Goal: Task Accomplishment & Management: Complete application form

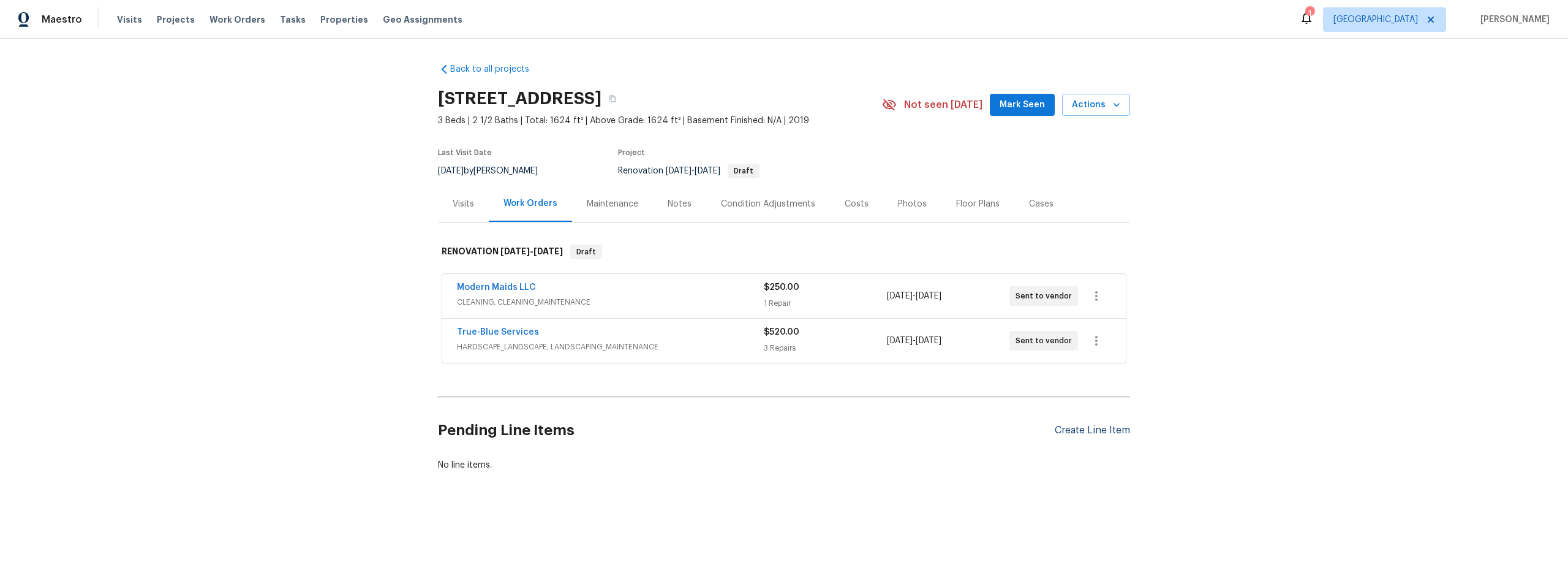
click at [1089, 434] on div "Create Line Item" at bounding box center [1093, 430] width 75 height 11
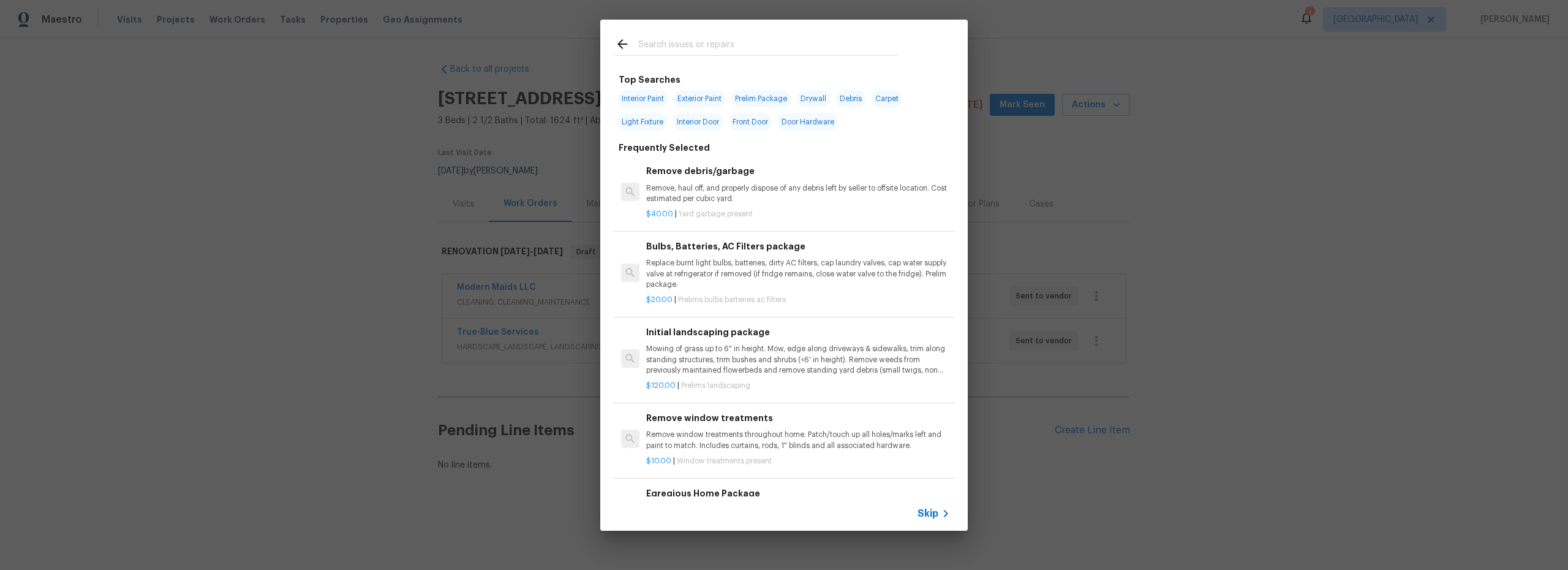
click at [705, 41] on input "text" at bounding box center [768, 46] width 259 height 18
click at [636, 97] on span "Interior Paint" at bounding box center [643, 99] width 50 height 17
type input "Interior Paint"
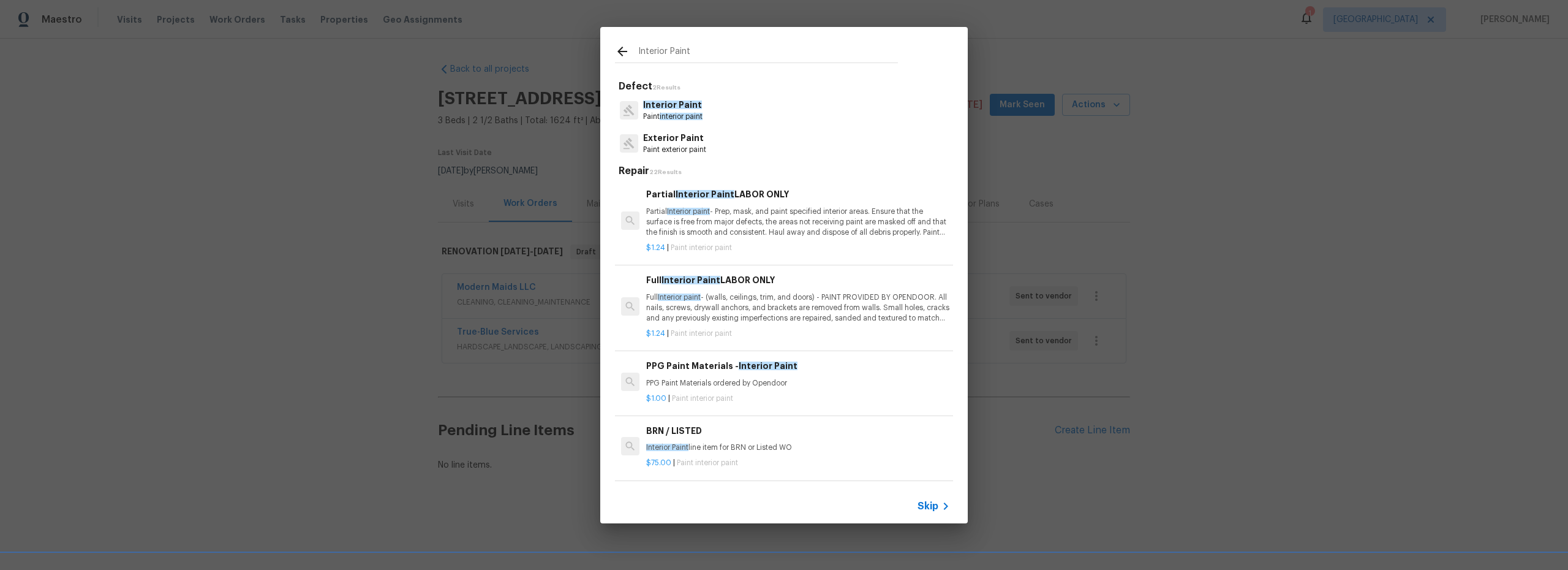
click at [766, 234] on p "Partial Interior paint - Prep, mask, and paint specified interior areas. Ensure…" at bounding box center [798, 222] width 304 height 32
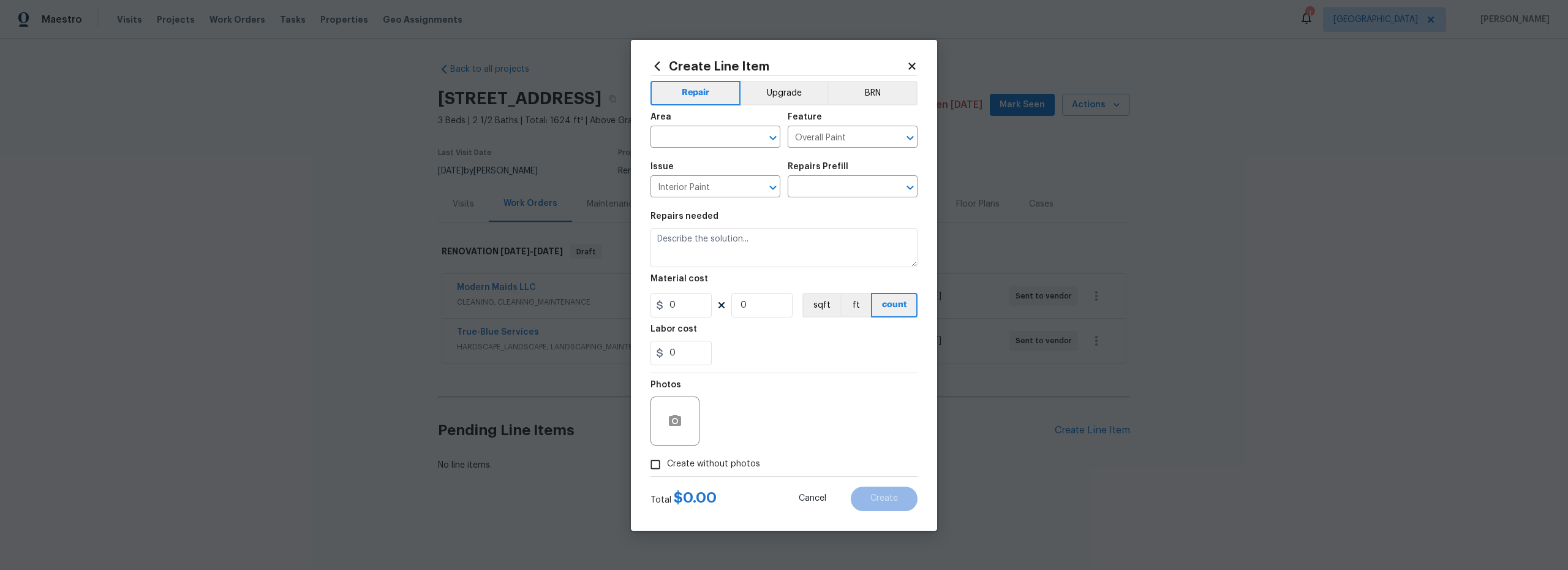
type input "Partial Interior Paint LABOR ONLY $1.24"
type textarea "Partial Interior paint - Prep, mask, and paint specified interior areas. Ensure…"
type input "1.24"
type input "1"
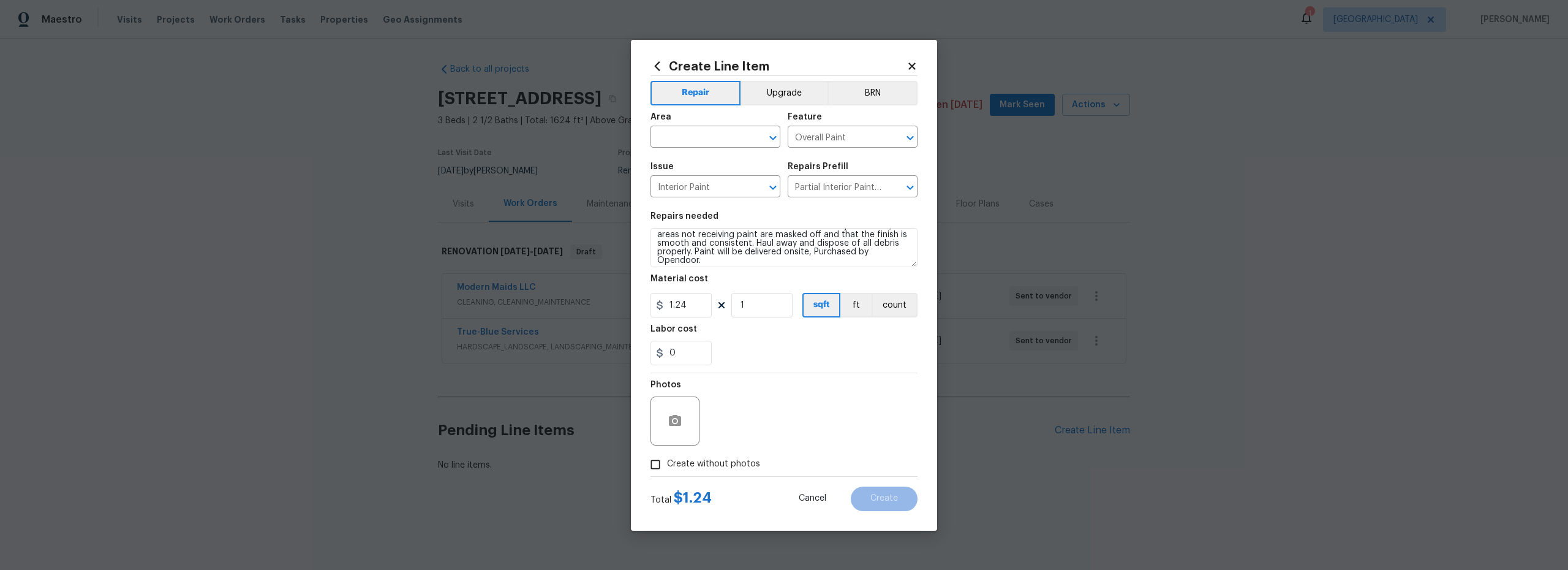
scroll to position [25, 0]
drag, startPoint x: 688, startPoint y: 305, endPoint x: 735, endPoint y: 321, distance: 49.6
click at [690, 306] on input "1.24" at bounding box center [681, 305] width 61 height 25
type input "600"
drag, startPoint x: 700, startPoint y: 260, endPoint x: 695, endPoint y: 247, distance: 13.9
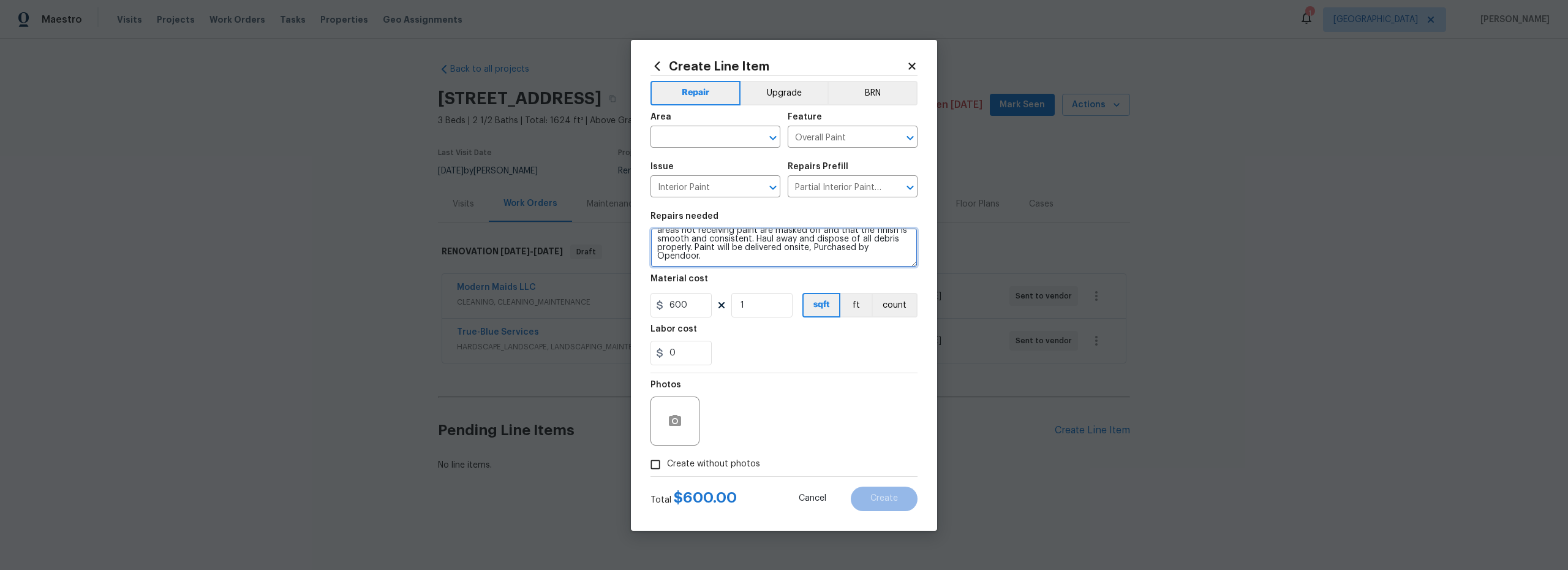
click at [695, 247] on textarea "Partial Interior paint - Prep, mask, and paint specified interior areas. Ensure…" at bounding box center [784, 247] width 267 height 39
type textarea "Partial Interior paint - Prep, mask, and paint specified interior areas. Ensure…"
click at [693, 139] on input "text" at bounding box center [699, 138] width 96 height 19
click at [708, 188] on li "Interior Overall" at bounding box center [716, 185] width 130 height 20
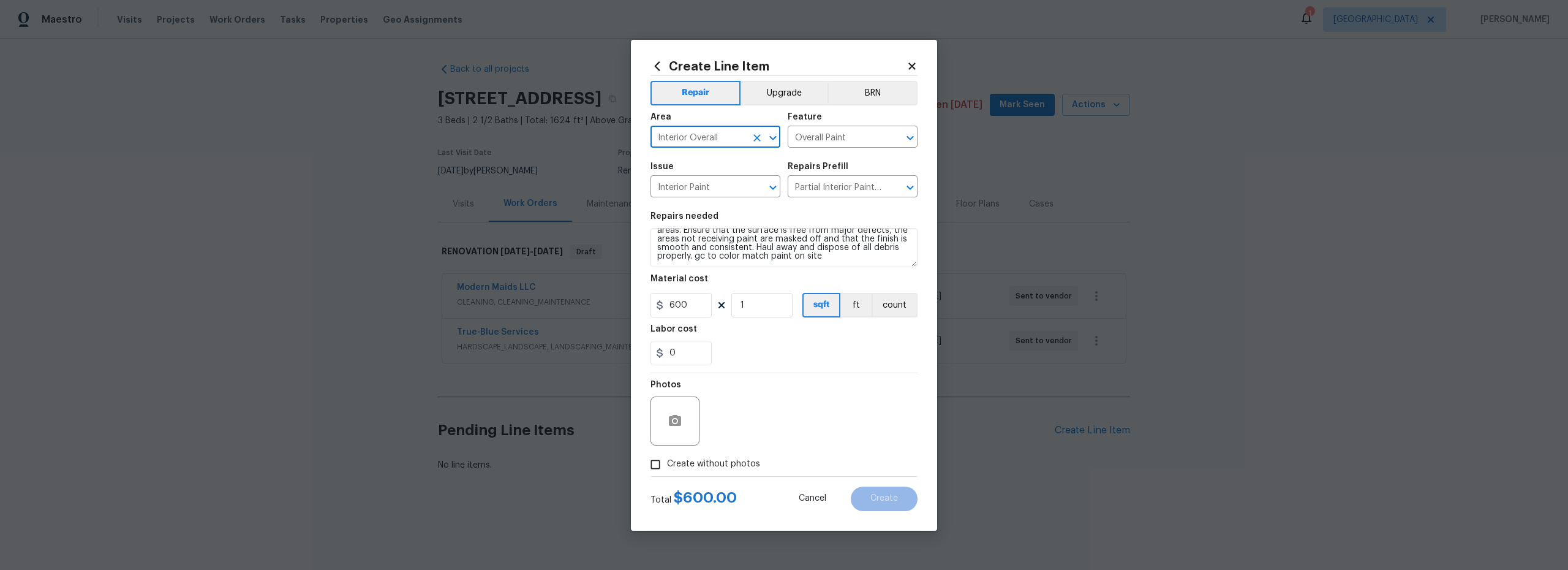
type input "Interior Overall"
click at [760, 459] on div "Create without photos" at bounding box center [784, 464] width 267 height 23
drag, startPoint x: 644, startPoint y: 468, endPoint x: 677, endPoint y: 466, distance: 33.1
click at [646, 468] on div "Create Line Item Repair Upgrade BRN Area Interior Overall ​ Feature Overall Pai…" at bounding box center [784, 285] width 306 height 491
click at [662, 467] on input "Create without photos" at bounding box center [655, 464] width 23 height 23
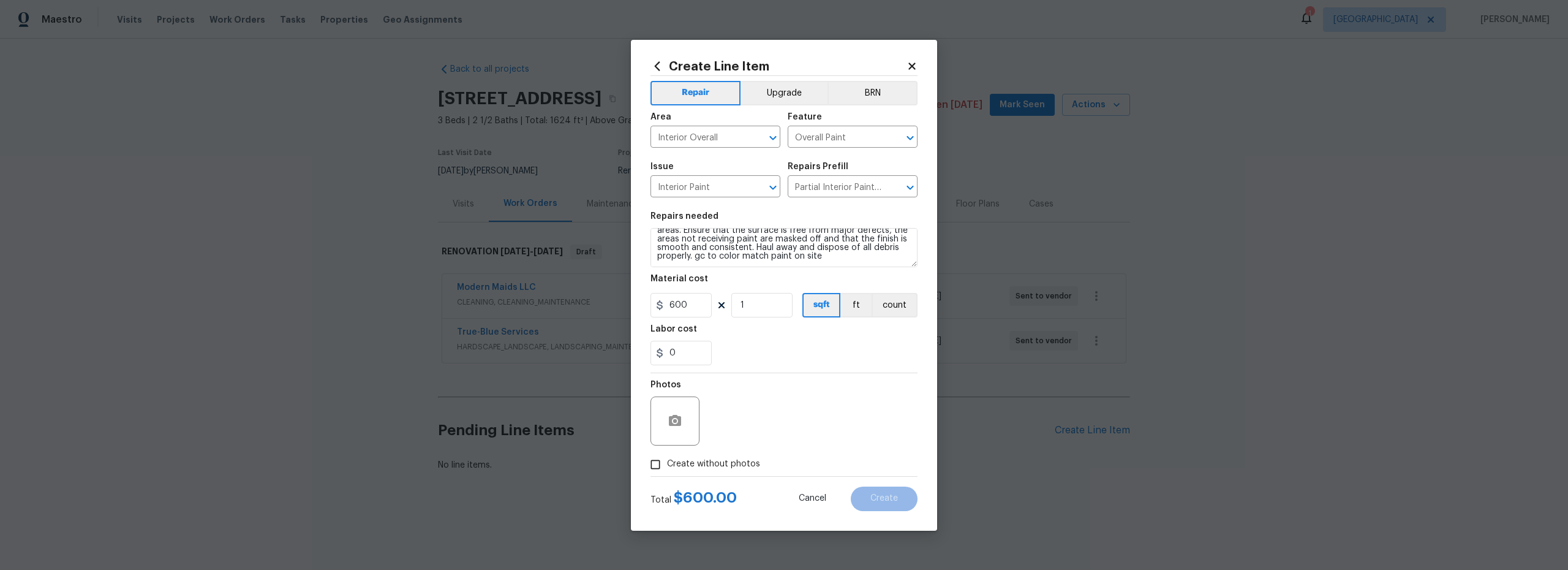
checkbox input "true"
click at [794, 434] on textarea at bounding box center [813, 420] width 208 height 49
type textarea "scout"
click at [890, 498] on span "Create" at bounding box center [884, 499] width 27 height 9
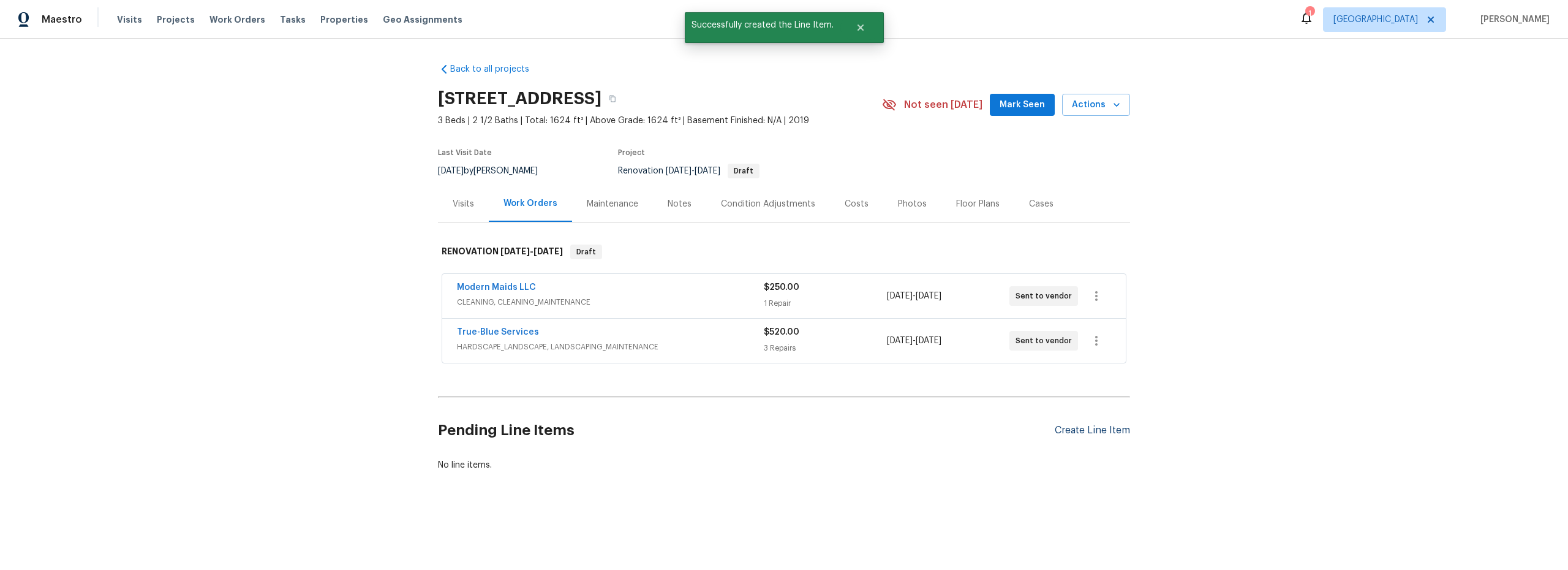
click at [1081, 431] on div "Create Line Item" at bounding box center [1093, 430] width 75 height 11
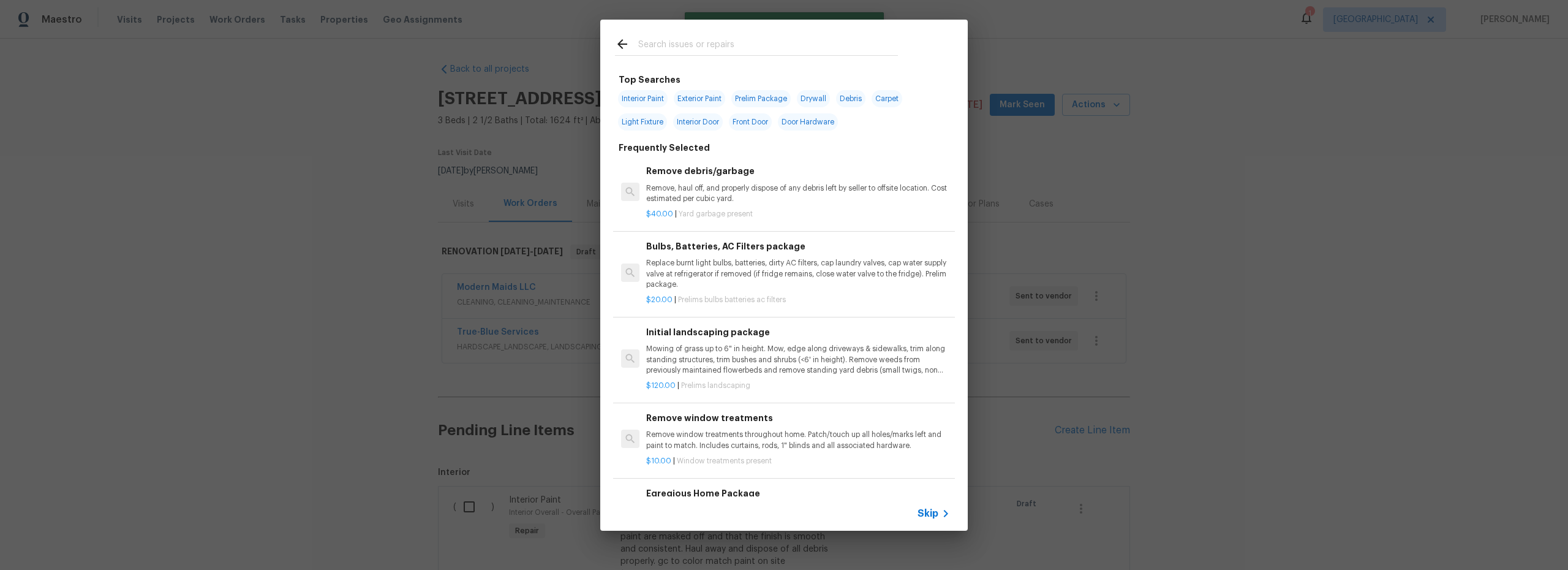
click at [672, 48] on input "text" at bounding box center [768, 46] width 259 height 18
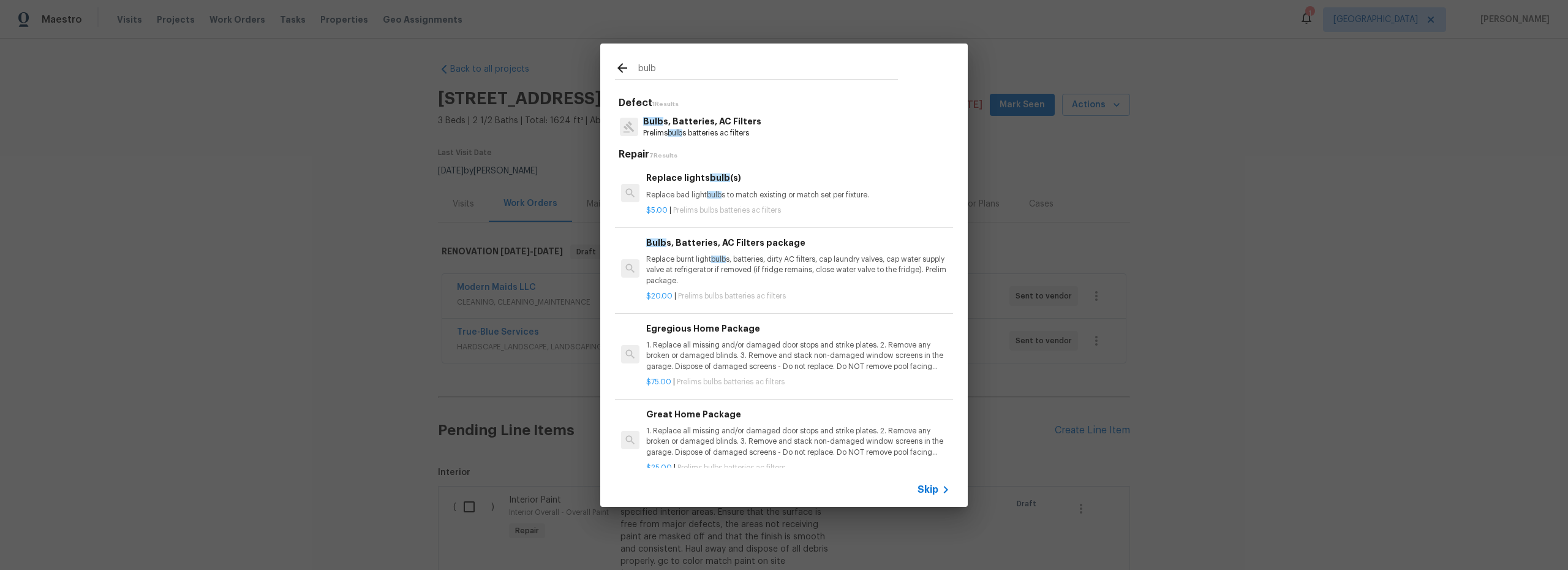
type input "bulb"
click at [704, 123] on p "Bulb s, Batteries, AC Filters" at bounding box center [703, 121] width 118 height 13
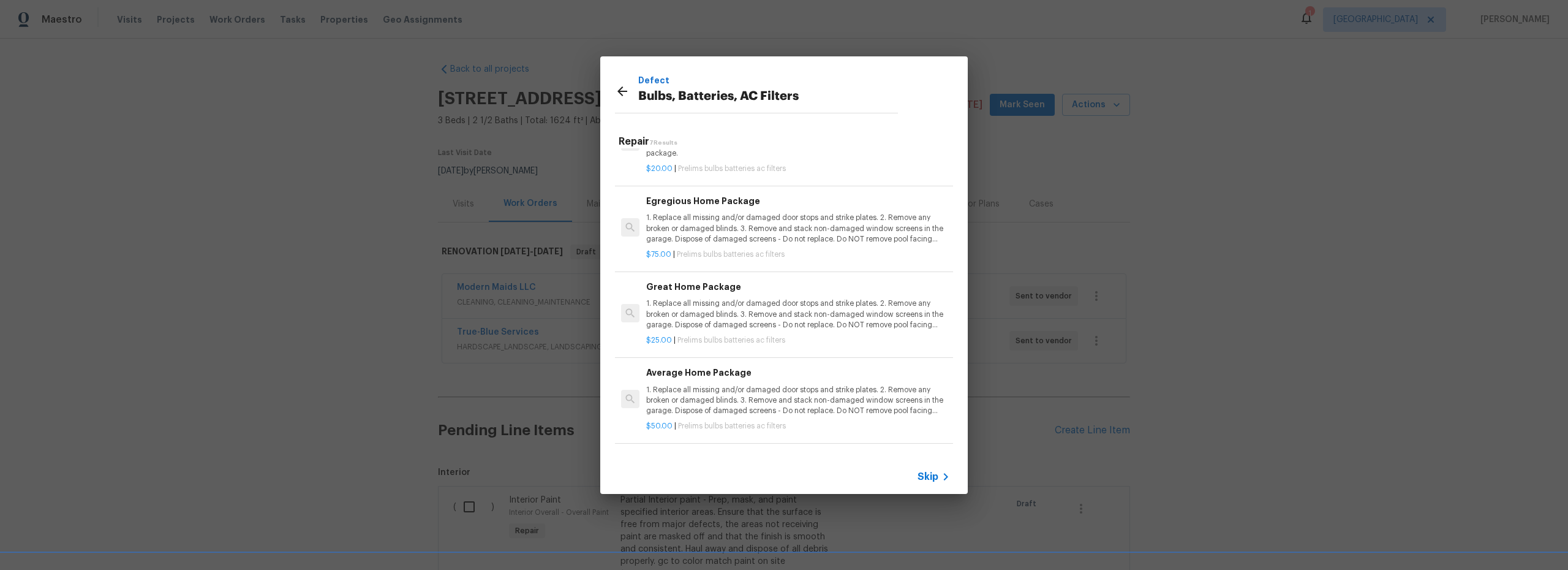
scroll to position [115, 0]
click at [756, 239] on p "1. Replace all missing and/or damaged door stops and strike plates. 2. Remove a…" at bounding box center [798, 227] width 304 height 32
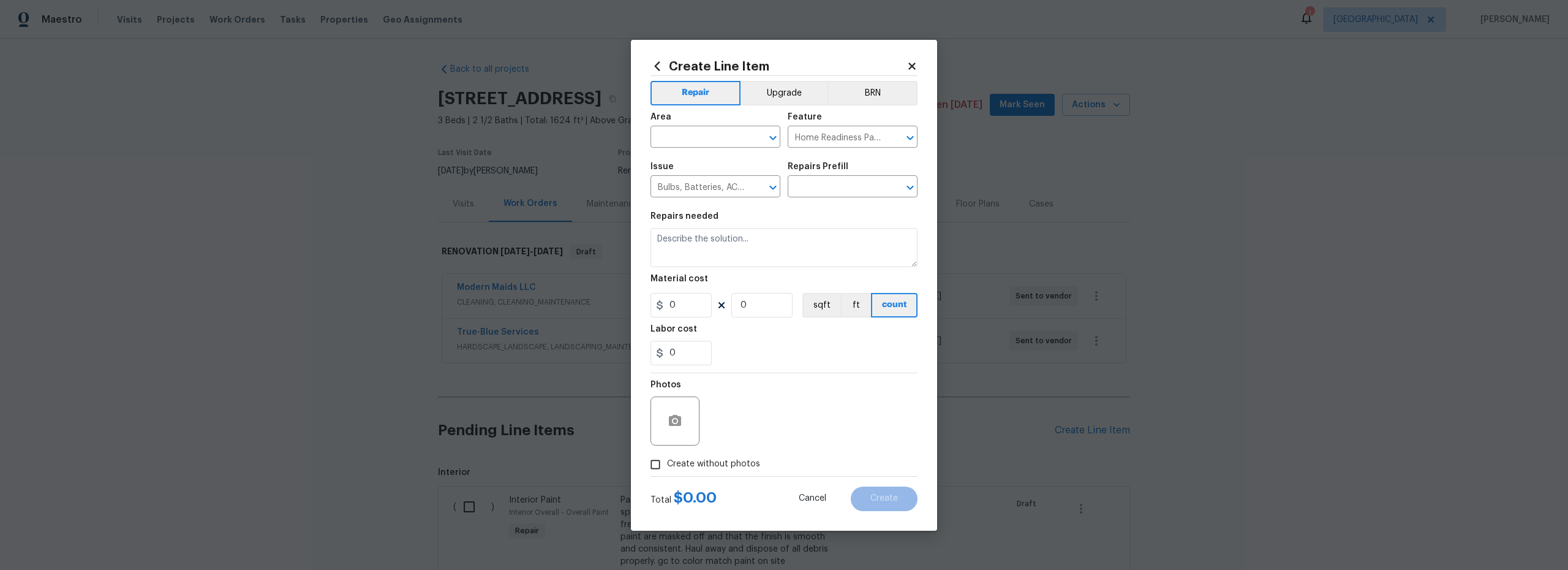
type input "Egregious Home Package $75.00"
type textarea "1. Replace all missing and/or damaged door stops and strike plates. 2. Remove a…"
type input "75"
type input "1"
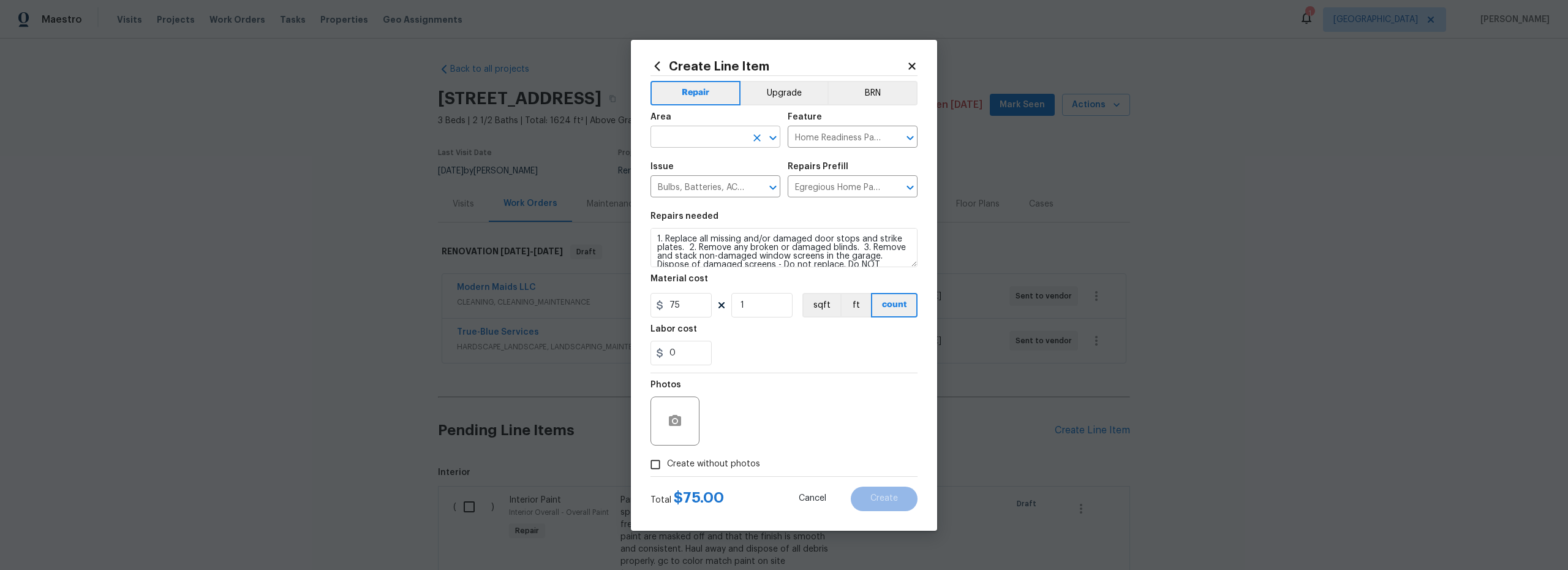
click at [704, 139] on input "text" at bounding box center [699, 138] width 96 height 19
click at [702, 184] on li "Interior Overall" at bounding box center [716, 185] width 130 height 20
type input "Interior Overall"
drag, startPoint x: 758, startPoint y: 420, endPoint x: 698, endPoint y: 451, distance: 67.5
click at [758, 420] on div "Photos" at bounding box center [784, 413] width 267 height 80
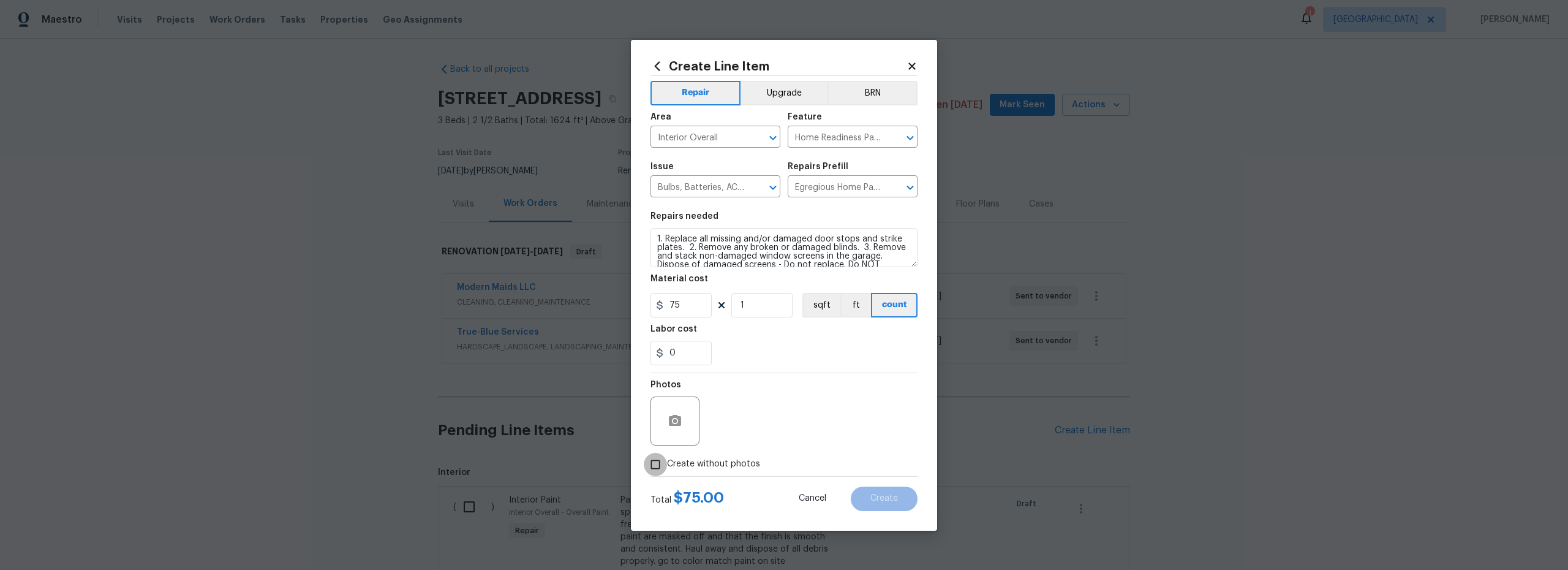
click at [655, 464] on input "Create without photos" at bounding box center [655, 464] width 23 height 23
checkbox input "true"
click at [756, 440] on textarea at bounding box center [813, 420] width 208 height 49
type textarea "scout"
click at [876, 502] on span "Create" at bounding box center [884, 499] width 27 height 9
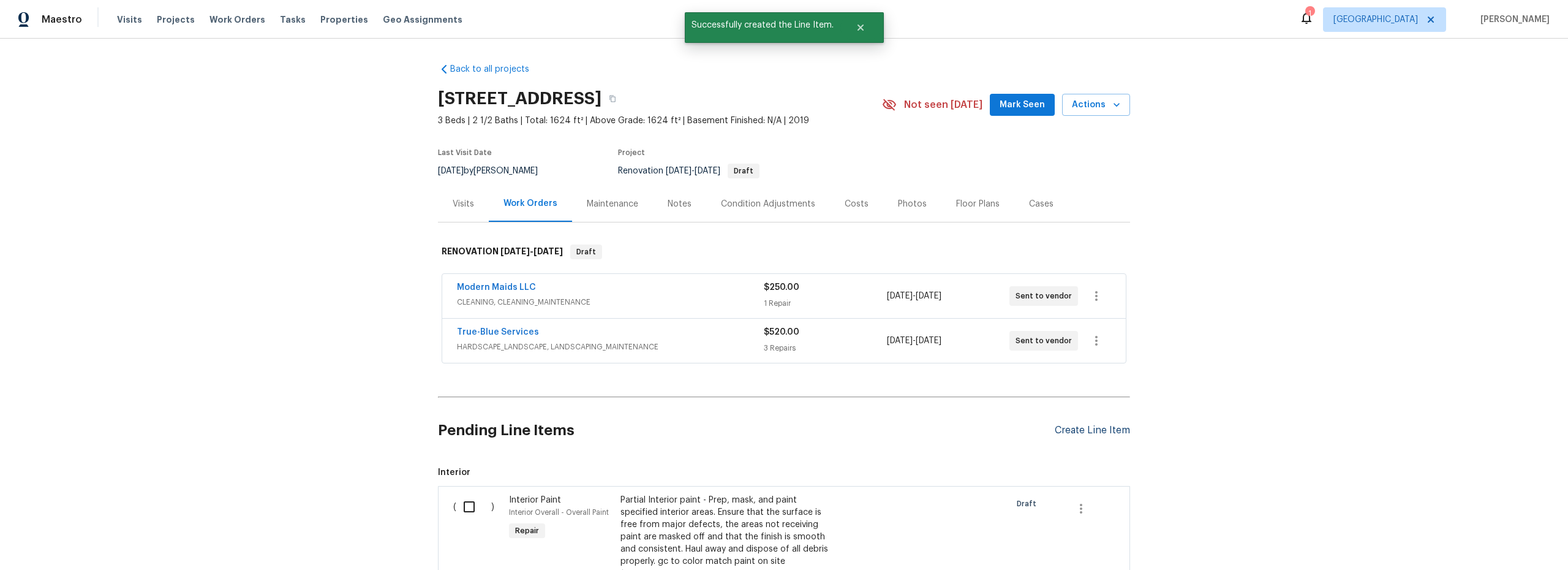
click at [1080, 431] on div "Create Line Item" at bounding box center [1093, 430] width 75 height 11
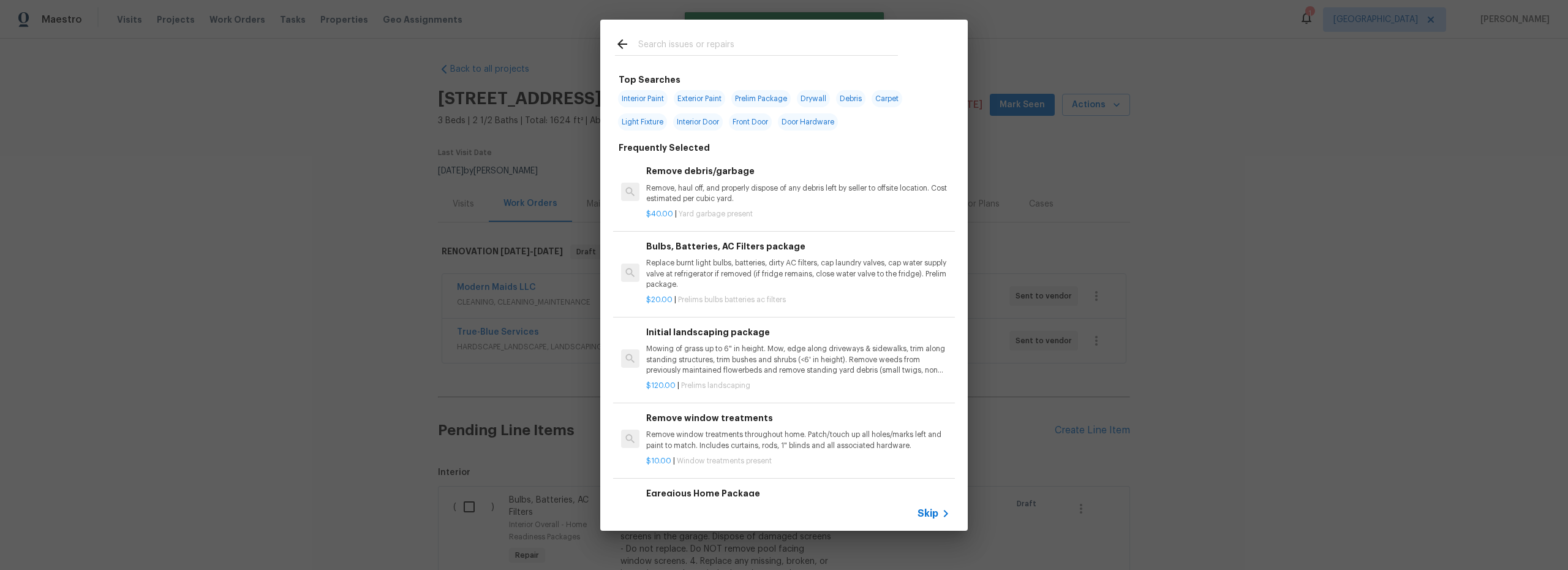
click at [713, 44] on input "text" at bounding box center [768, 46] width 259 height 18
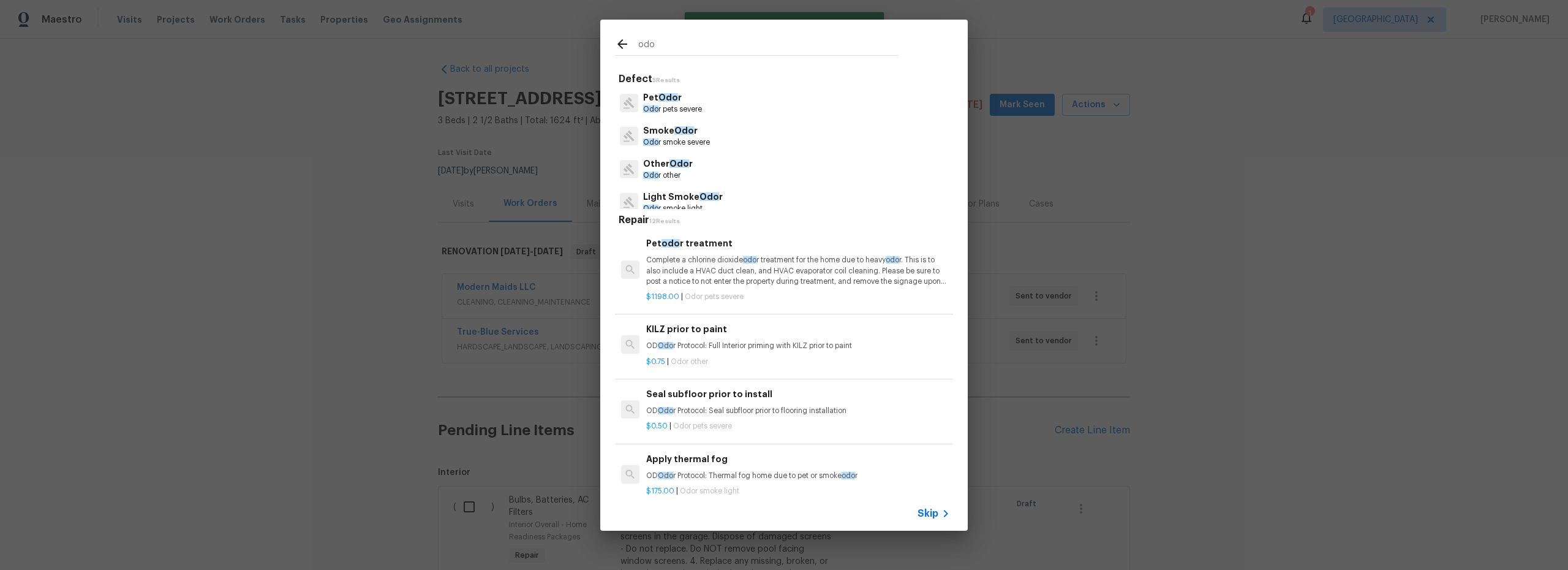
type input "odo"
click at [780, 269] on p "Complete a chlorine dioxide odo r treatment for the home due to heavy odo r. Th…" at bounding box center [798, 270] width 304 height 32
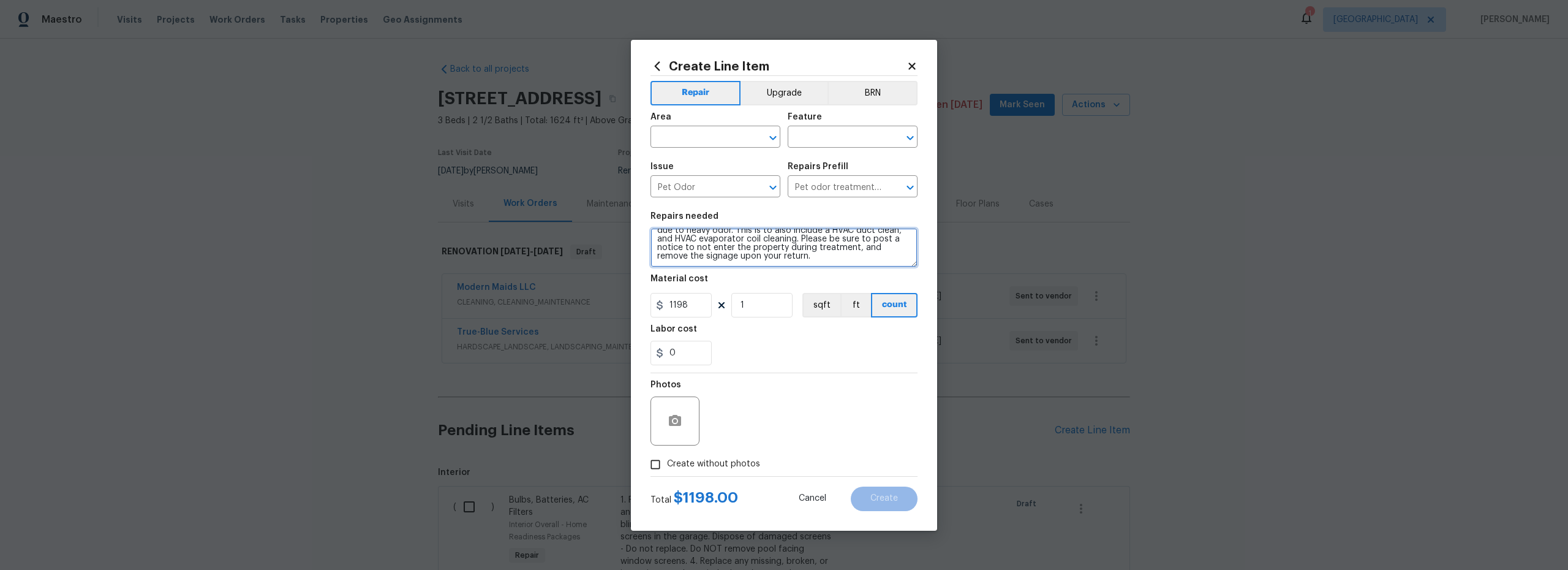
scroll to position [0, 0]
drag, startPoint x: 827, startPoint y: 252, endPoint x: 722, endPoint y: 221, distance: 109.5
click at [722, 221] on figure "Repairs needed Complete a chlorine dioxide odor treatment for the home due to h…" at bounding box center [784, 239] width 267 height 55
type textarea "remove the signage upon your return."
drag, startPoint x: 833, startPoint y: 250, endPoint x: 660, endPoint y: 223, distance: 175.1
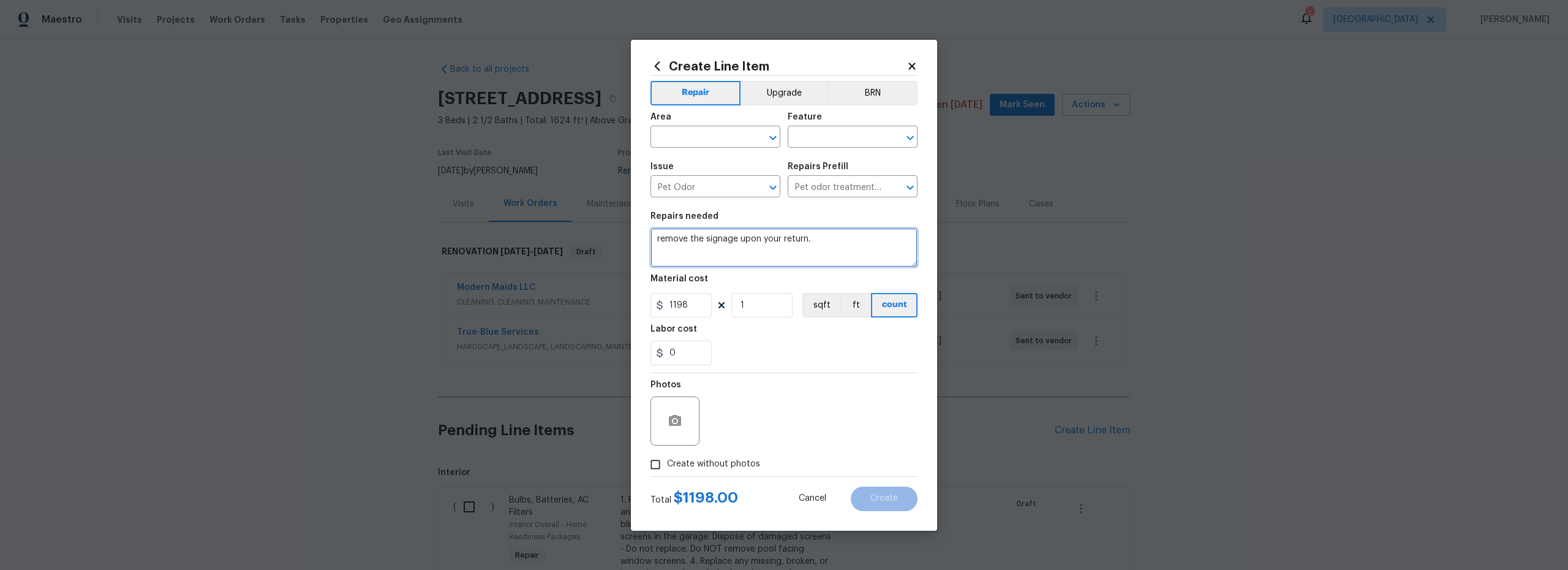
click at [656, 223] on figure "Repairs needed remove the signage upon your return." at bounding box center [784, 239] width 267 height 55
paste textarea "This process includes ULV fogging with fragrance, applied to cabinetry, window …"
type textarea "This process includes ULV fogging with fragrance, applied to cabinetry, window …"
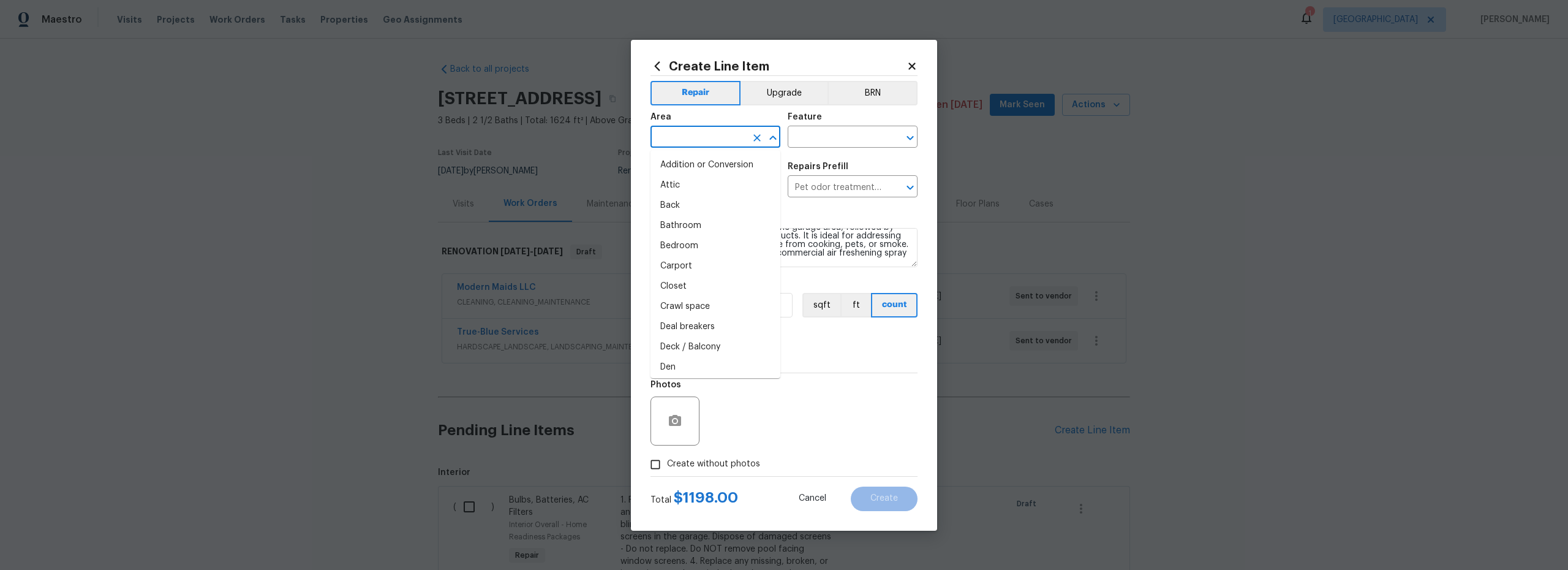
click at [692, 144] on input "text" at bounding box center [699, 138] width 96 height 19
click at [692, 187] on li "Interior Overall" at bounding box center [716, 185] width 130 height 20
type input "Interior Overall"
drag, startPoint x: 874, startPoint y: 124, endPoint x: 867, endPoint y: 130, distance: 9.2
click at [872, 125] on div "Feature" at bounding box center [853, 121] width 130 height 16
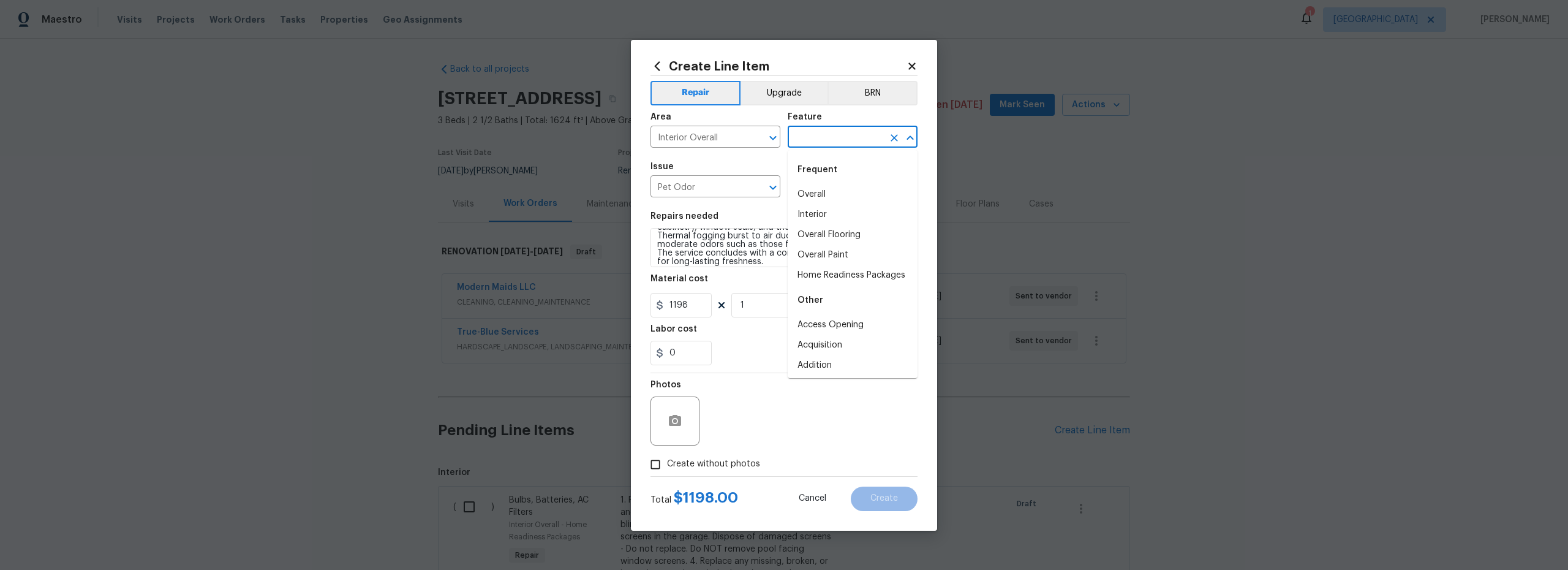
click at [850, 139] on input "text" at bounding box center [835, 138] width 96 height 19
click at [821, 198] on li "Overall" at bounding box center [853, 194] width 130 height 20
type input "Overall"
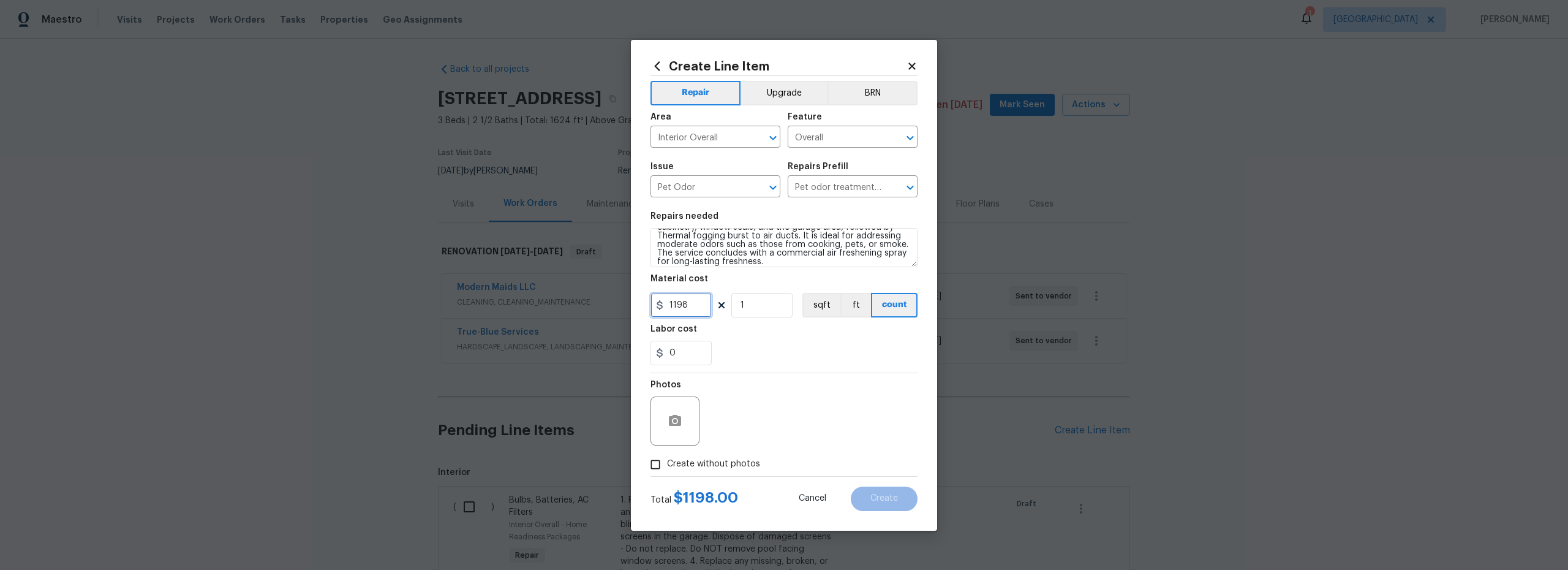
drag, startPoint x: 694, startPoint y: 303, endPoint x: 600, endPoint y: 308, distance: 94.1
click at [651, 308] on input "1198" at bounding box center [681, 305] width 61 height 25
type input "550"
drag, startPoint x: 663, startPoint y: 462, endPoint x: 710, endPoint y: 453, distance: 47.9
click at [666, 463] on input "Create without photos" at bounding box center [655, 464] width 23 height 23
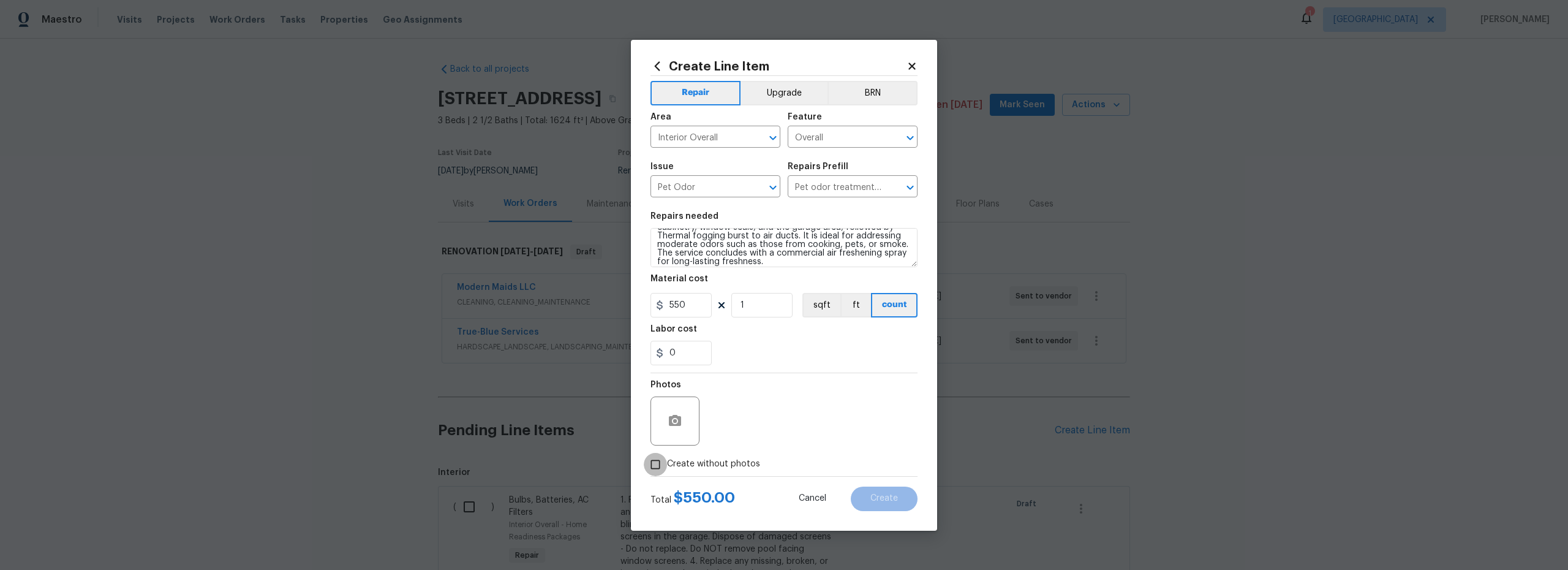
checkbox input "true"
click at [768, 417] on textarea at bounding box center [813, 420] width 208 height 49
type textarea "scout"
click at [890, 499] on span "Create" at bounding box center [884, 499] width 27 height 9
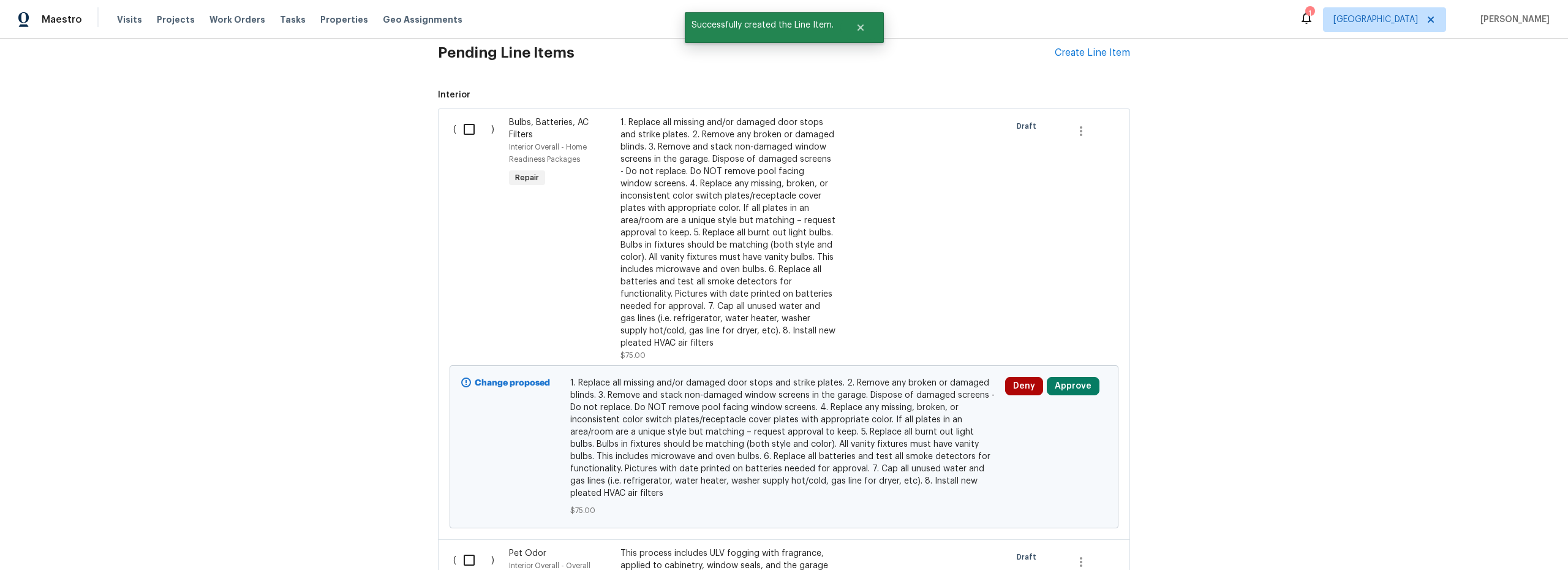
scroll to position [238, 0]
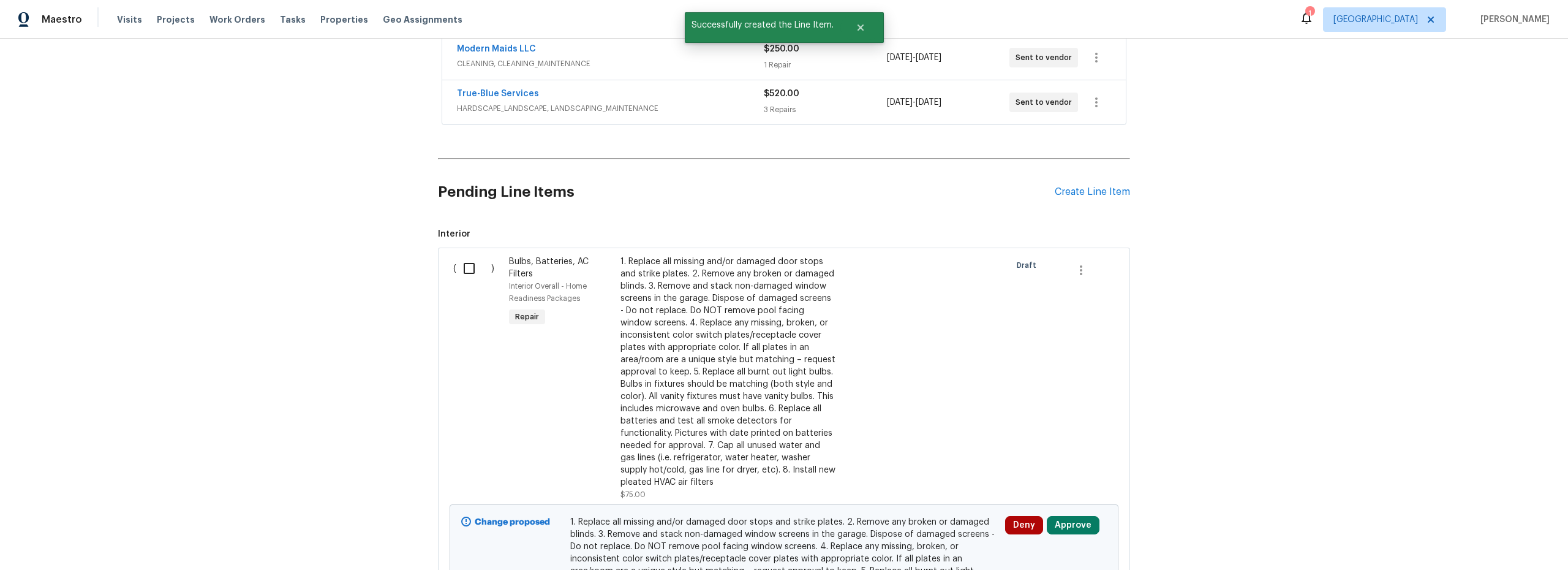
click at [1094, 199] on div "Pending Line Items Create Line Item" at bounding box center [784, 192] width 692 height 57
click at [1063, 187] on div "Create Line Item" at bounding box center [1093, 192] width 75 height 11
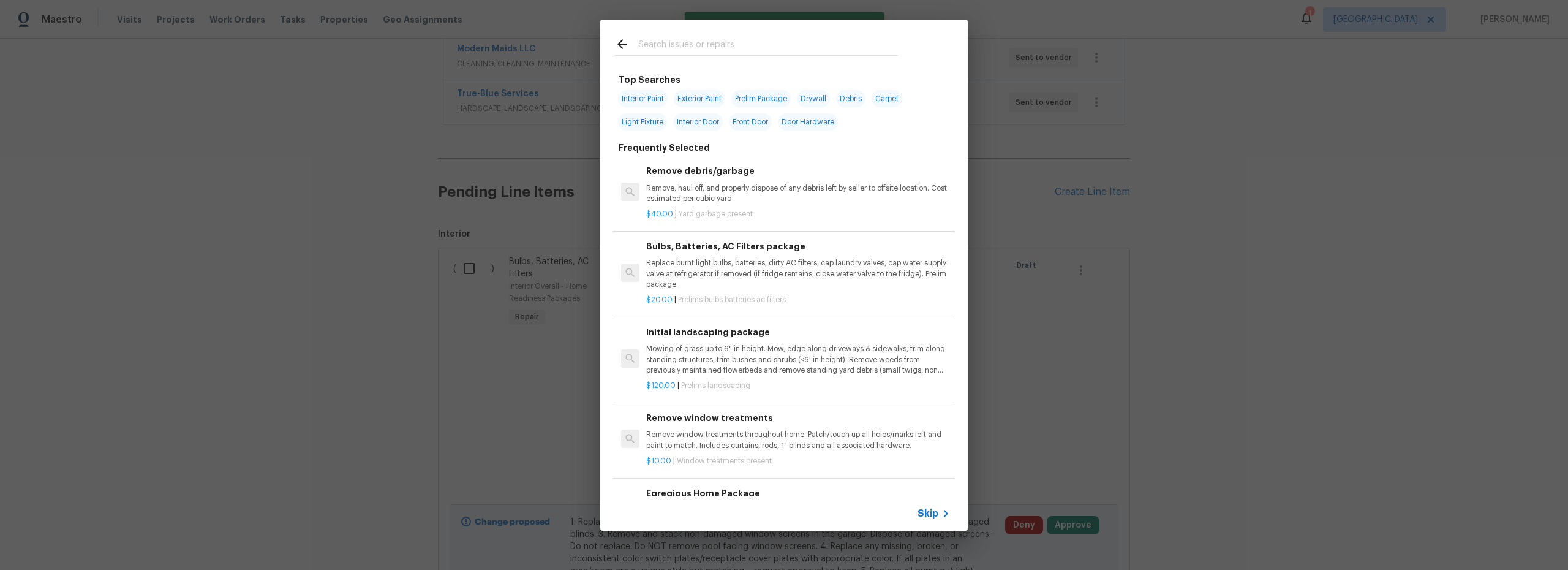
click at [664, 47] on input "text" at bounding box center [768, 46] width 259 height 18
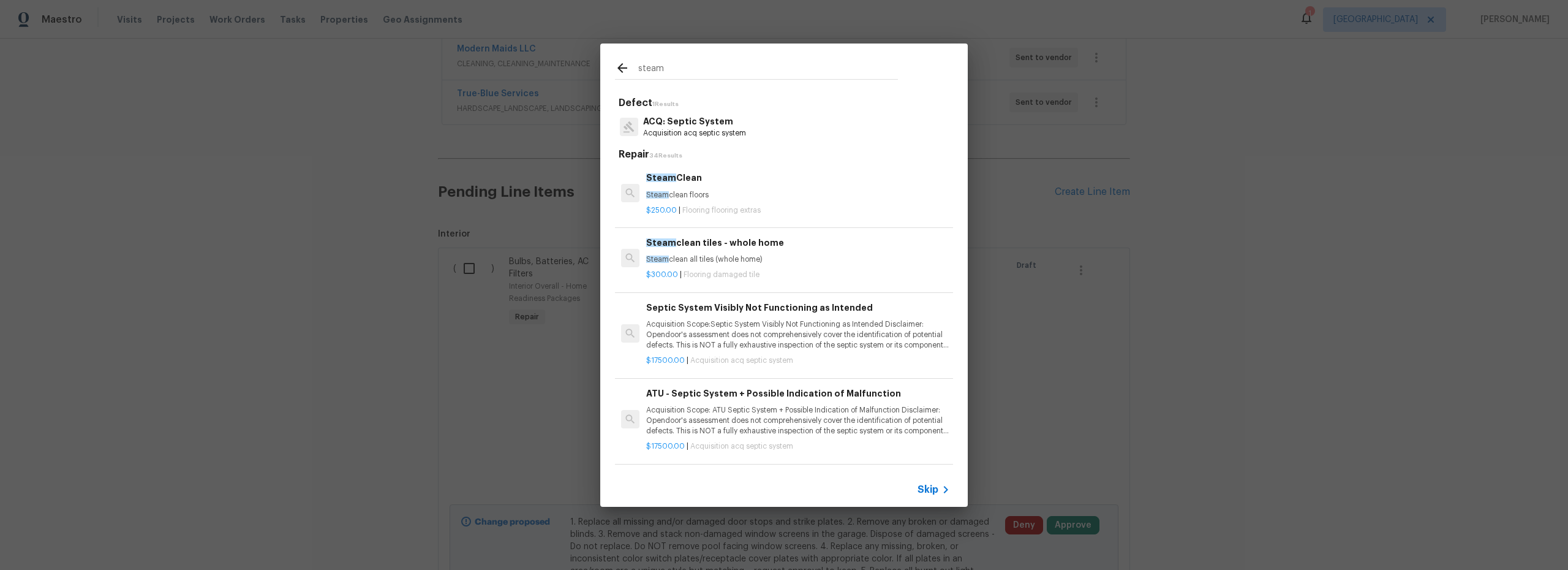
type input "steam"
click at [736, 200] on div "Steam Clean Steam clean floors $250.00 | Flooring flooring extras" at bounding box center [798, 193] width 308 height 48
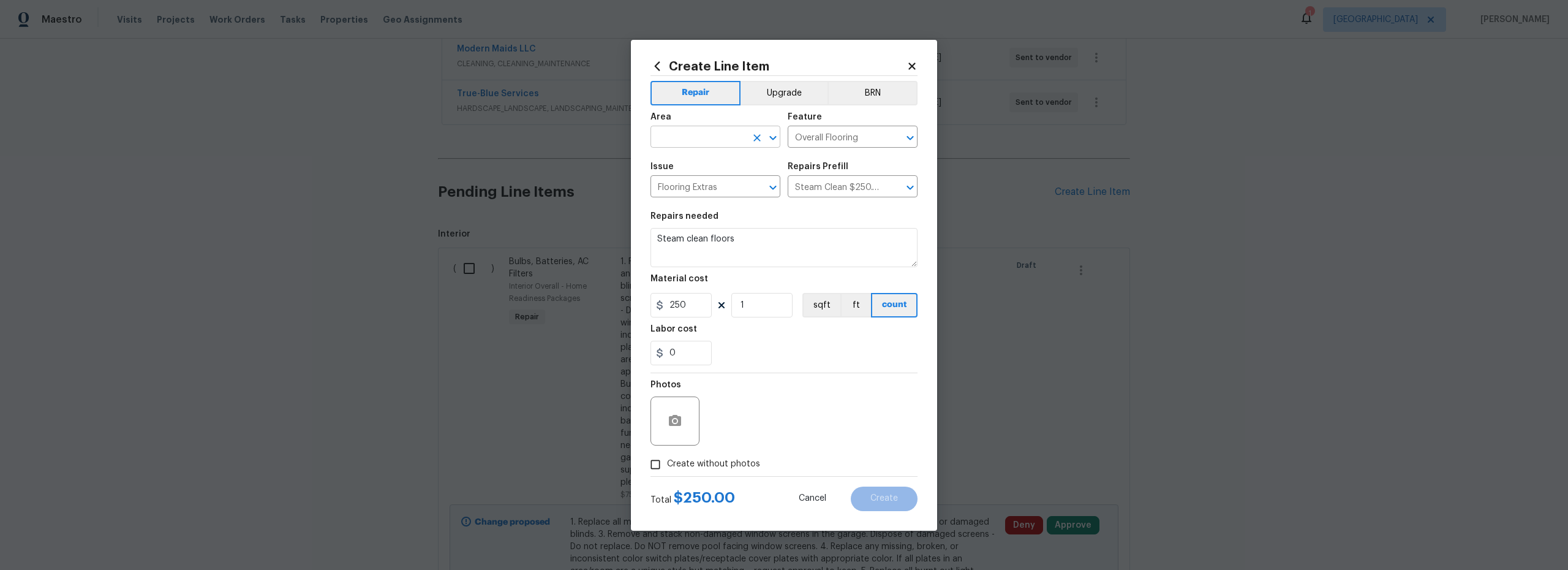
click at [705, 141] on input "text" at bounding box center [699, 138] width 96 height 19
click at [715, 182] on li "Interior Overall" at bounding box center [716, 185] width 130 height 20
type input "Interior Overall"
drag, startPoint x: 684, startPoint y: 303, endPoint x: 600, endPoint y: 295, distance: 84.4
click at [618, 294] on div "Create Line Item Repair Upgrade BRN Area Interior Overall ​ Feature Overall Flo…" at bounding box center [784, 285] width 1568 height 570
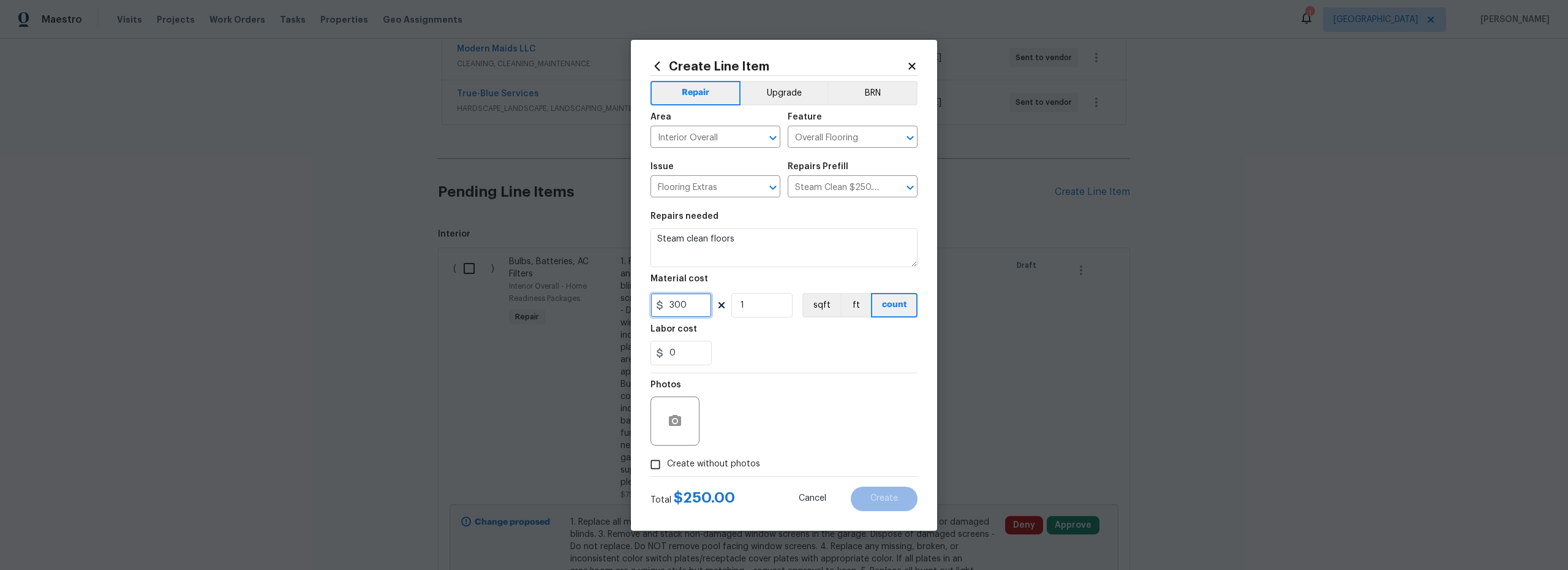
type input "300"
drag, startPoint x: 659, startPoint y: 464, endPoint x: 675, endPoint y: 464, distance: 16.0
click at [660, 464] on input "Create without photos" at bounding box center [655, 464] width 23 height 23
checkbox input "true"
click at [746, 430] on textarea at bounding box center [813, 420] width 208 height 49
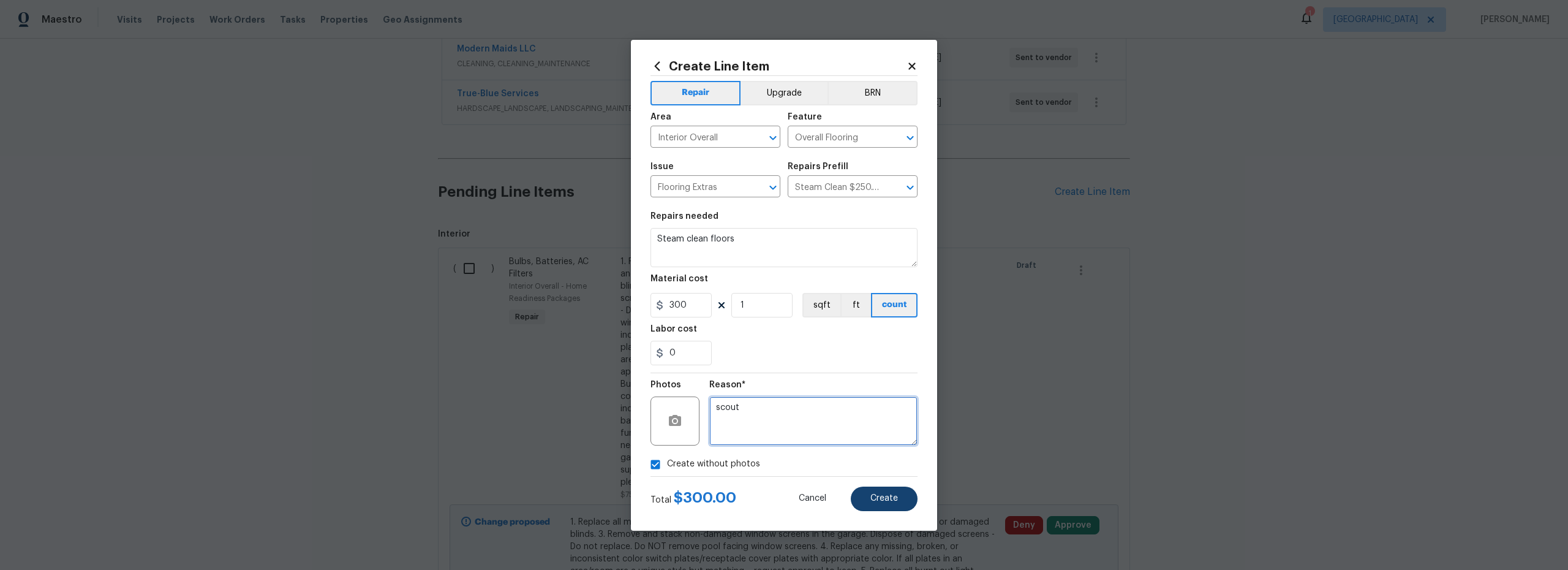
type textarea "scout"
click at [886, 492] on button "Create" at bounding box center [884, 499] width 67 height 25
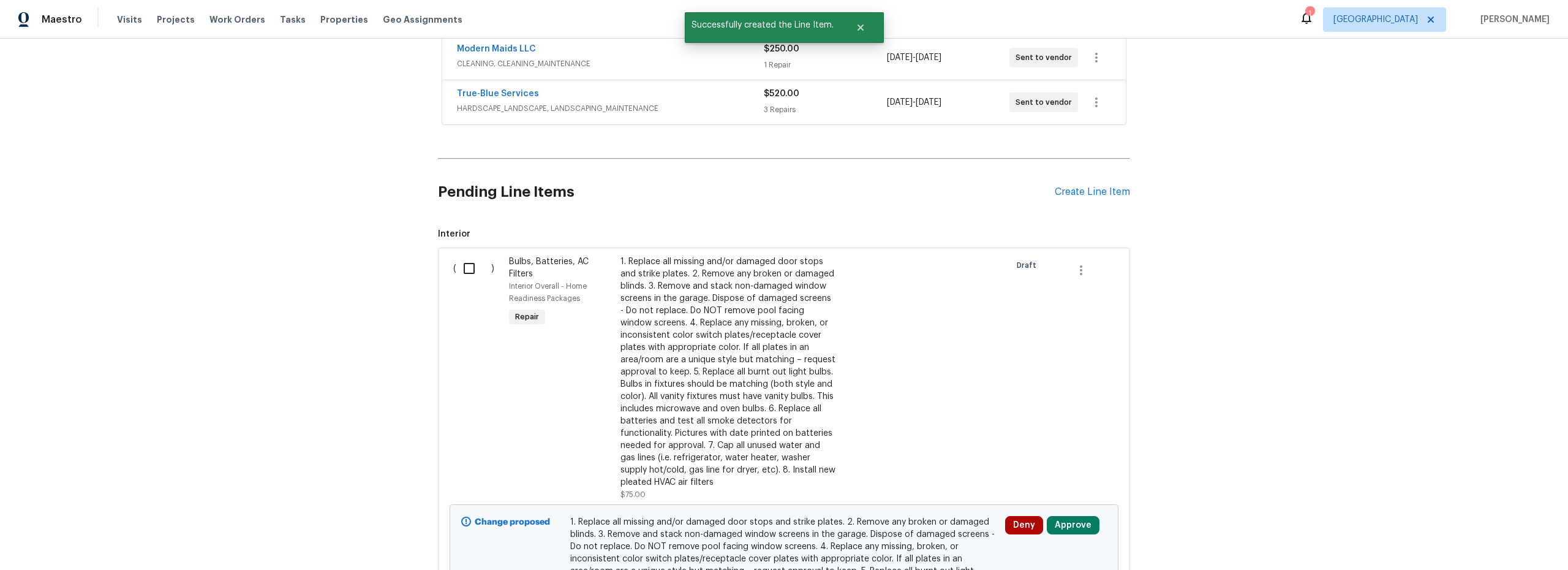
click at [465, 276] on input "checkbox" at bounding box center [474, 268] width 35 height 25
checkbox input "true"
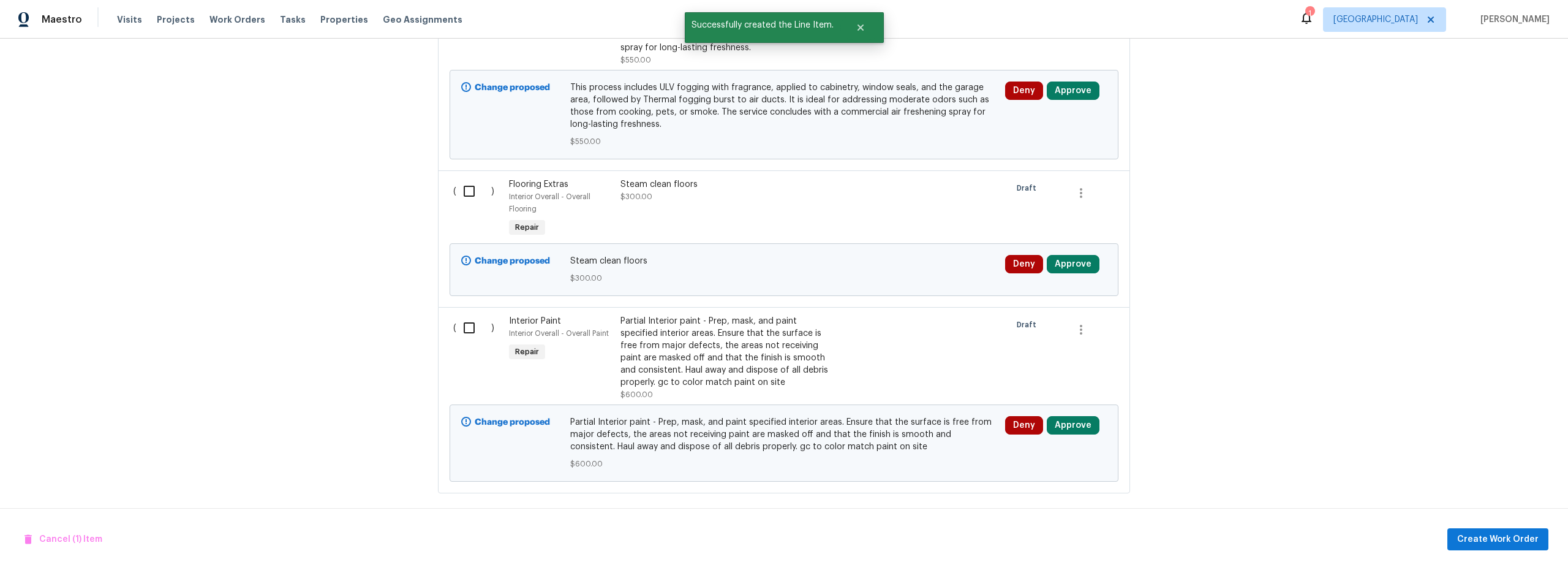
scroll to position [965, 0]
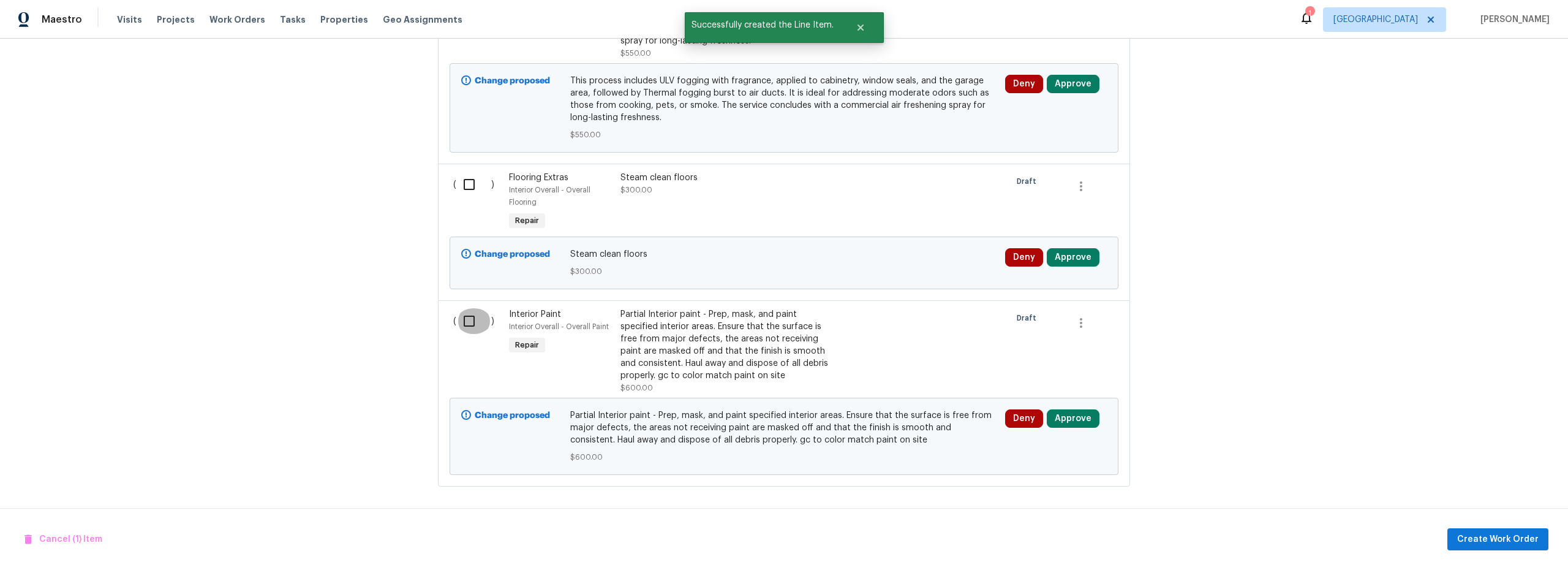
drag, startPoint x: 467, startPoint y: 324, endPoint x: 810, endPoint y: 437, distance: 361.1
click at [467, 323] on input "checkbox" at bounding box center [474, 321] width 35 height 25
checkbox input "true"
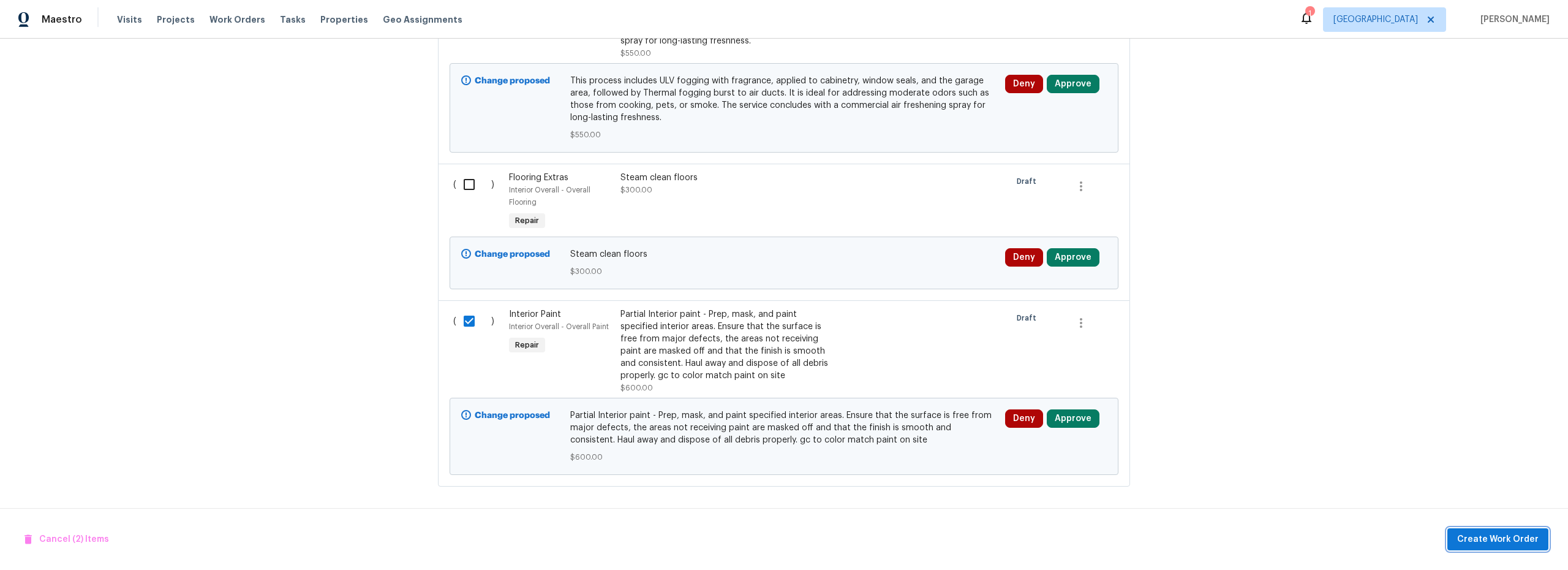
click at [1486, 543] on span "Create Work Order" at bounding box center [1498, 539] width 82 height 15
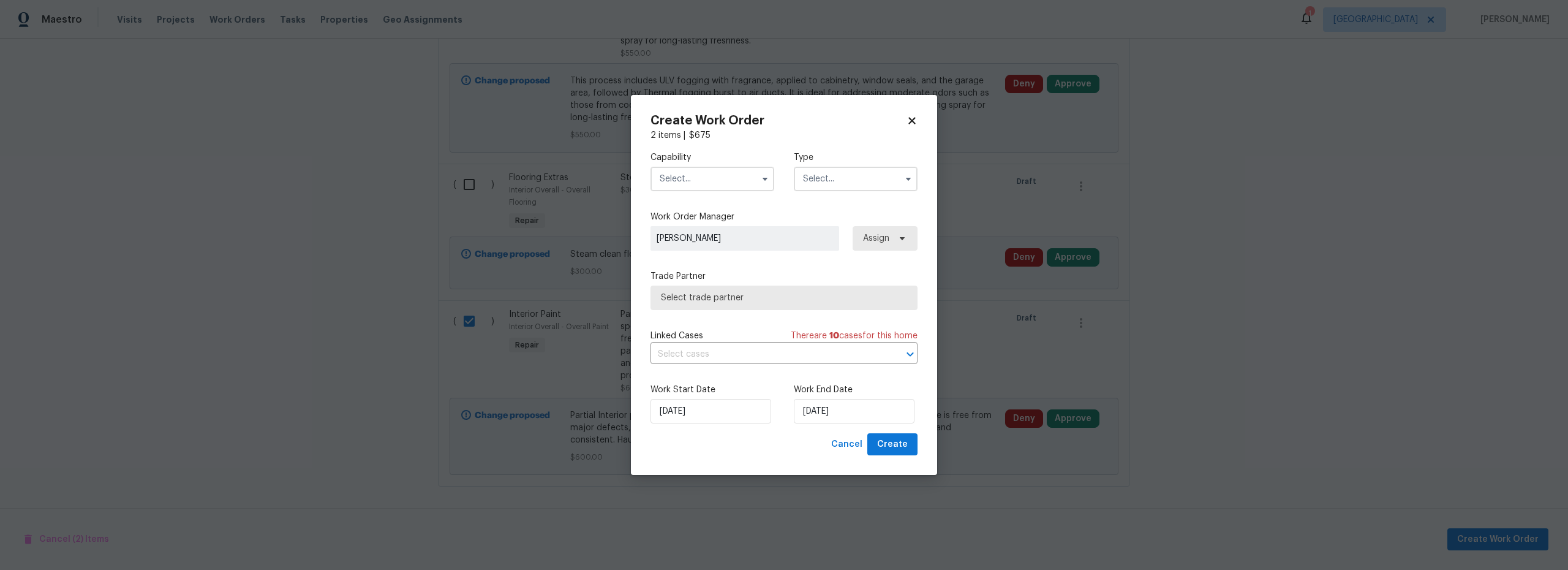
click at [706, 186] on input "text" at bounding box center [713, 179] width 124 height 25
click at [711, 253] on span "General Contractor" at bounding box center [703, 249] width 79 height 9
type input "General Contractor"
click at [852, 187] on input "text" at bounding box center [855, 179] width 124 height 25
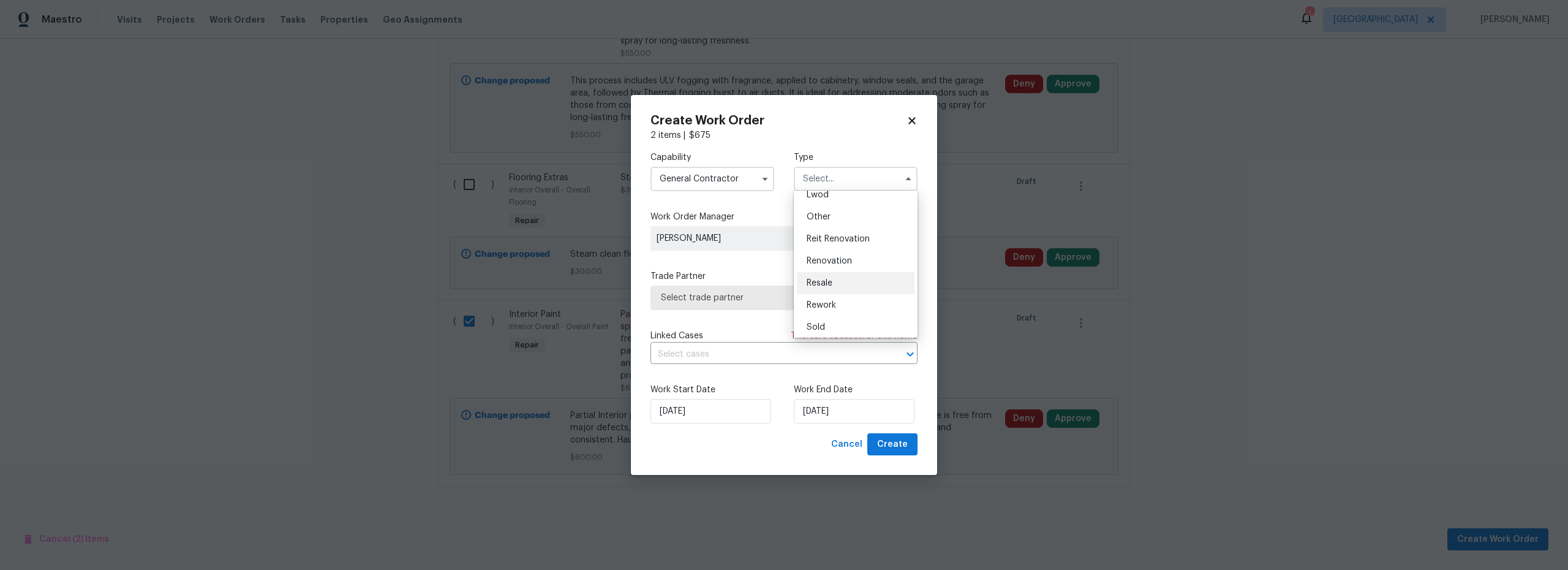
scroll to position [146, 0]
click at [831, 254] on span "Renovation" at bounding box center [830, 257] width 46 height 9
type input "Renovation"
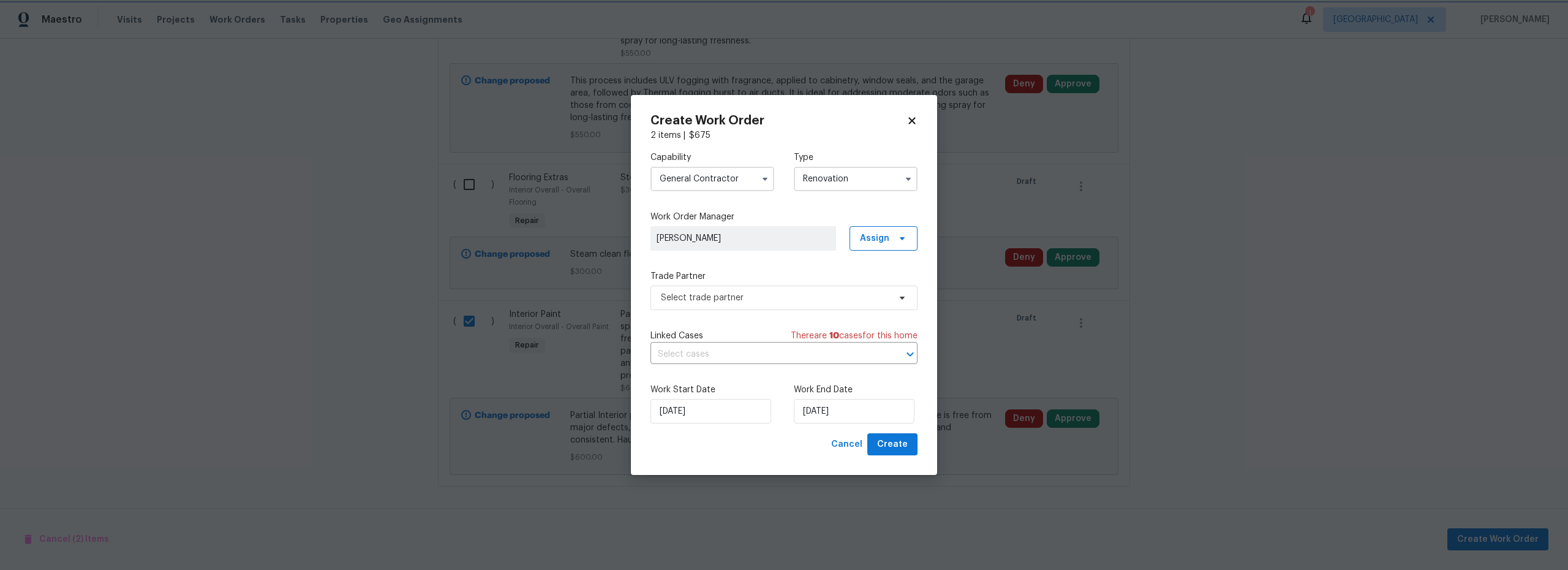
scroll to position [0, 0]
click at [765, 298] on span "Select trade partner" at bounding box center [775, 298] width 229 height 12
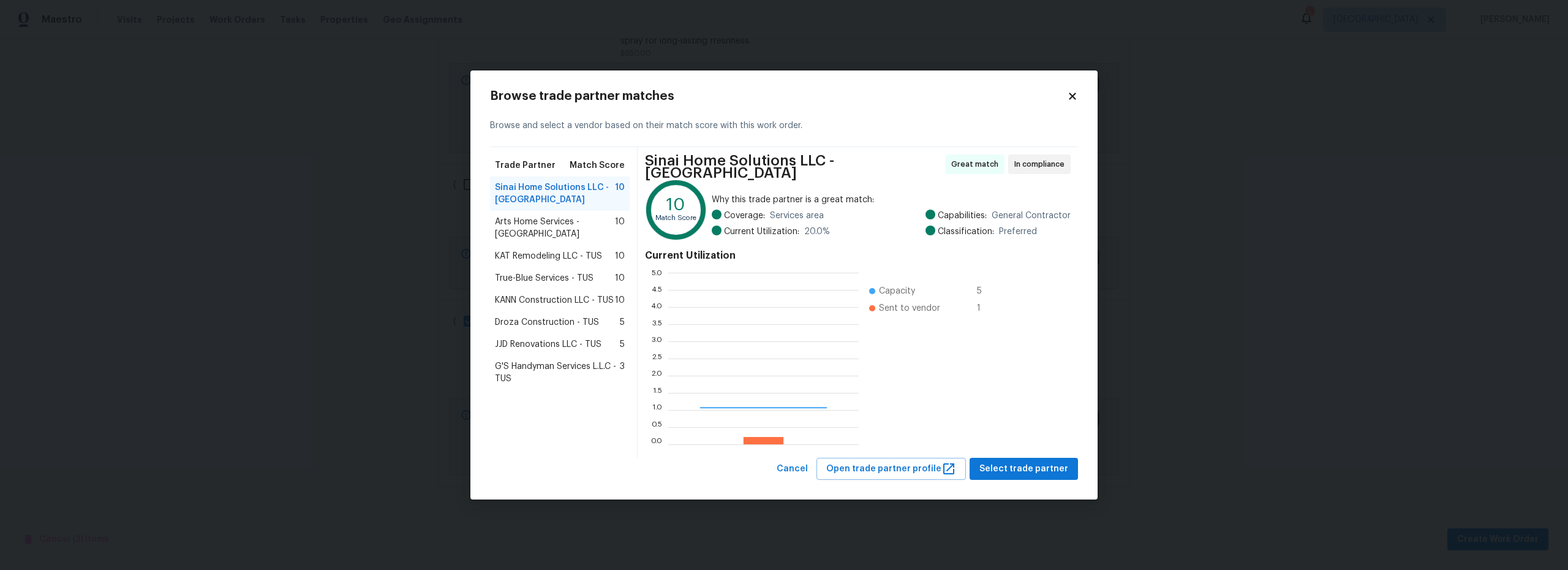
scroll to position [162, 182]
click at [549, 317] on span "Droza Construction - TUS" at bounding box center [546, 323] width 104 height 12
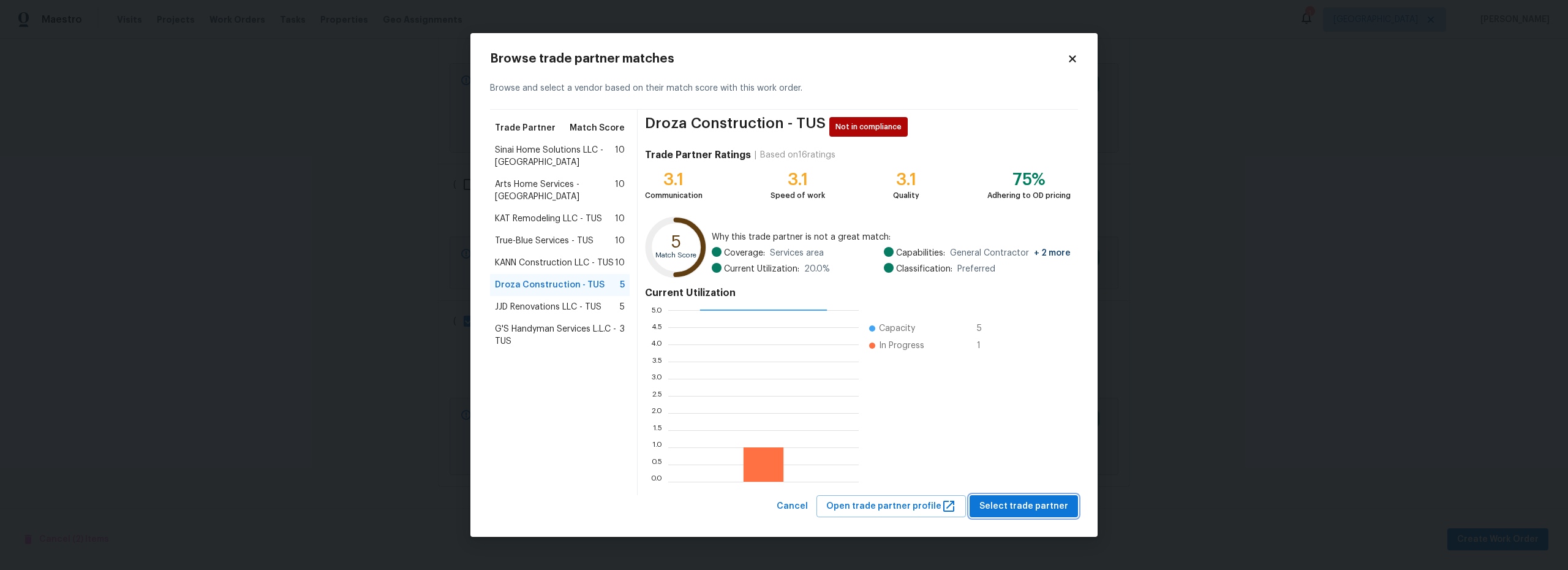
click at [1040, 506] on span "Select trade partner" at bounding box center [1024, 506] width 89 height 15
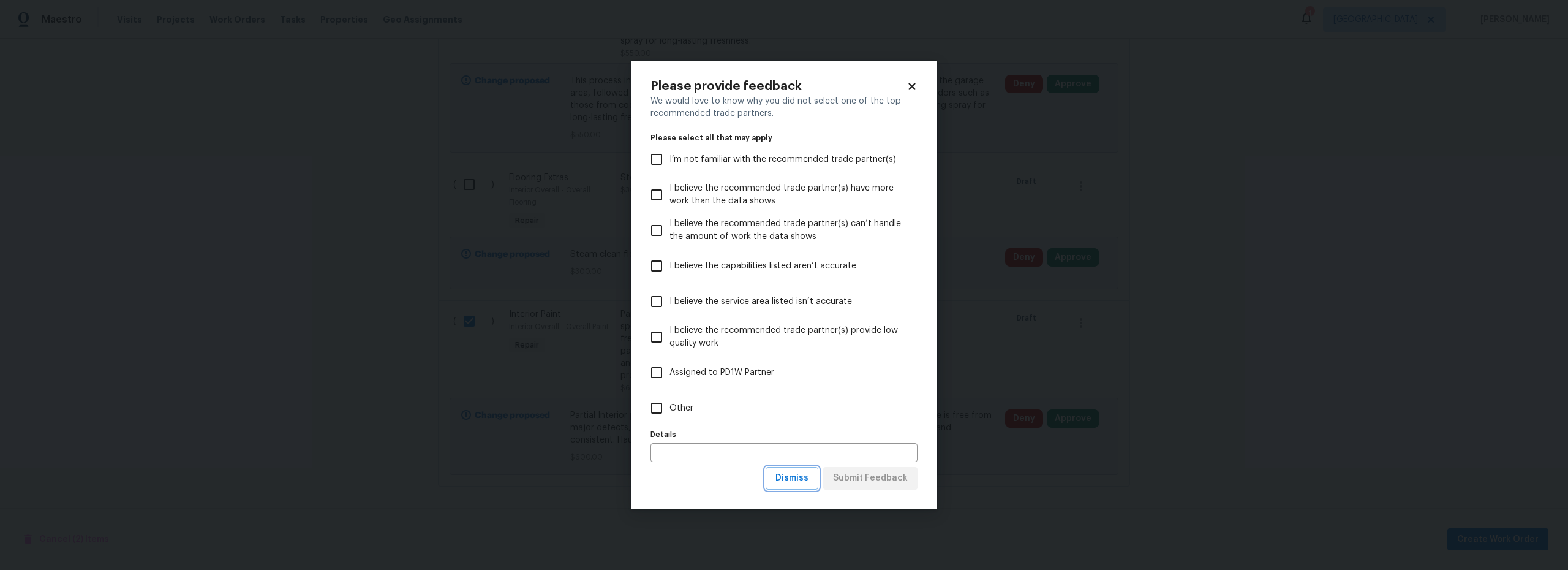
click at [786, 476] on span "Dismiss" at bounding box center [792, 478] width 33 height 15
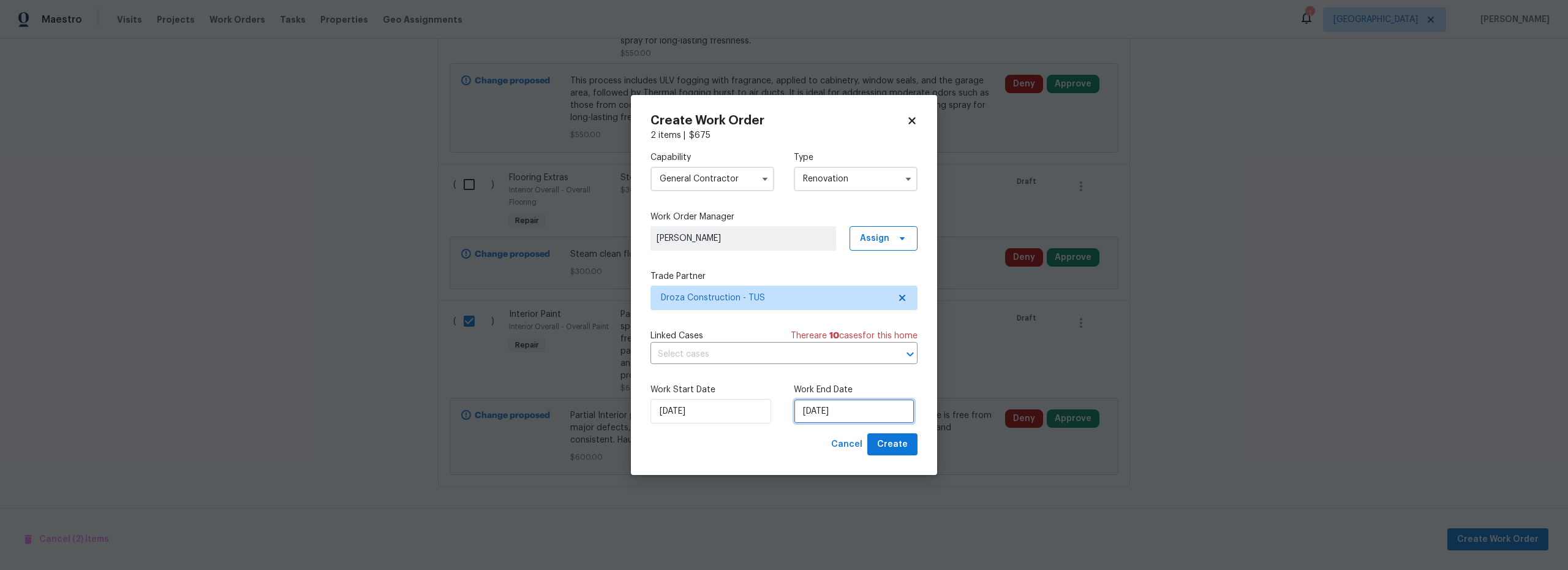
click at [824, 415] on input "[DATE]" at bounding box center [854, 411] width 121 height 25
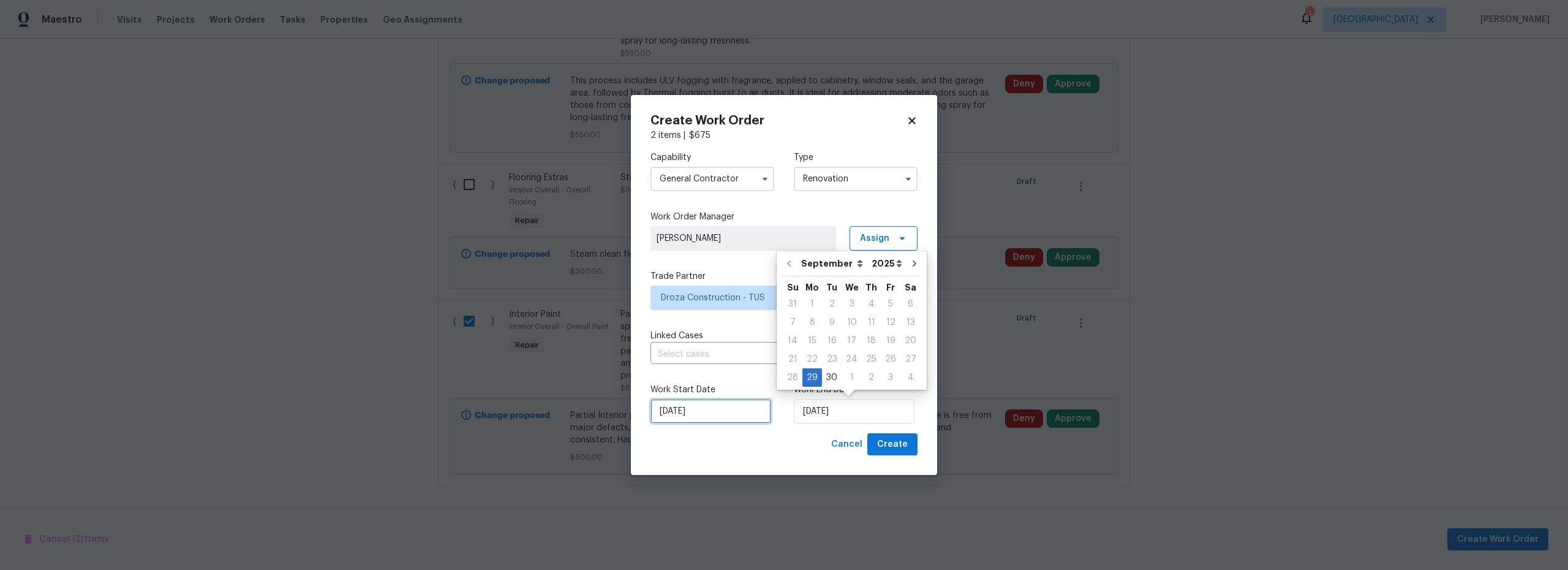
click at [707, 406] on input "[DATE]" at bounding box center [711, 411] width 121 height 25
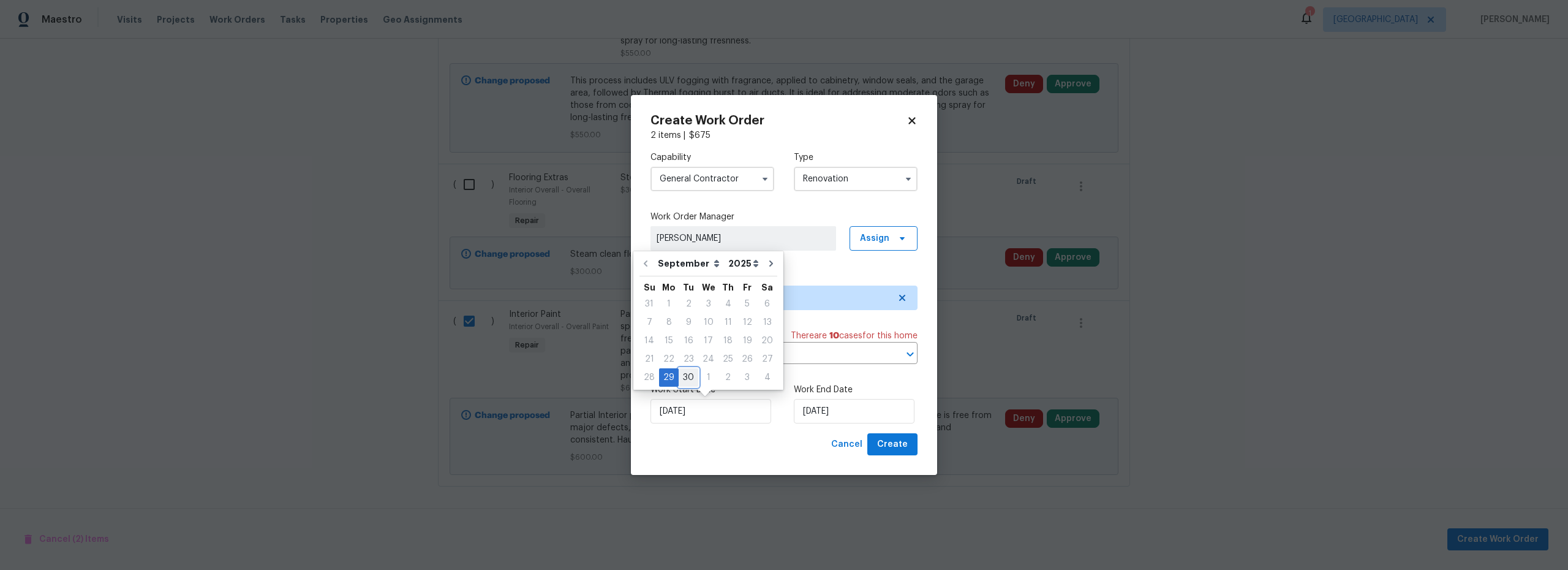
click at [688, 379] on div "30" at bounding box center [688, 378] width 19 height 17
type input "[DATE]"
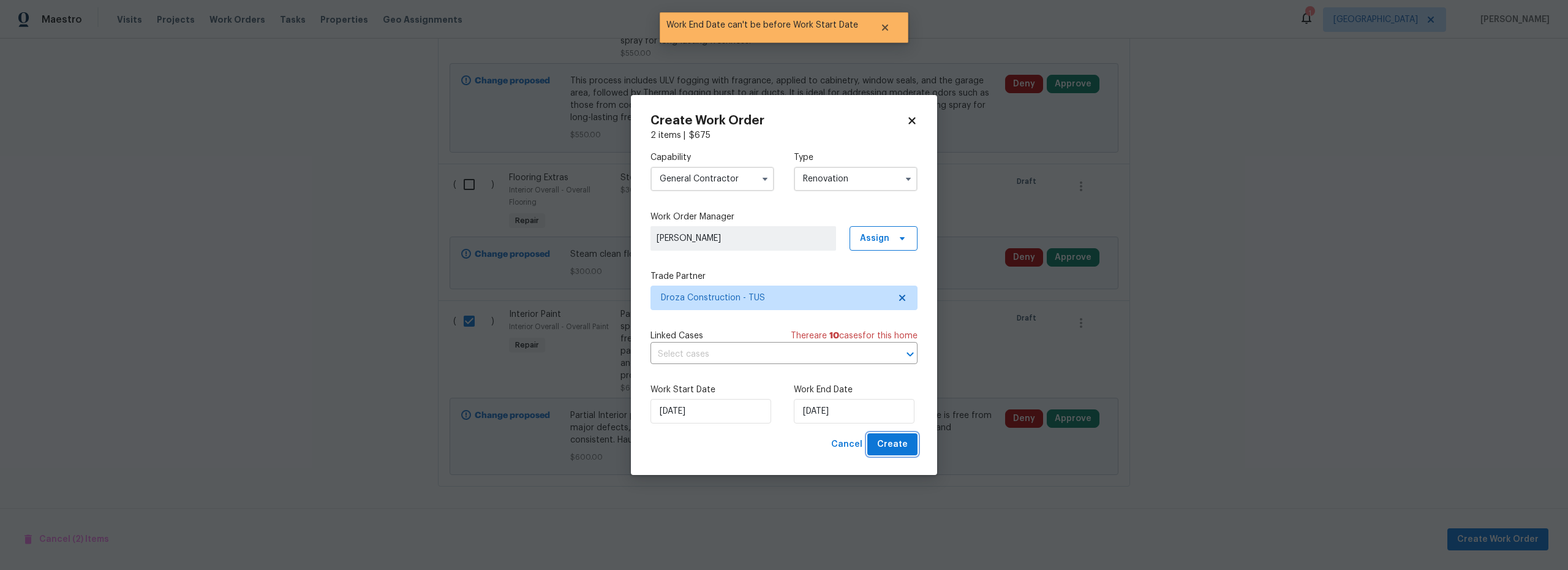
click at [889, 445] on span "Create" at bounding box center [893, 445] width 31 height 15
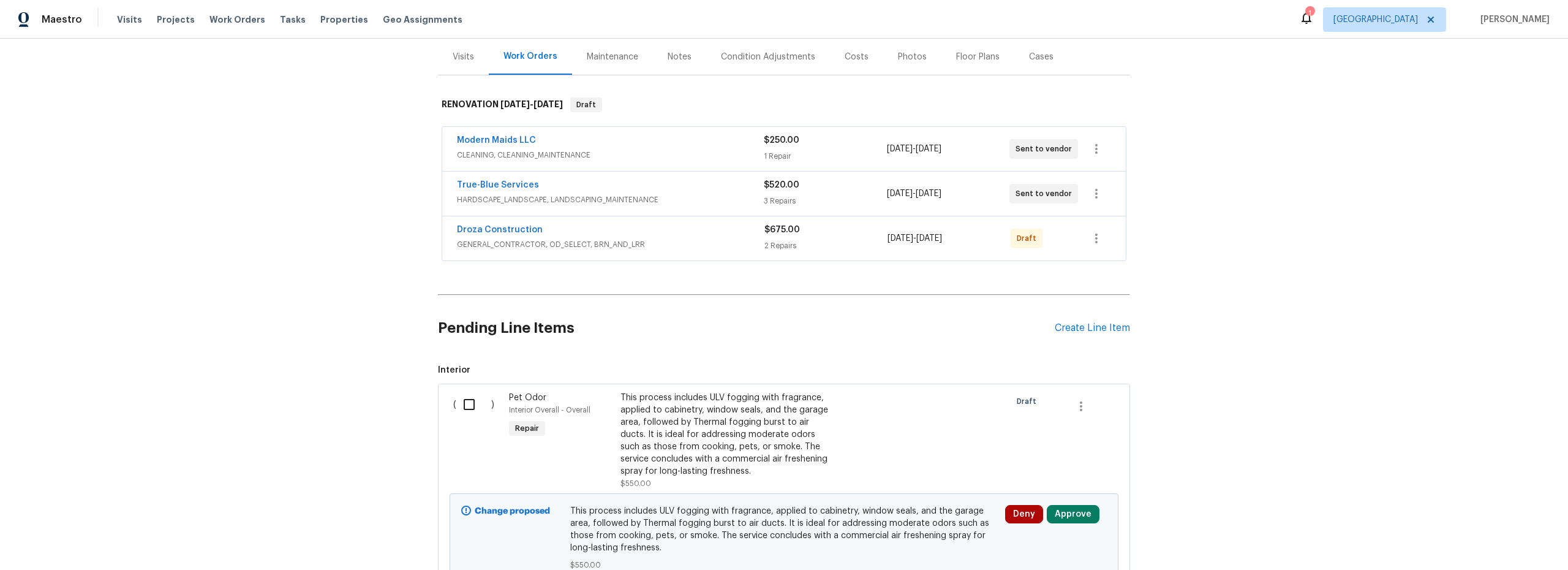
scroll to position [0, 0]
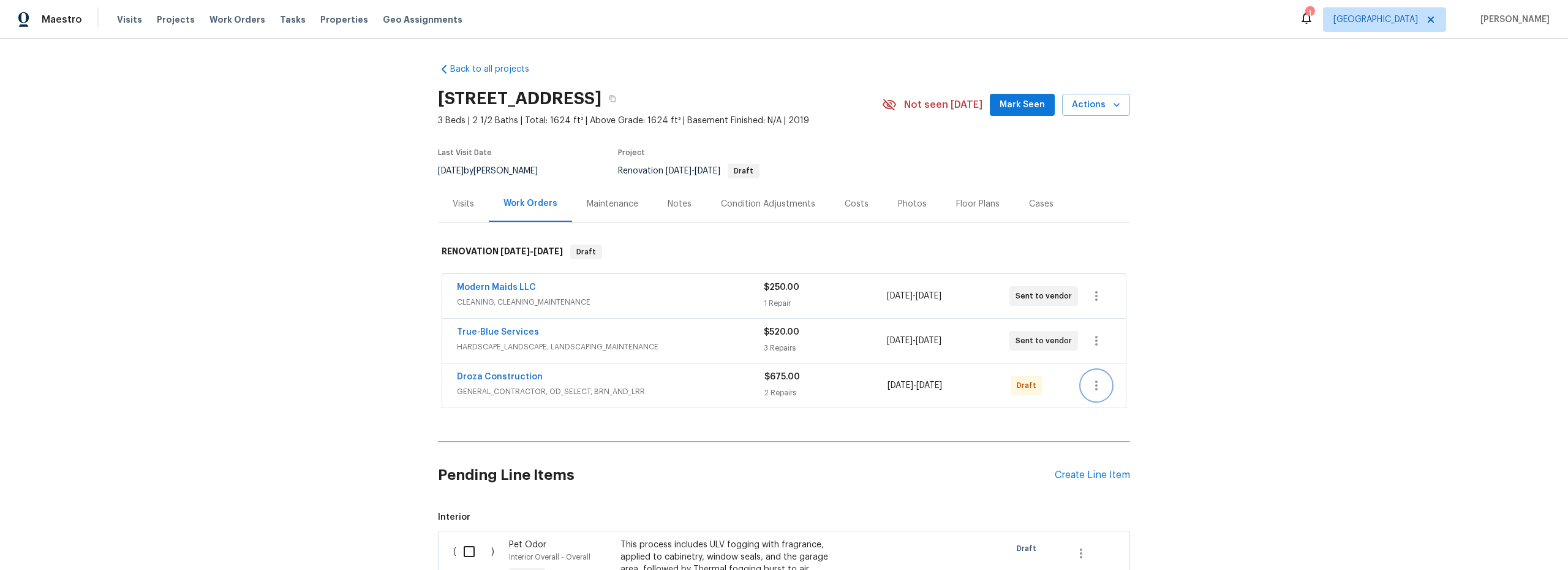
click at [1082, 391] on button "button" at bounding box center [1097, 386] width 29 height 30
click at [1106, 386] on li "Send to Vendor" at bounding box center [1143, 386] width 132 height 20
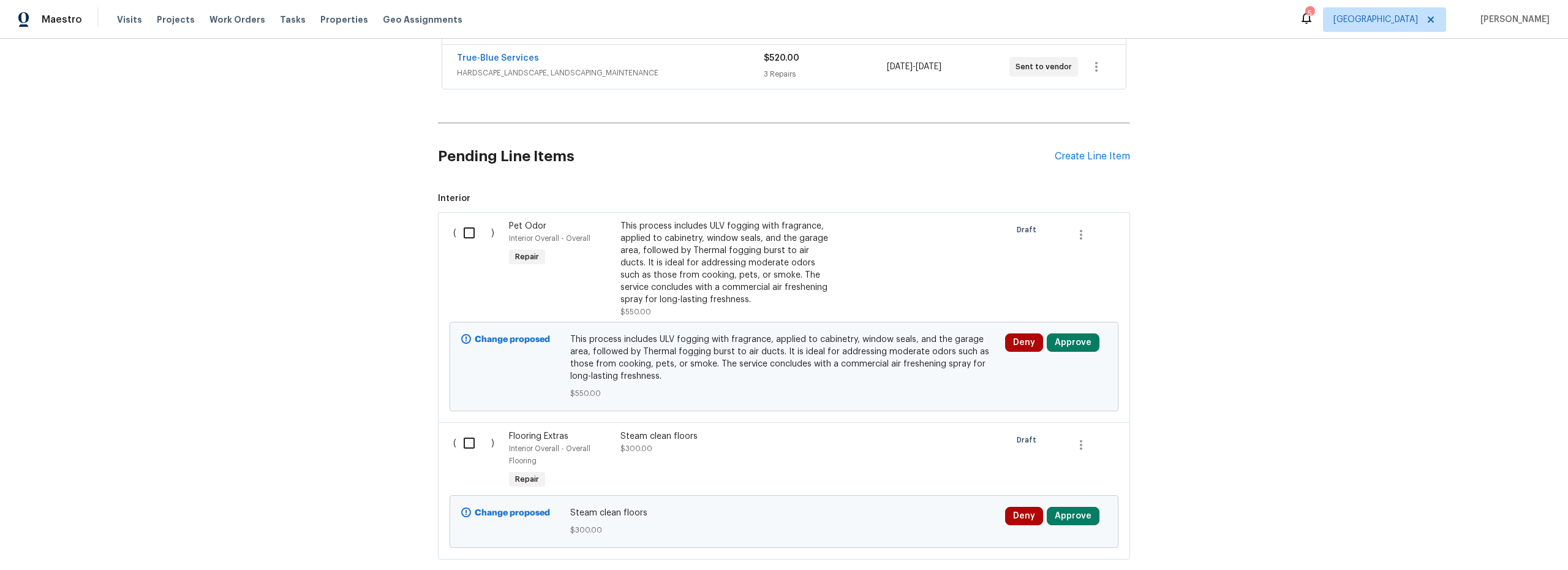
scroll to position [351, 0]
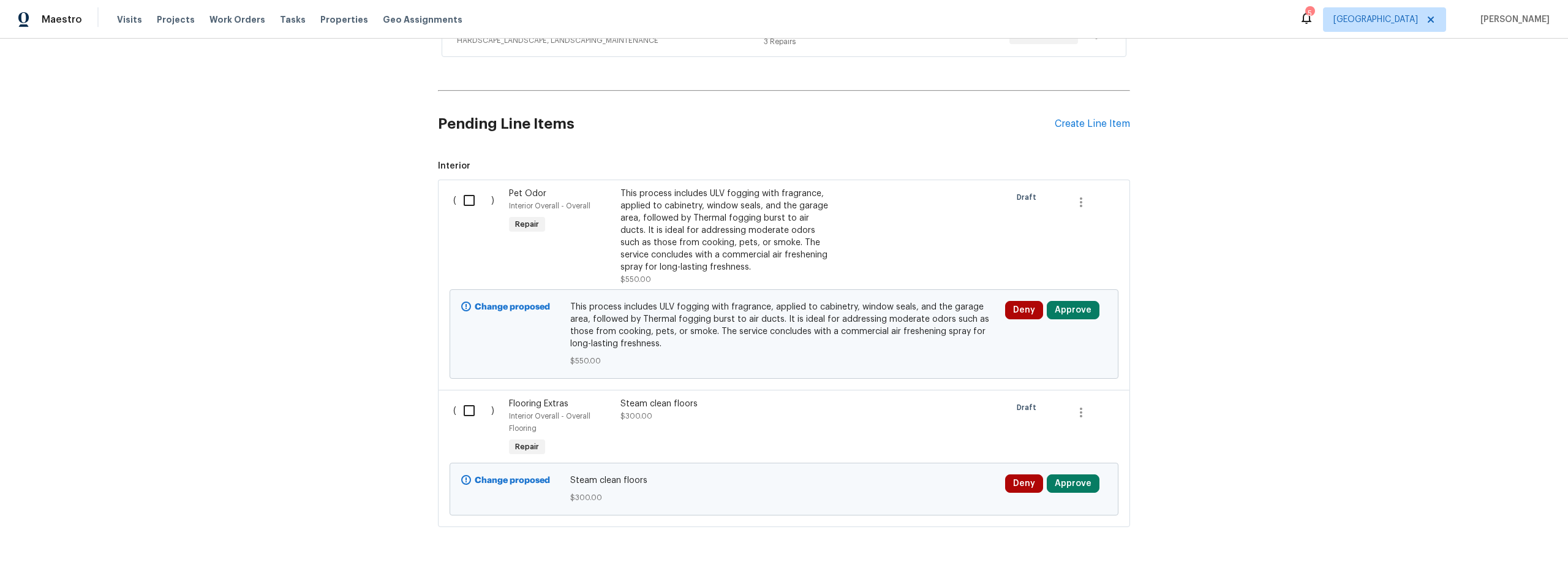
click at [465, 201] on input "checkbox" at bounding box center [474, 201] width 35 height 25
checkbox input "true"
click at [1473, 536] on span "Create Work Order" at bounding box center [1498, 539] width 82 height 15
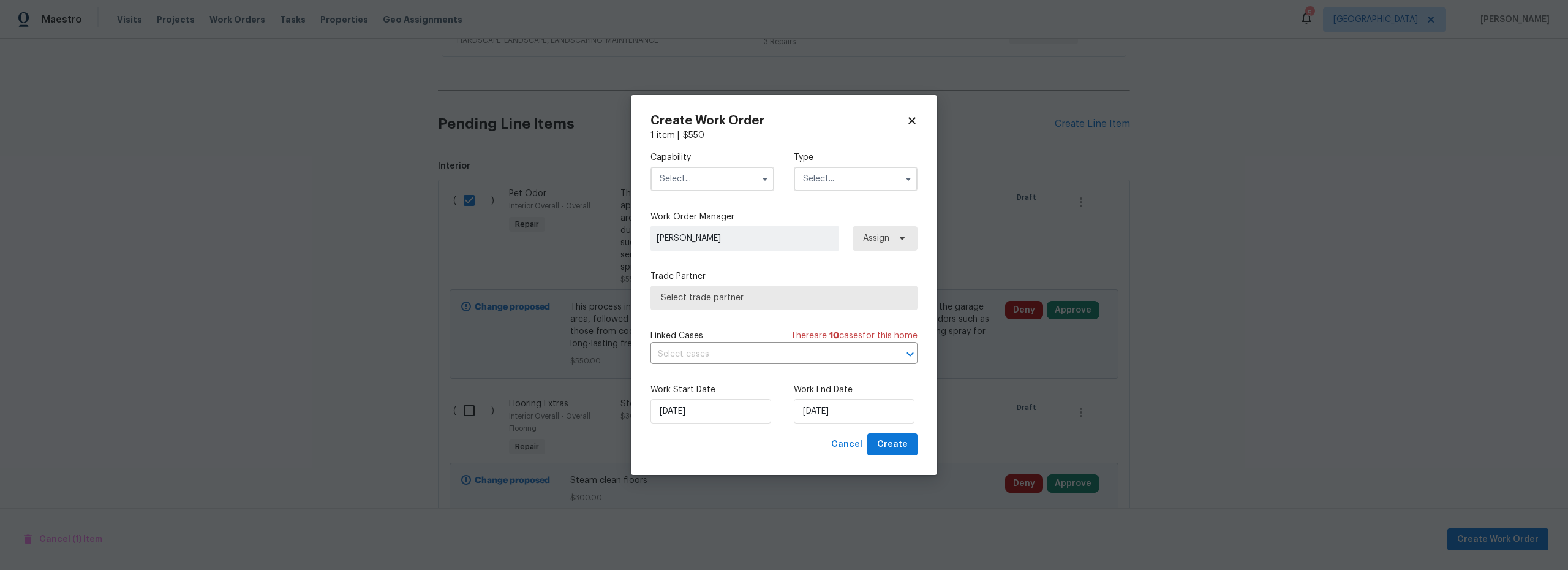
click at [713, 184] on input "text" at bounding box center [713, 179] width 124 height 25
click at [717, 309] on div "Odor Remediation" at bounding box center [712, 298] width 117 height 22
type input "Odor Remediation"
drag, startPoint x: 845, startPoint y: 168, endPoint x: 843, endPoint y: 174, distance: 6.3
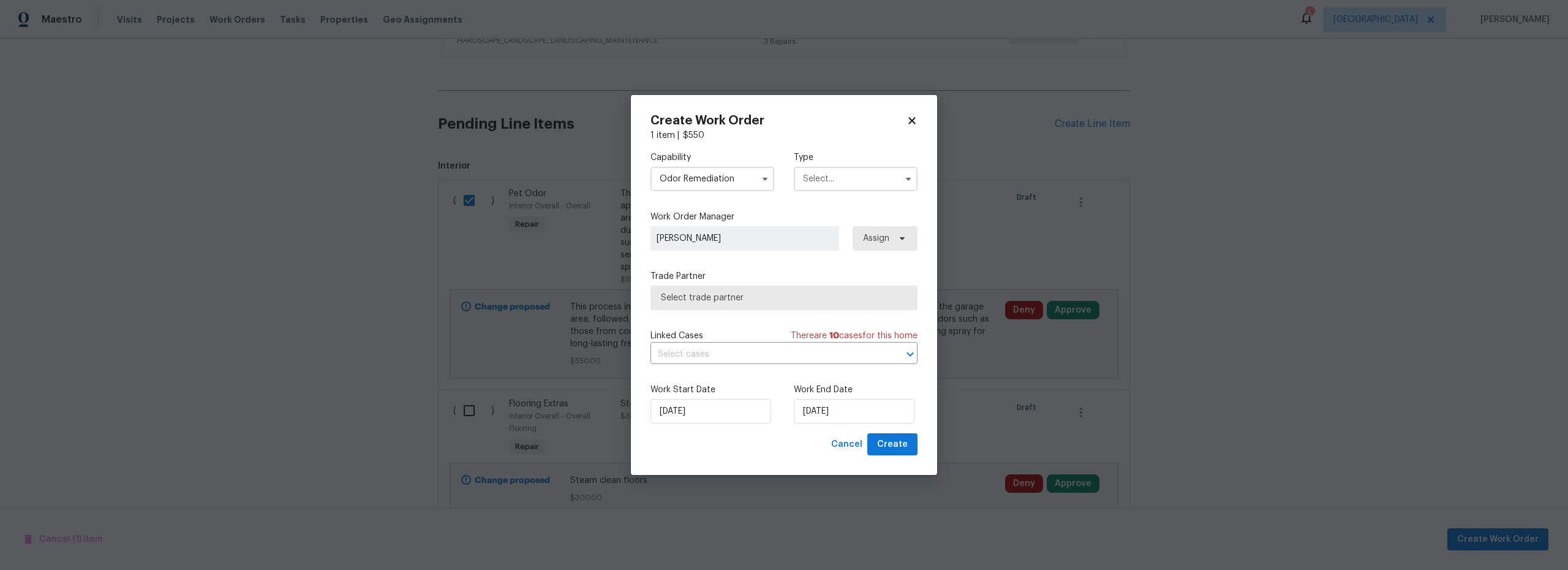
click at [845, 170] on div "Type" at bounding box center [855, 171] width 124 height 40
click at [843, 176] on input "text" at bounding box center [855, 179] width 124 height 25
click at [841, 310] on span "Renovation" at bounding box center [830, 314] width 46 height 9
type input "Renovation"
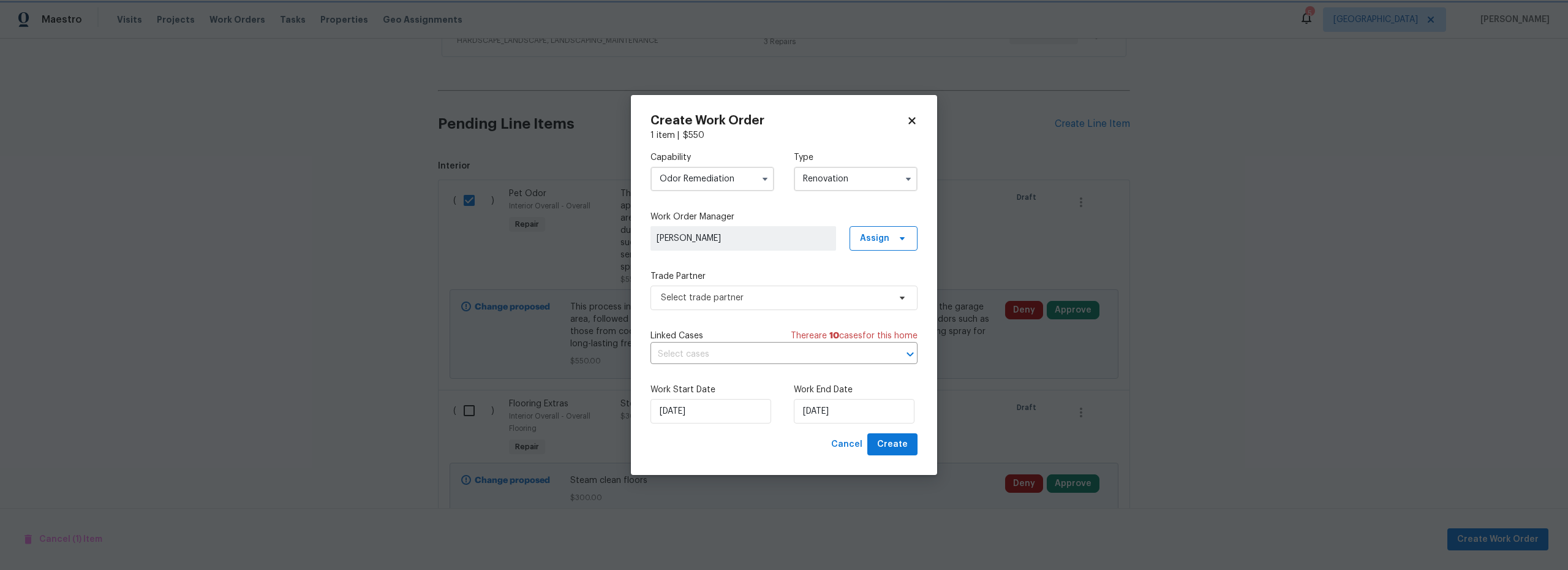
scroll to position [0, 0]
click at [766, 290] on span "Select trade partner" at bounding box center [784, 298] width 267 height 25
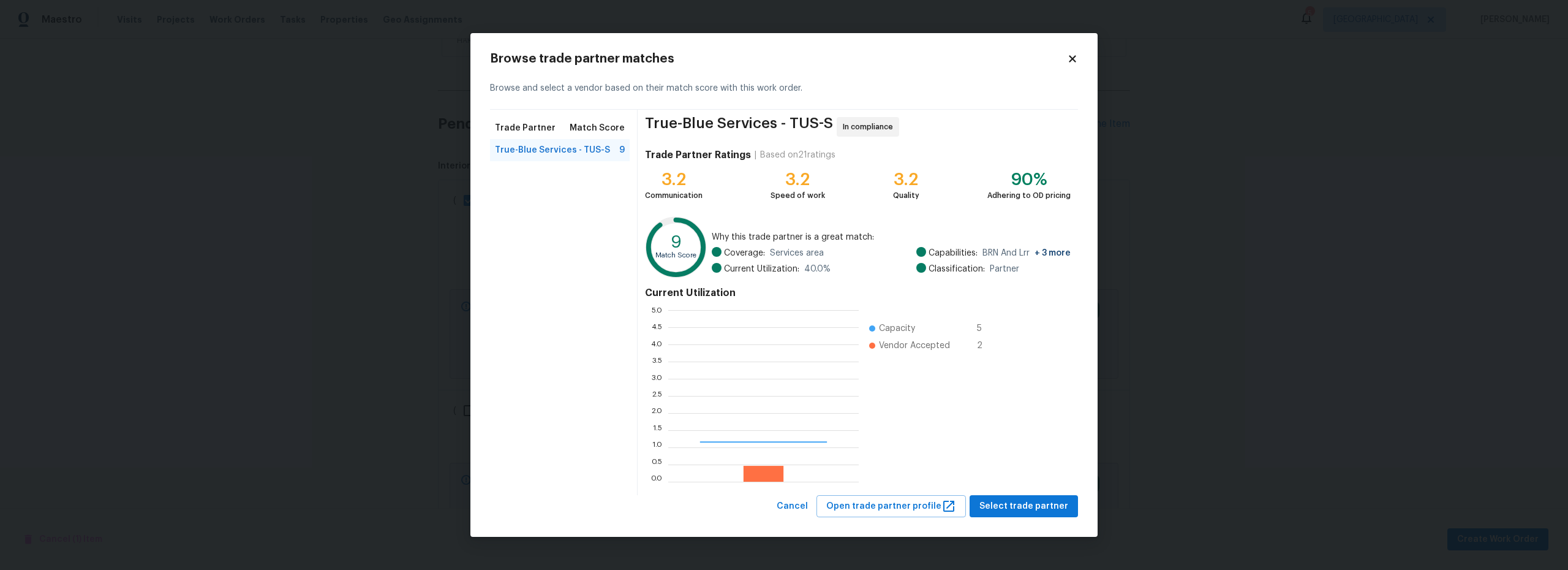
scroll to position [162, 182]
click at [1015, 509] on span "Select trade partner" at bounding box center [1024, 506] width 89 height 15
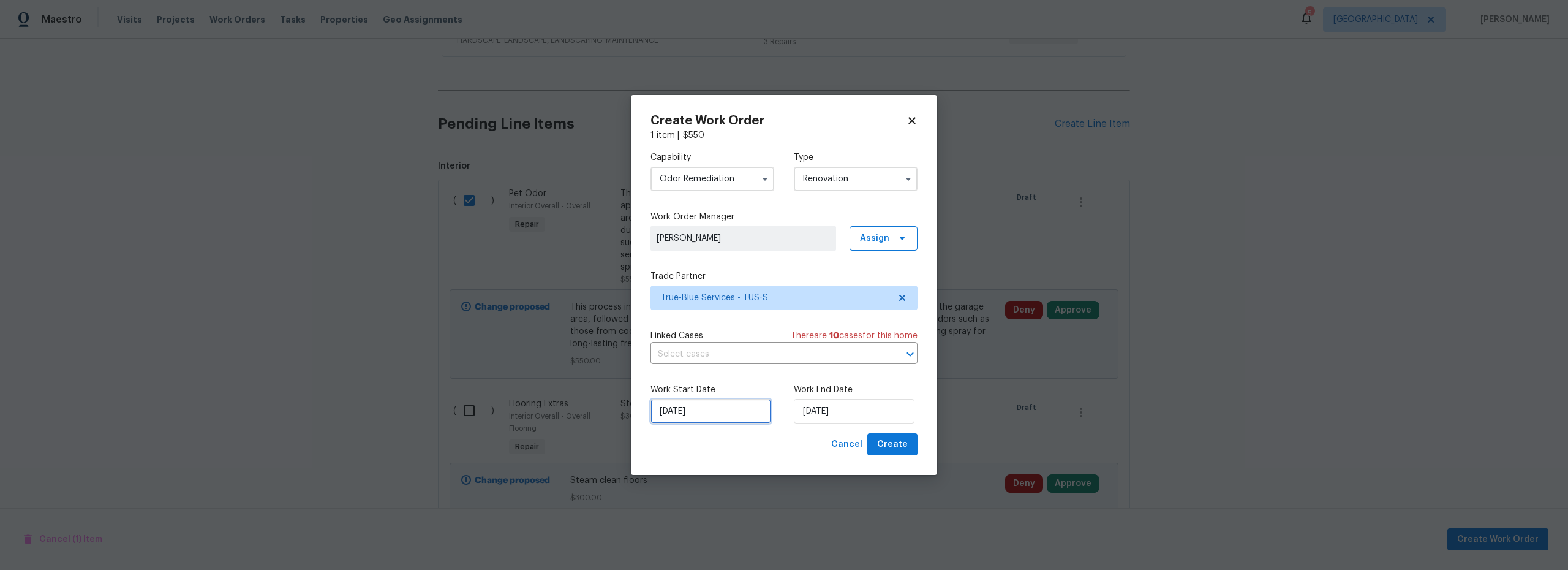
click at [729, 409] on input "[DATE]" at bounding box center [711, 411] width 121 height 25
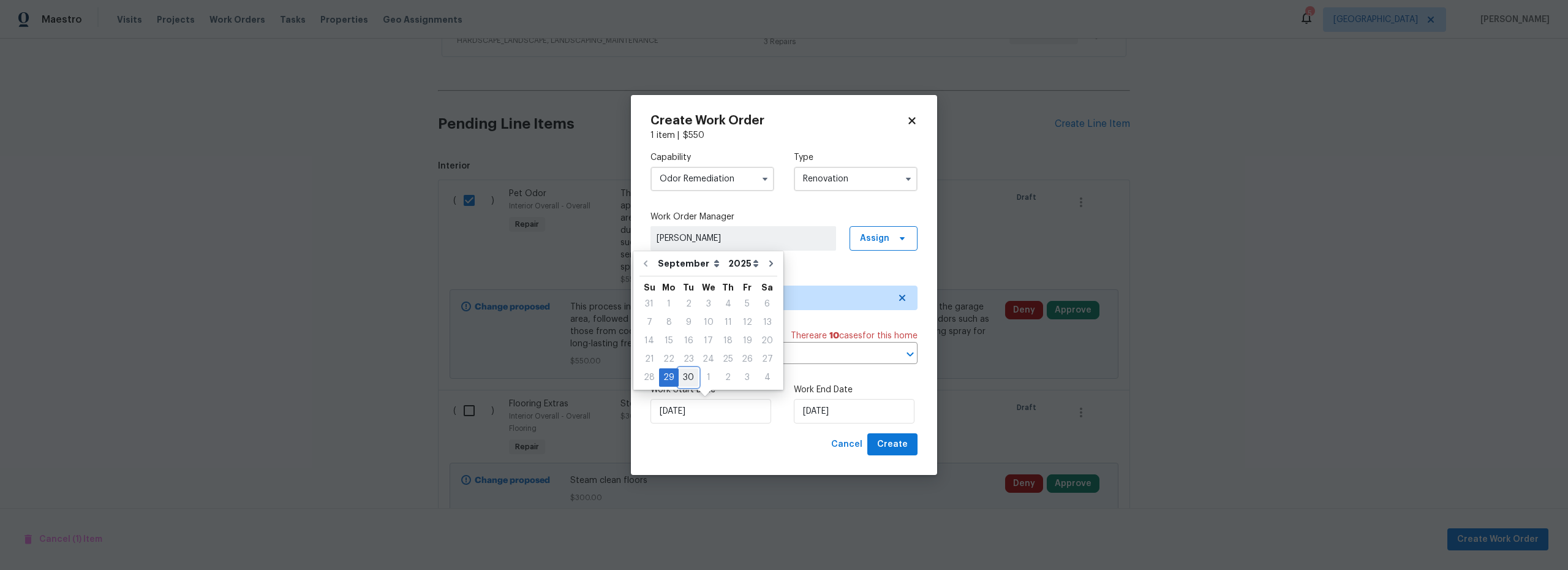
click at [687, 377] on div "30" at bounding box center [688, 378] width 19 height 17
type input "[DATE]"
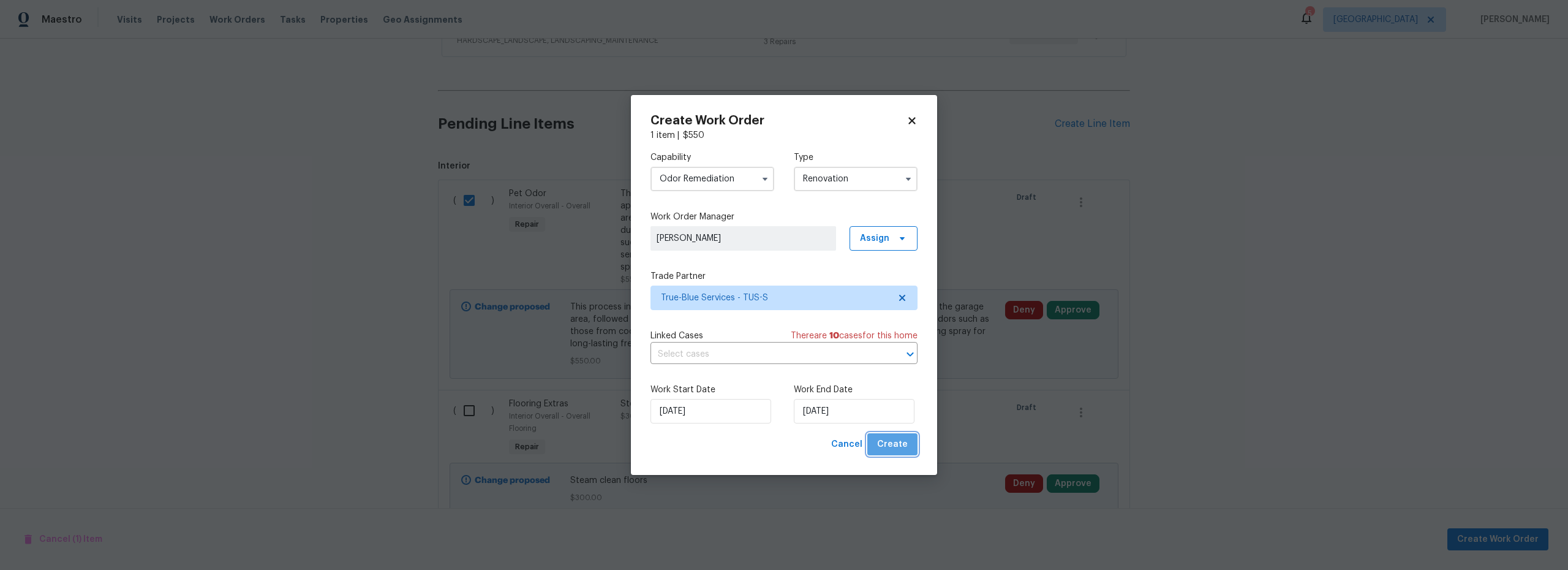
click at [897, 441] on span "Create" at bounding box center [893, 445] width 31 height 15
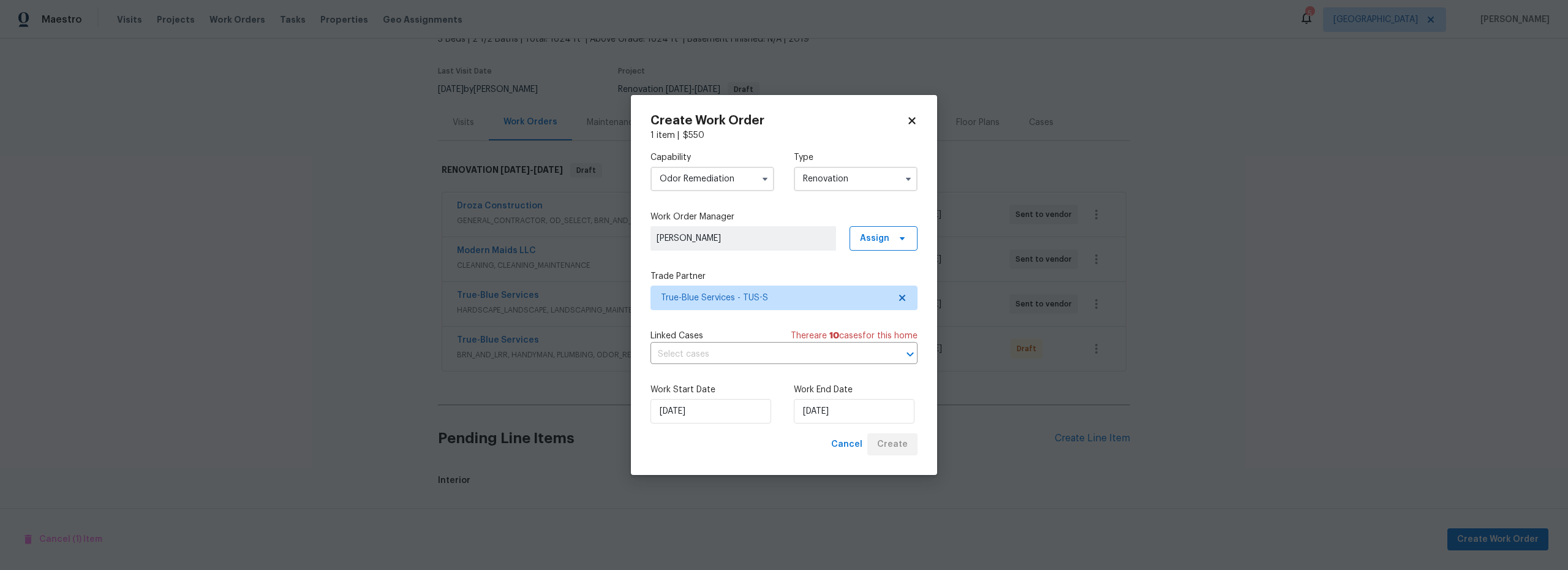
scroll to position [235, 0]
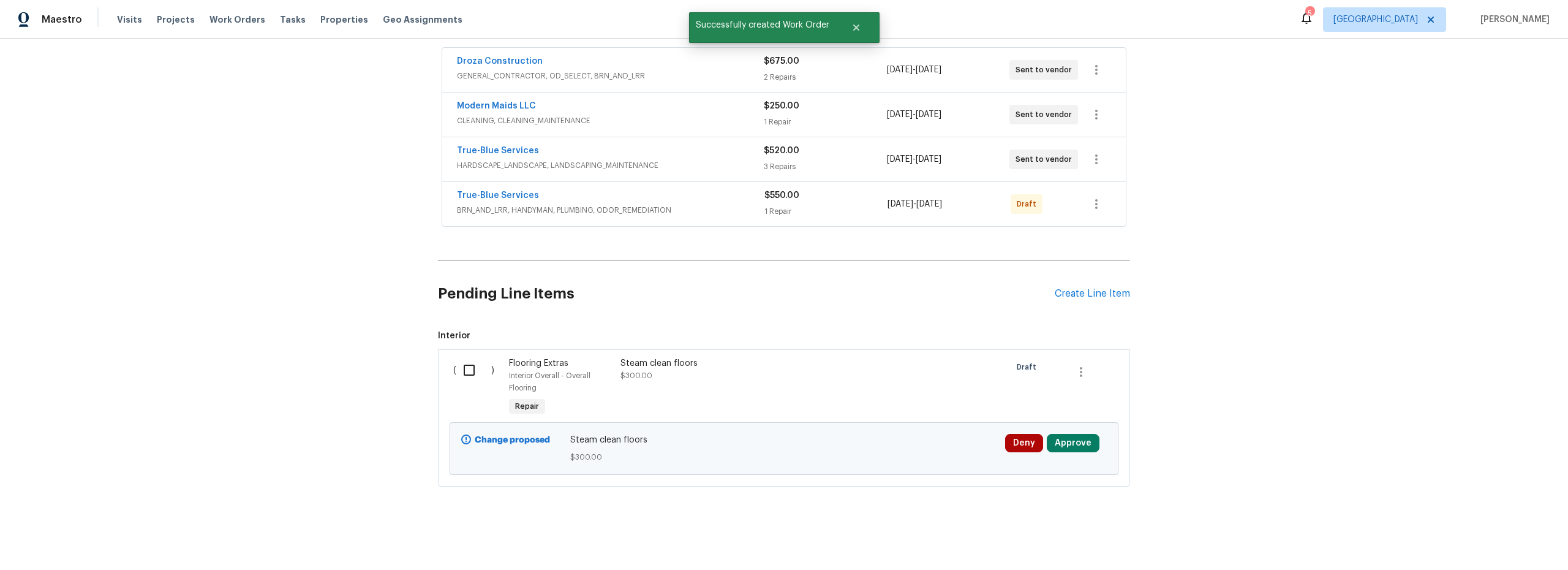
click at [461, 359] on input "checkbox" at bounding box center [474, 370] width 35 height 25
checkbox input "true"
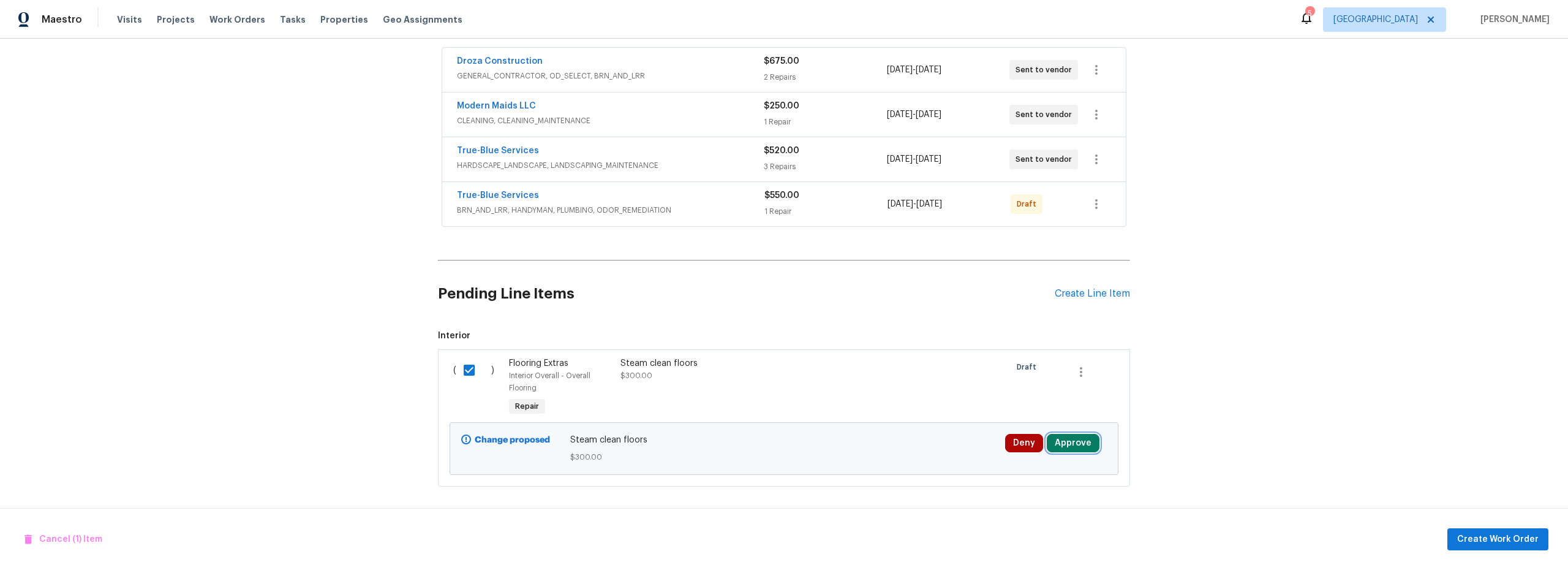
click at [1073, 437] on button "Approve" at bounding box center [1073, 443] width 53 height 18
drag, startPoint x: 870, startPoint y: 378, endPoint x: 1063, endPoint y: 408, distance: 195.3
click at [871, 378] on div at bounding box center [867, 388] width 56 height 68
click at [1493, 533] on span "Create Work Order" at bounding box center [1498, 539] width 82 height 15
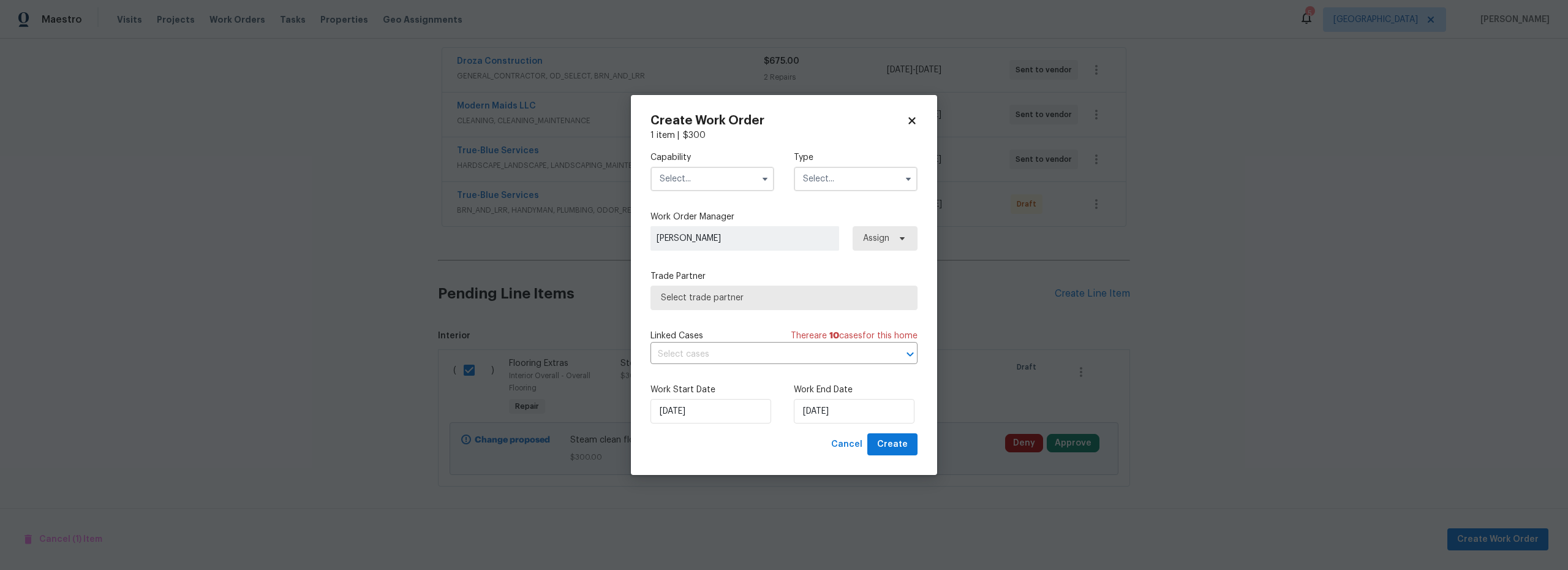
click at [688, 186] on input "text" at bounding box center [713, 179] width 124 height 25
drag, startPoint x: 696, startPoint y: 241, endPoint x: 753, endPoint y: 233, distance: 57.6
click at [696, 241] on span "Carpet Cleaning" at bounding box center [697, 242] width 66 height 9
type input "Carpet Cleaning"
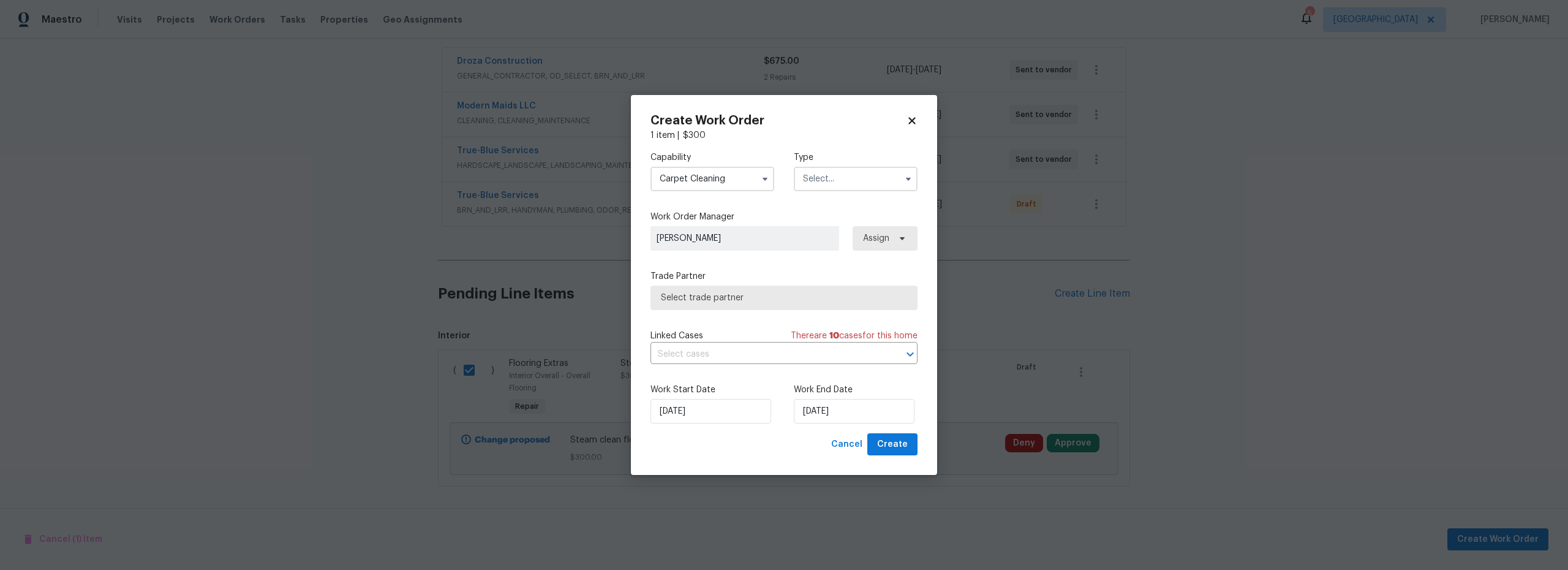
click at [829, 172] on input "text" at bounding box center [855, 179] width 124 height 25
click at [841, 254] on span "Renovation" at bounding box center [830, 257] width 46 height 9
type input "Renovation"
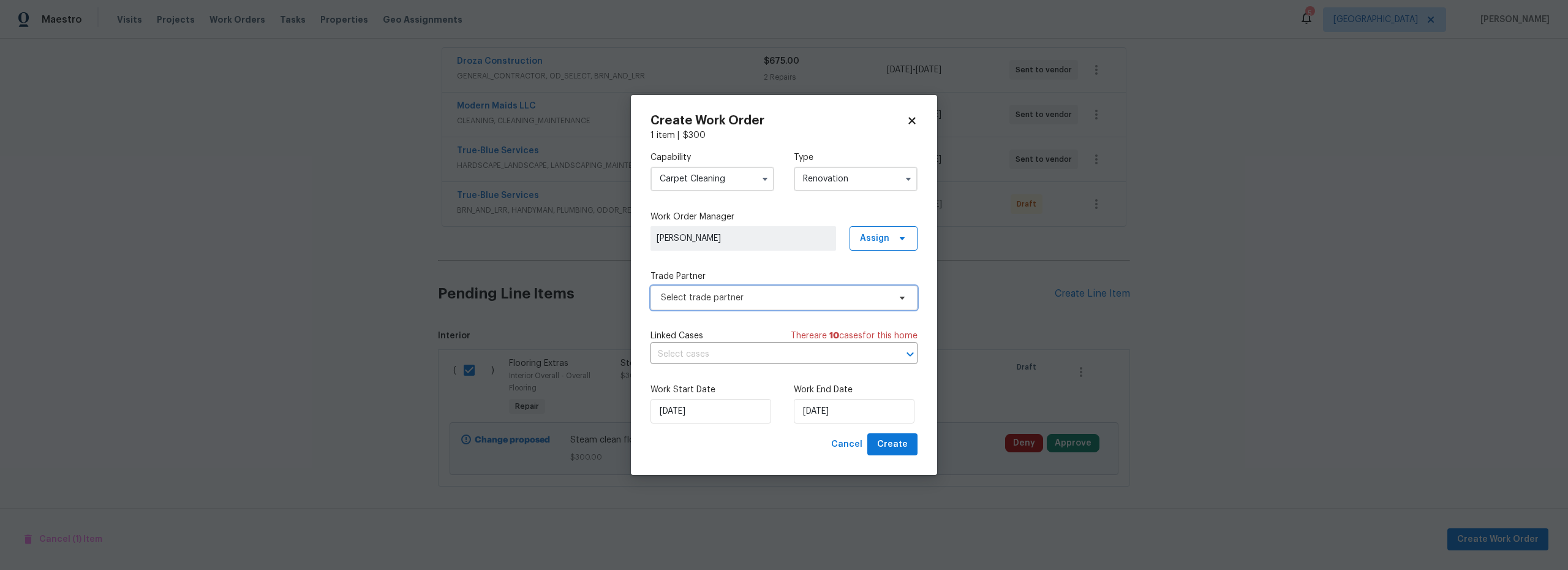
click at [753, 288] on span "Select trade partner" at bounding box center [784, 298] width 267 height 25
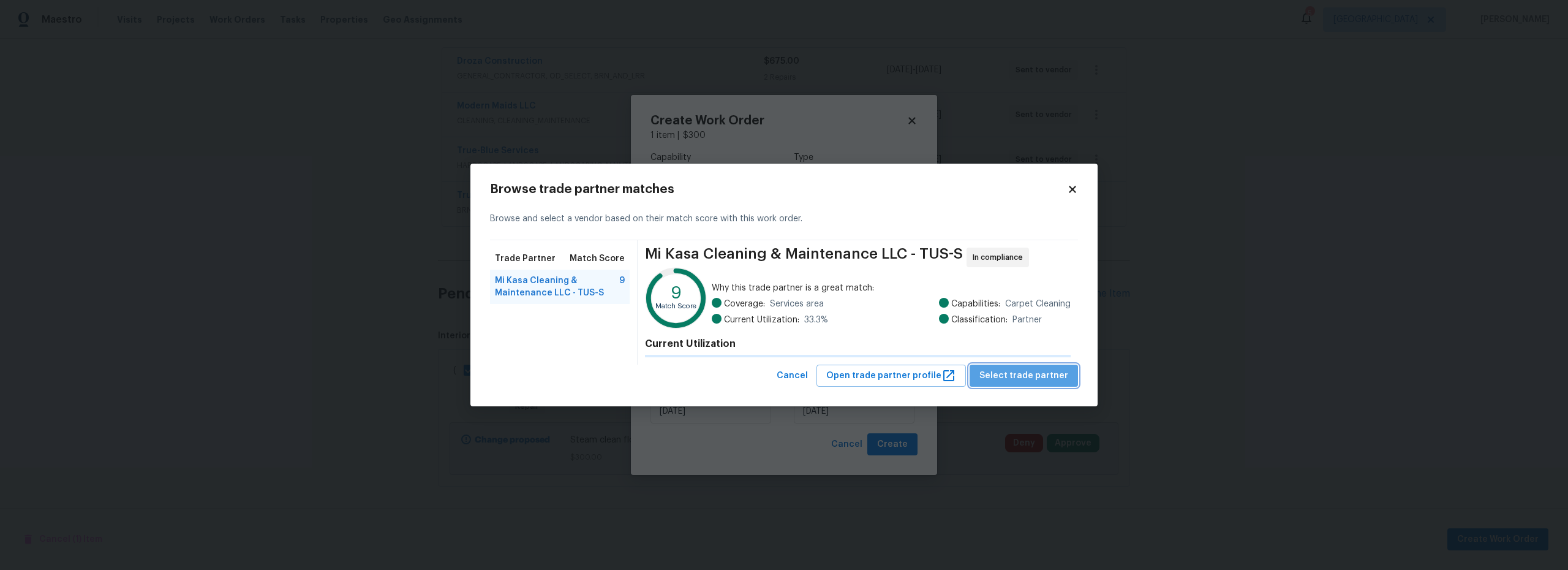
click at [1033, 385] on button "Select trade partner" at bounding box center [1024, 376] width 109 height 23
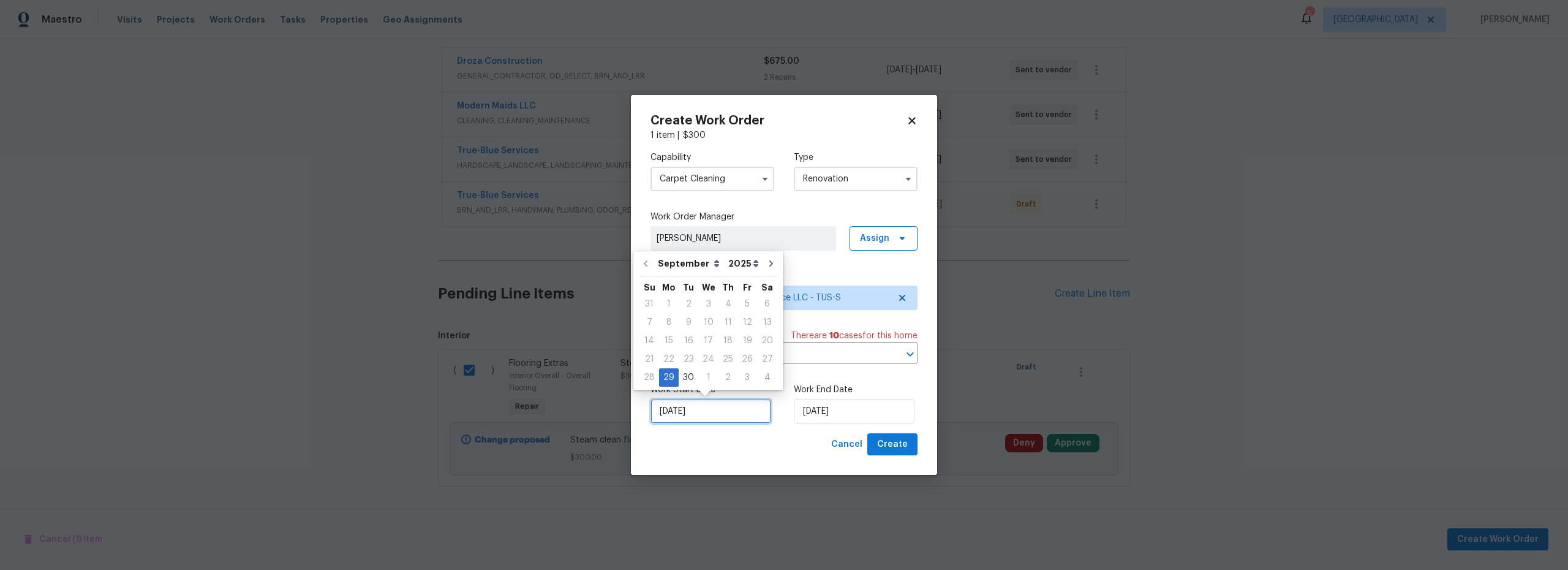
click at [710, 401] on input "[DATE]" at bounding box center [711, 411] width 121 height 25
drag, startPoint x: 686, startPoint y: 376, endPoint x: 772, endPoint y: 397, distance: 88.5
click at [687, 376] on div "30" at bounding box center [688, 378] width 19 height 17
type input "[DATE]"
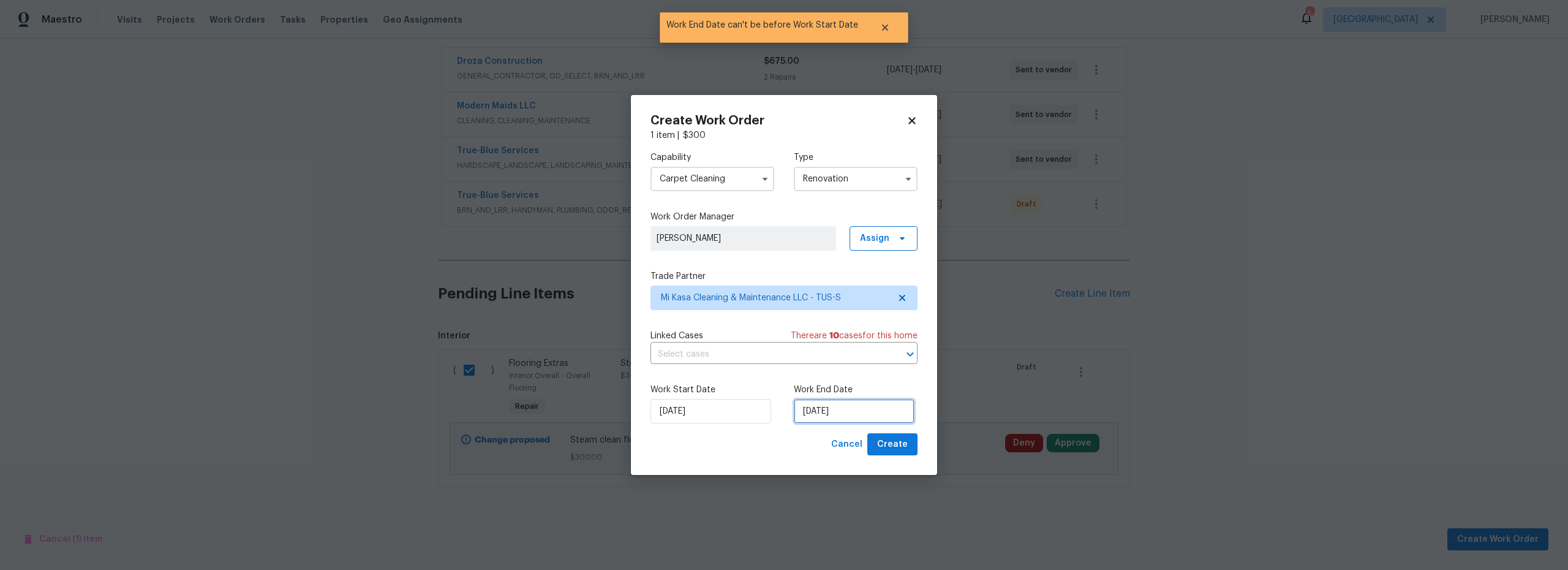
click at [826, 414] on input "[DATE]" at bounding box center [854, 411] width 121 height 25
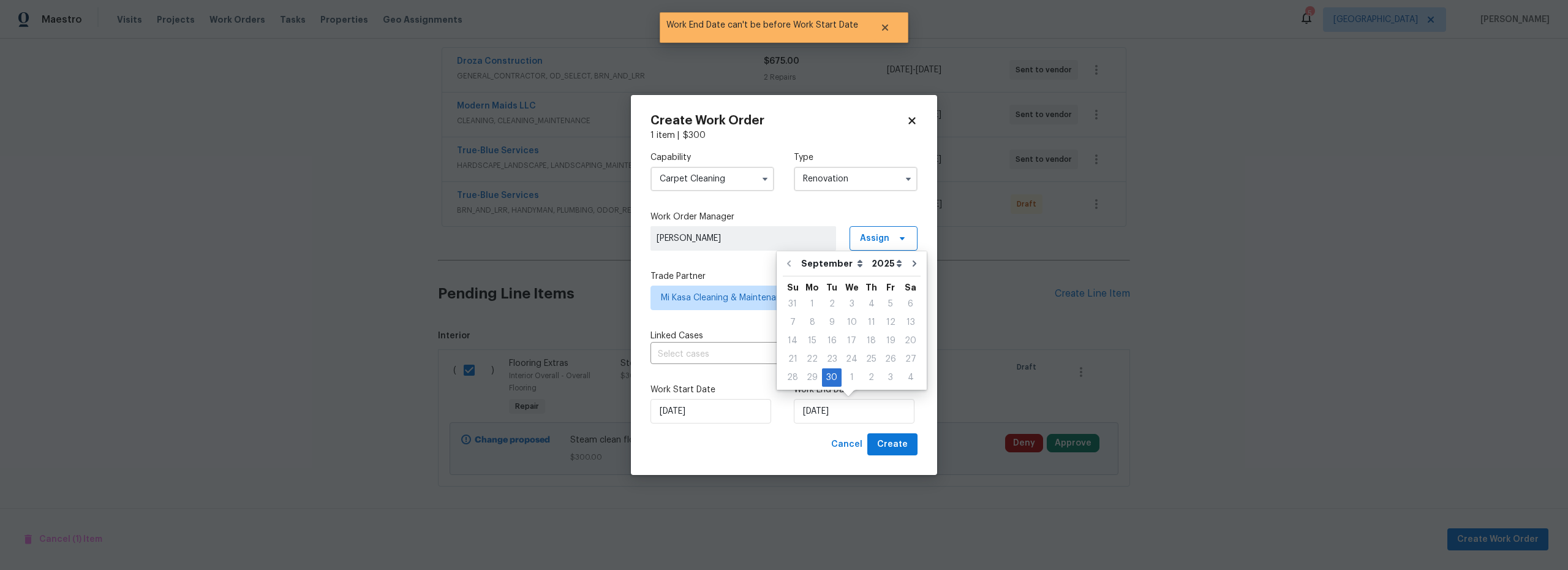
click at [780, 439] on div "Cancel Create" at bounding box center [784, 445] width 267 height 23
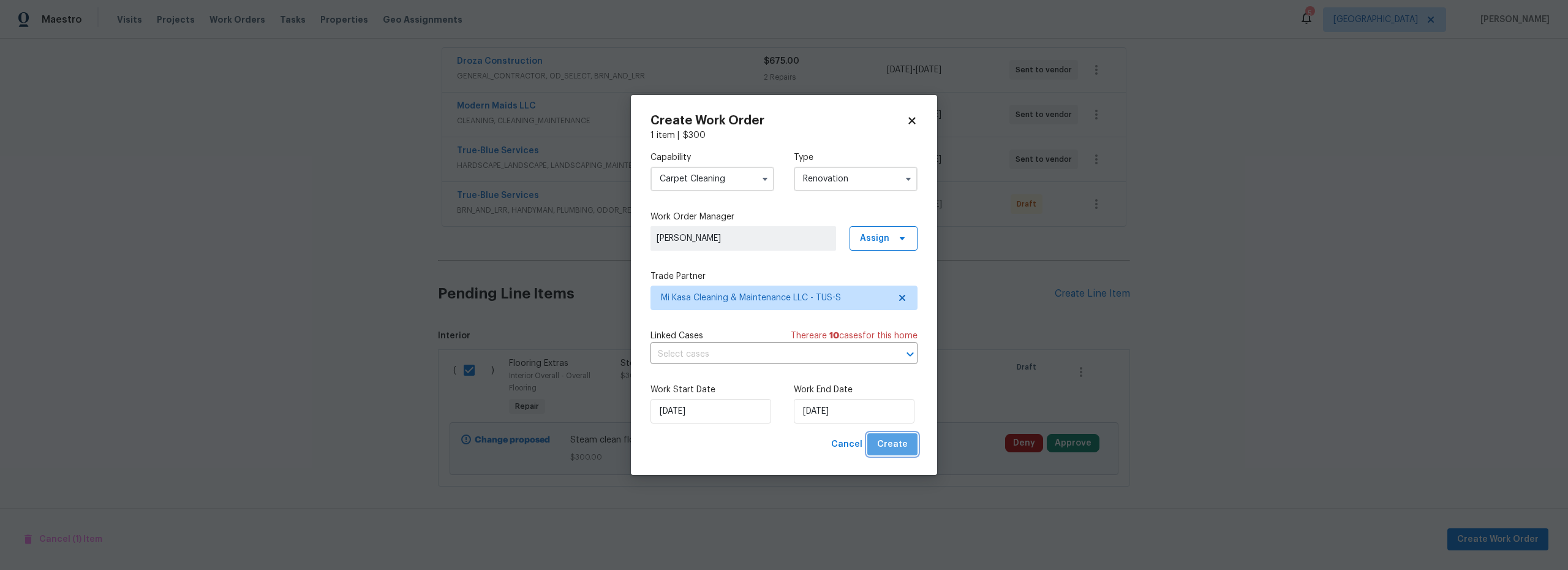
click at [905, 443] on span "Create" at bounding box center [893, 445] width 31 height 15
click at [898, 444] on span "Create" at bounding box center [893, 445] width 31 height 15
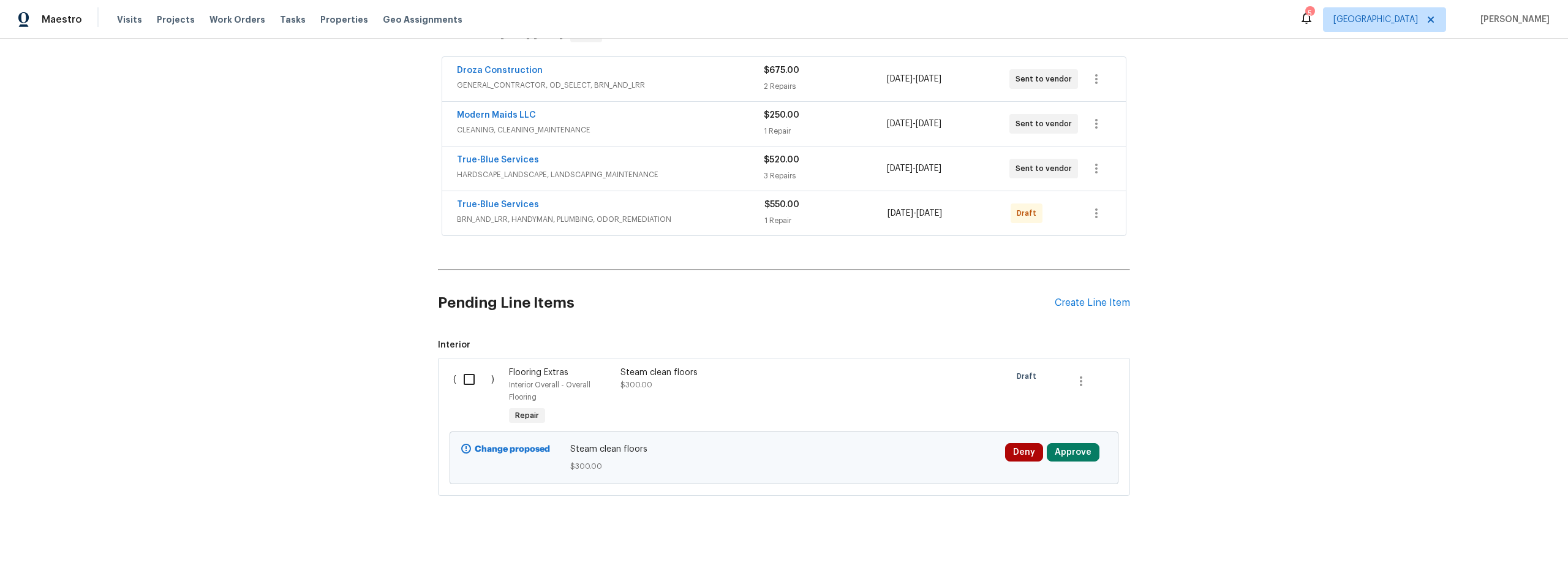
scroll to position [235, 0]
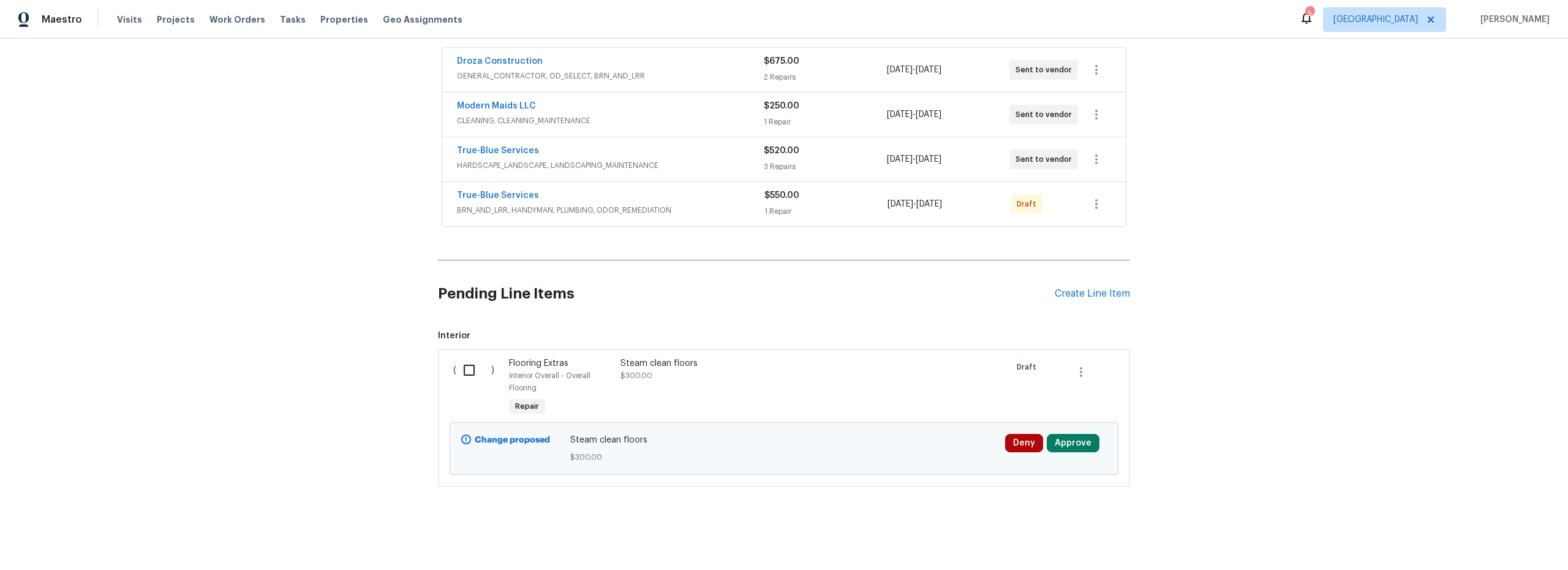
click at [457, 359] on input "checkbox" at bounding box center [474, 370] width 35 height 25
checkbox input "true"
click at [1461, 539] on button "Create Work Order" at bounding box center [1498, 540] width 101 height 23
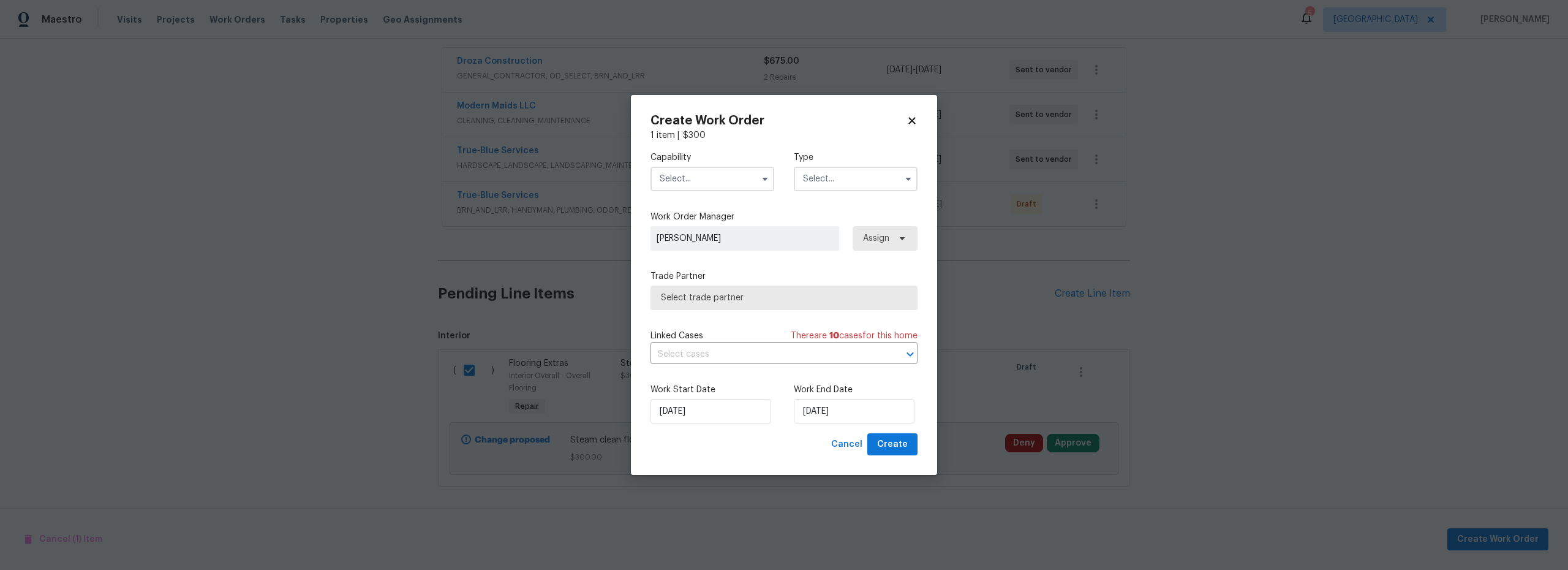
drag, startPoint x: 720, startPoint y: 188, endPoint x: 711, endPoint y: 188, distance: 9.0
click at [719, 188] on input "text" at bounding box center [713, 179] width 124 height 25
click at [707, 210] on span "Carpet Cleaning" at bounding box center [697, 208] width 66 height 9
type input "Carpet Cleaning"
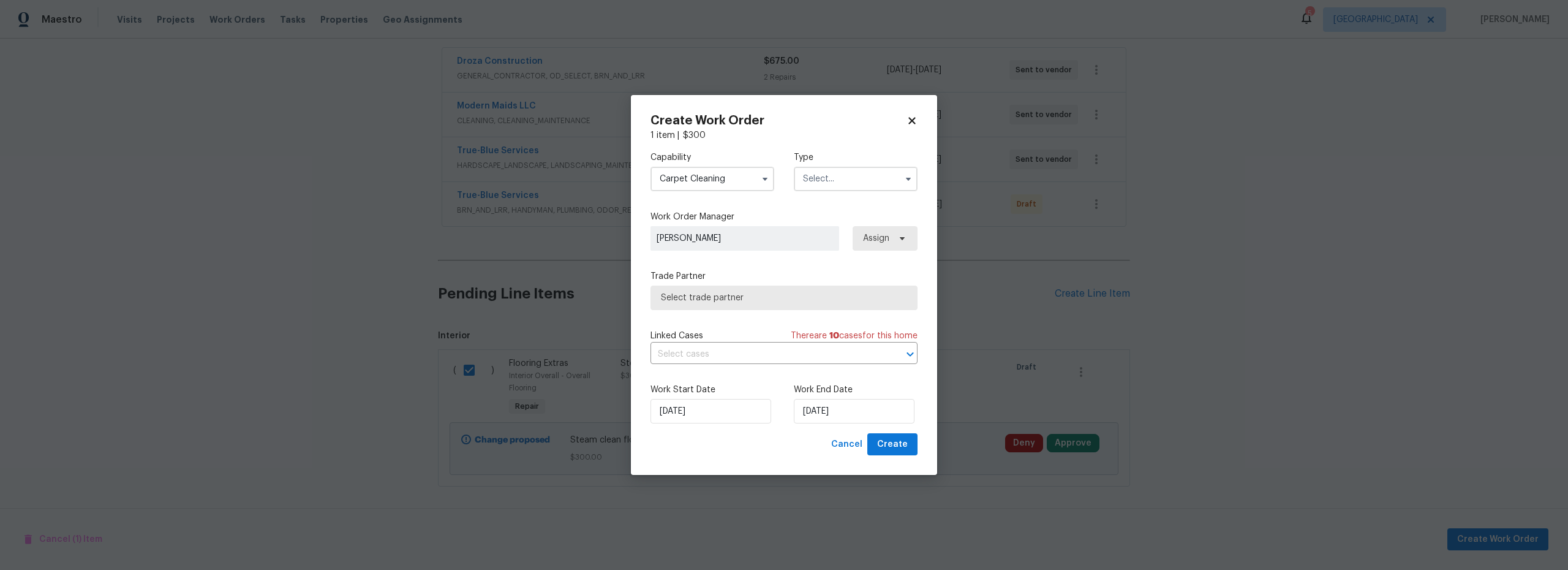
click at [825, 184] on input "text" at bounding box center [855, 179] width 124 height 25
click at [853, 302] on div "Renovation" at bounding box center [855, 307] width 117 height 22
type input "Renovation"
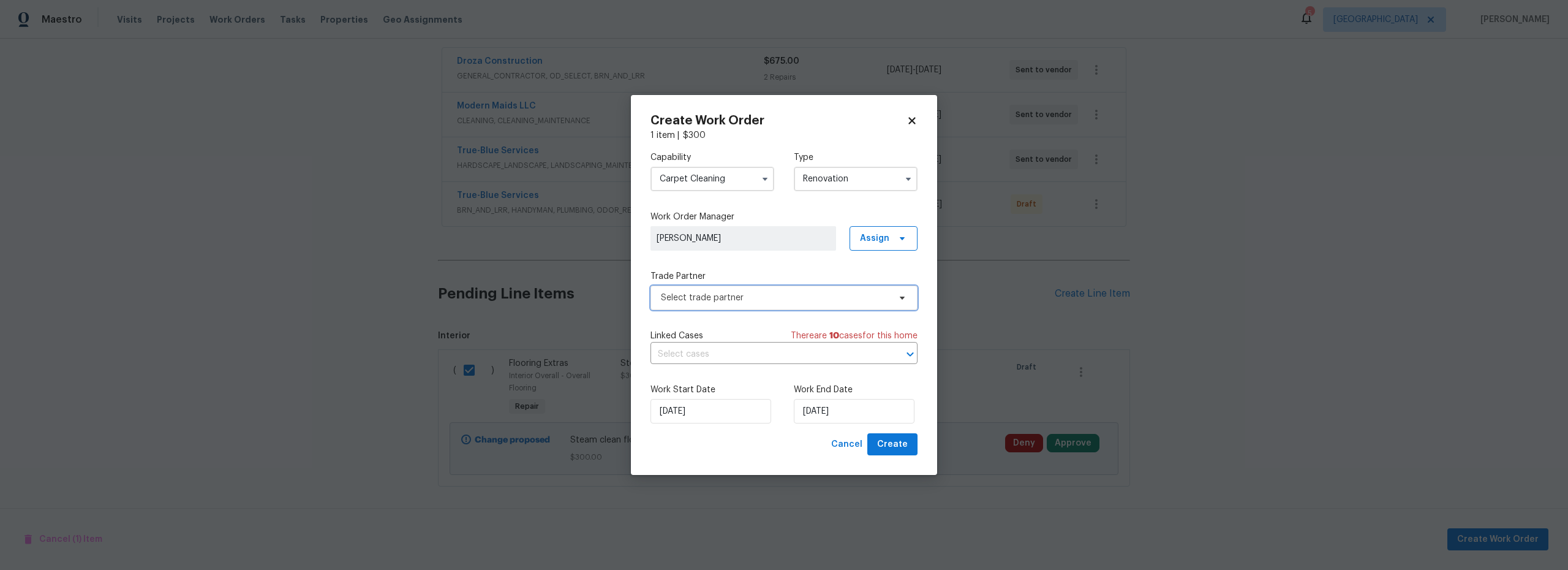
click at [768, 292] on span "Select trade partner" at bounding box center [775, 298] width 229 height 12
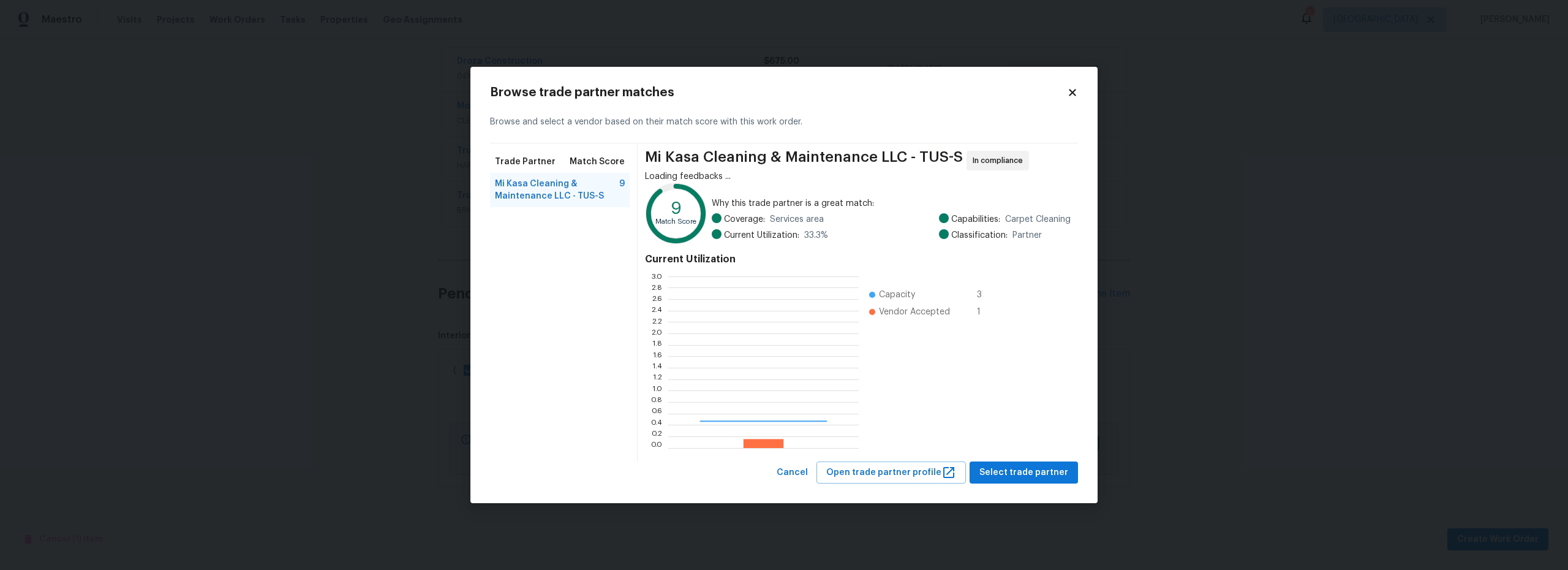
scroll to position [162, 182]
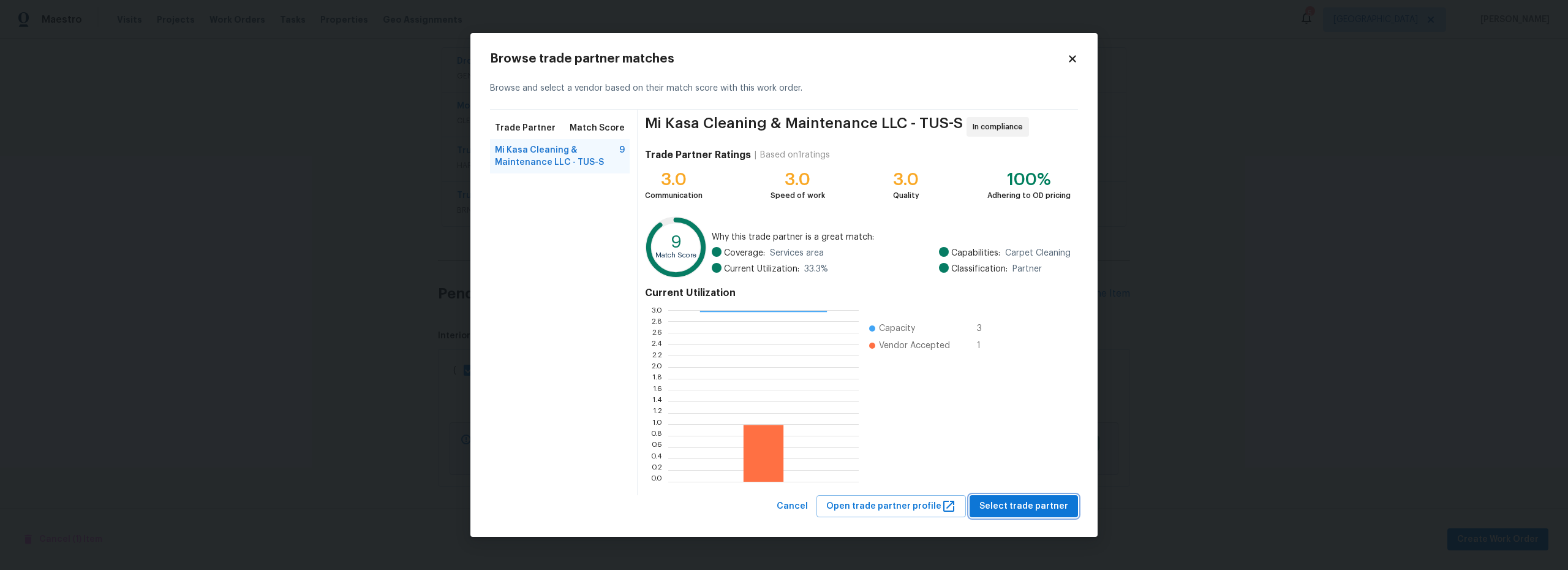
click at [1008, 503] on span "Select trade partner" at bounding box center [1024, 506] width 89 height 15
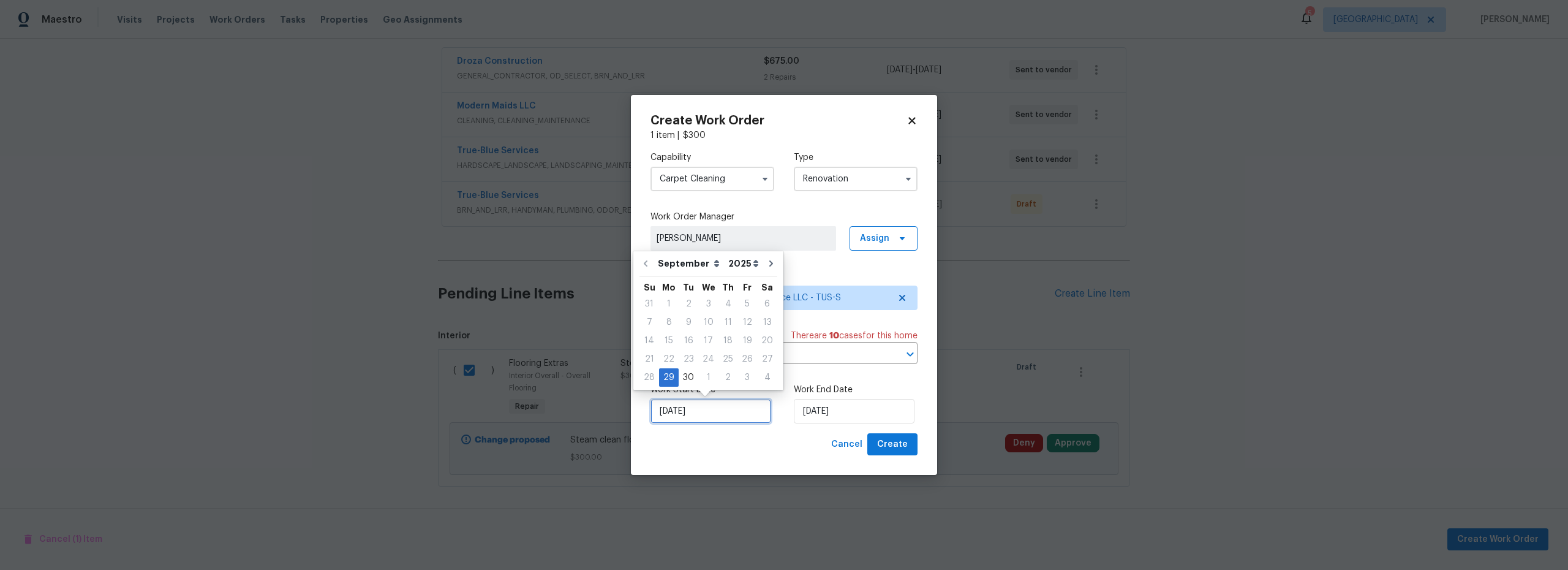
click at [711, 409] on input "[DATE]" at bounding box center [711, 411] width 121 height 25
click at [686, 375] on div "30" at bounding box center [688, 378] width 19 height 17
type input "[DATE]"
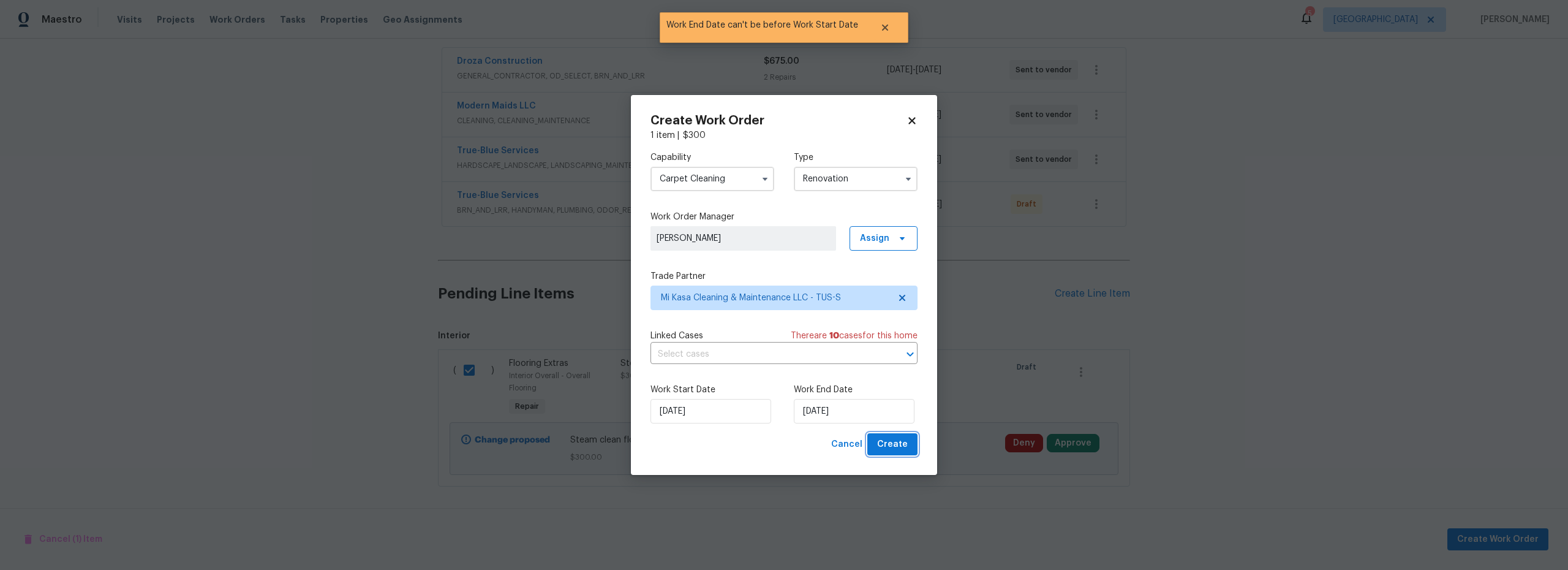
click at [890, 448] on span "Create" at bounding box center [893, 445] width 31 height 15
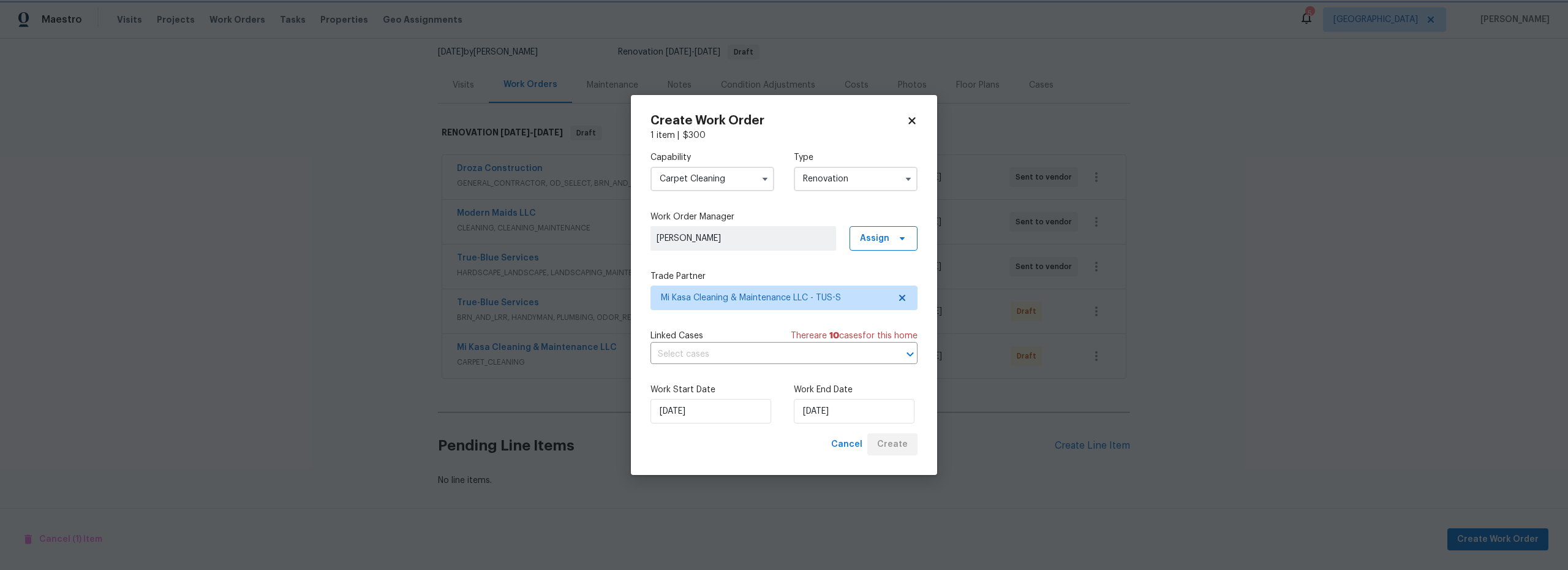
scroll to position [128, 0]
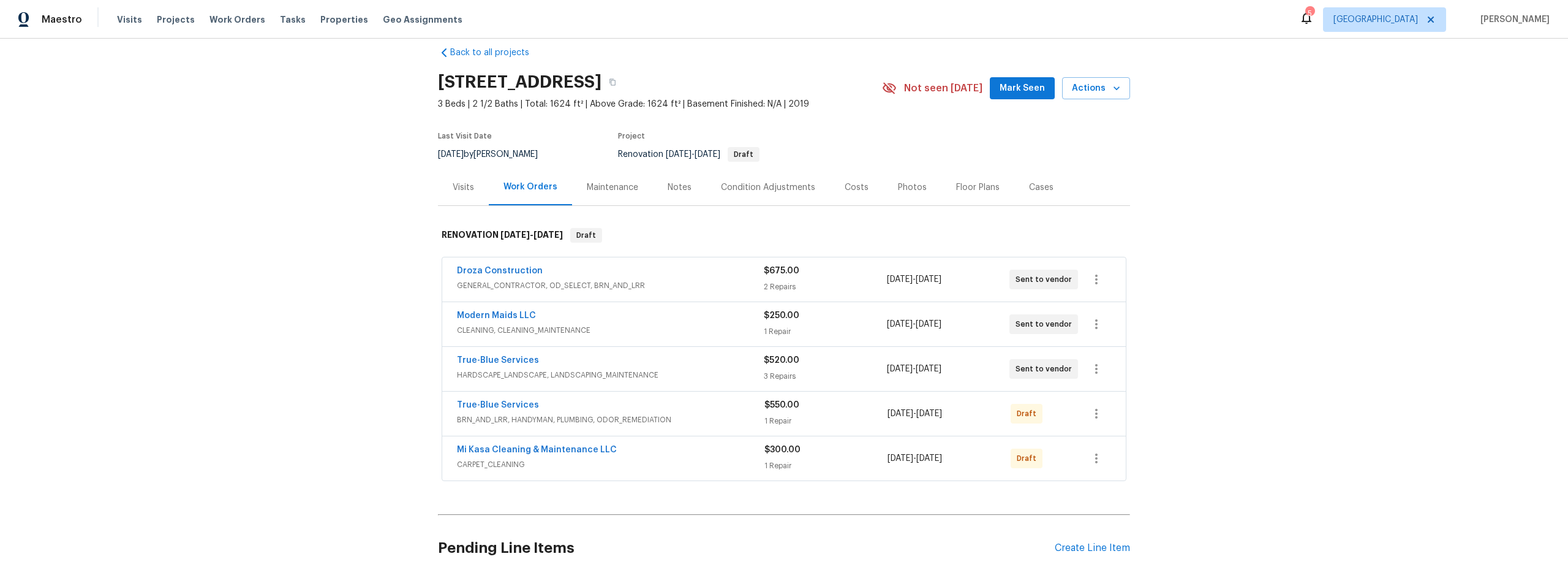
scroll to position [18, 0]
click at [847, 187] on div "Costs" at bounding box center [857, 186] width 24 height 12
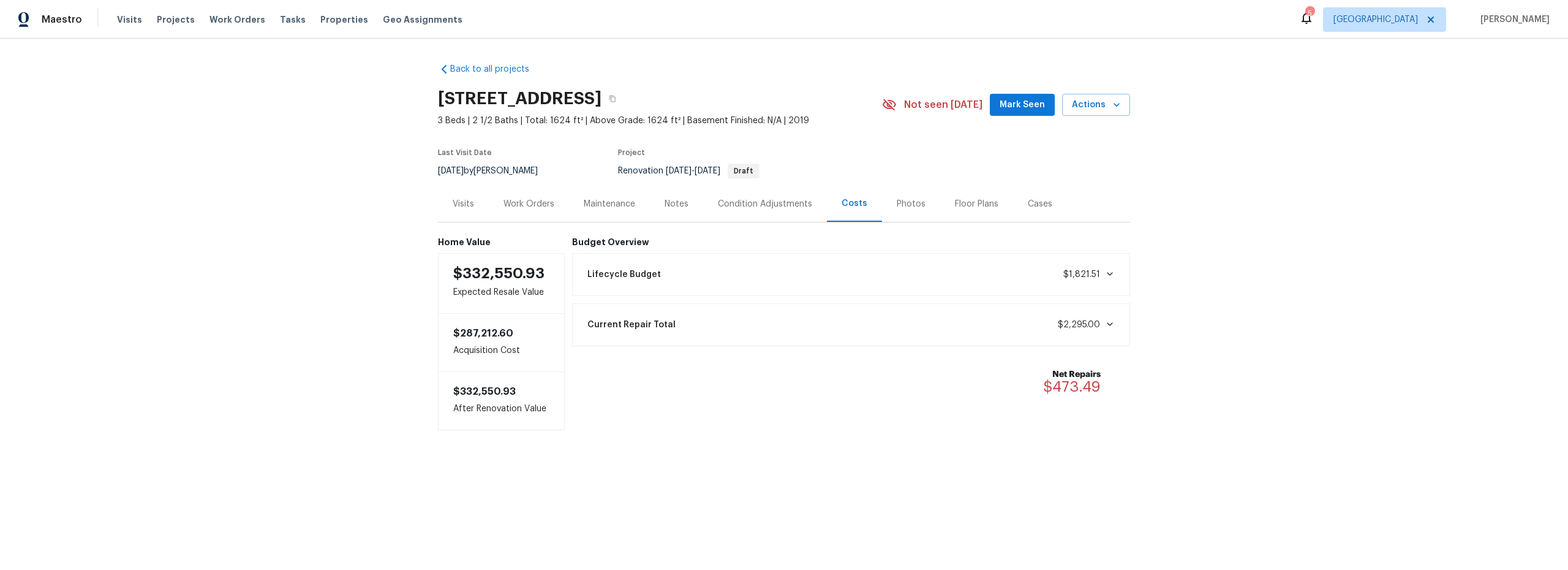
click at [672, 211] on div "Notes" at bounding box center [677, 204] width 54 height 36
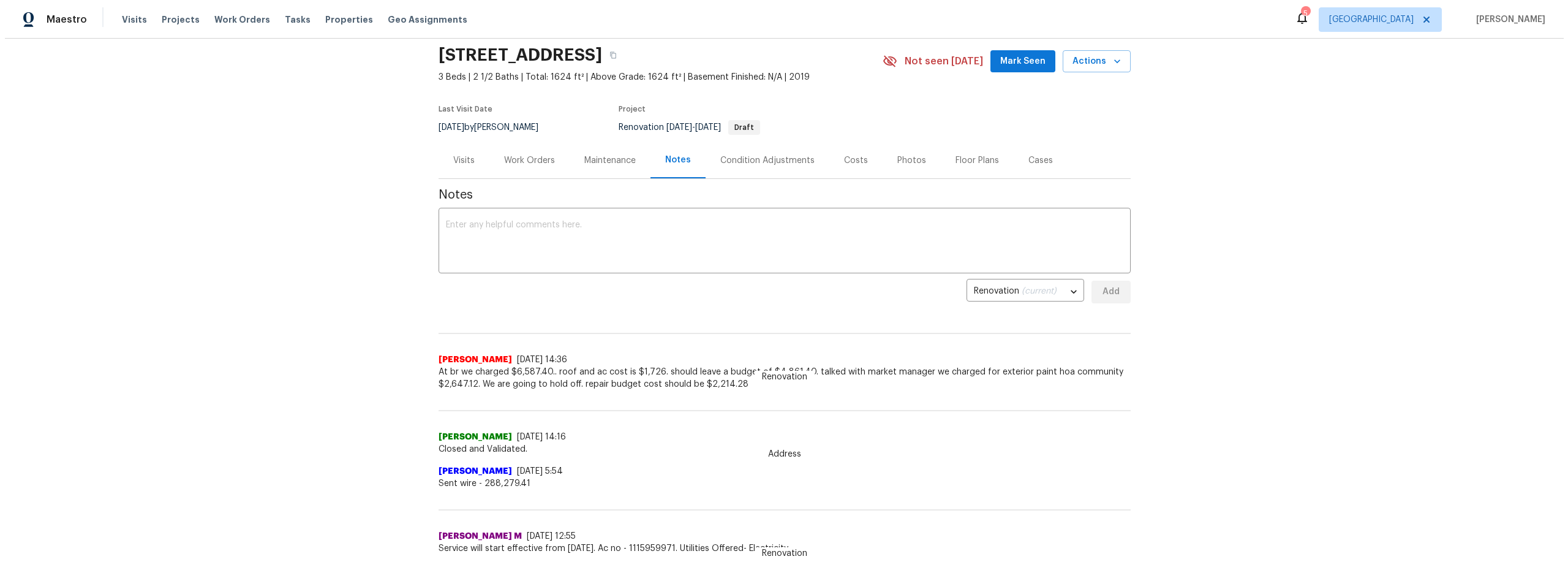
scroll to position [73, 0]
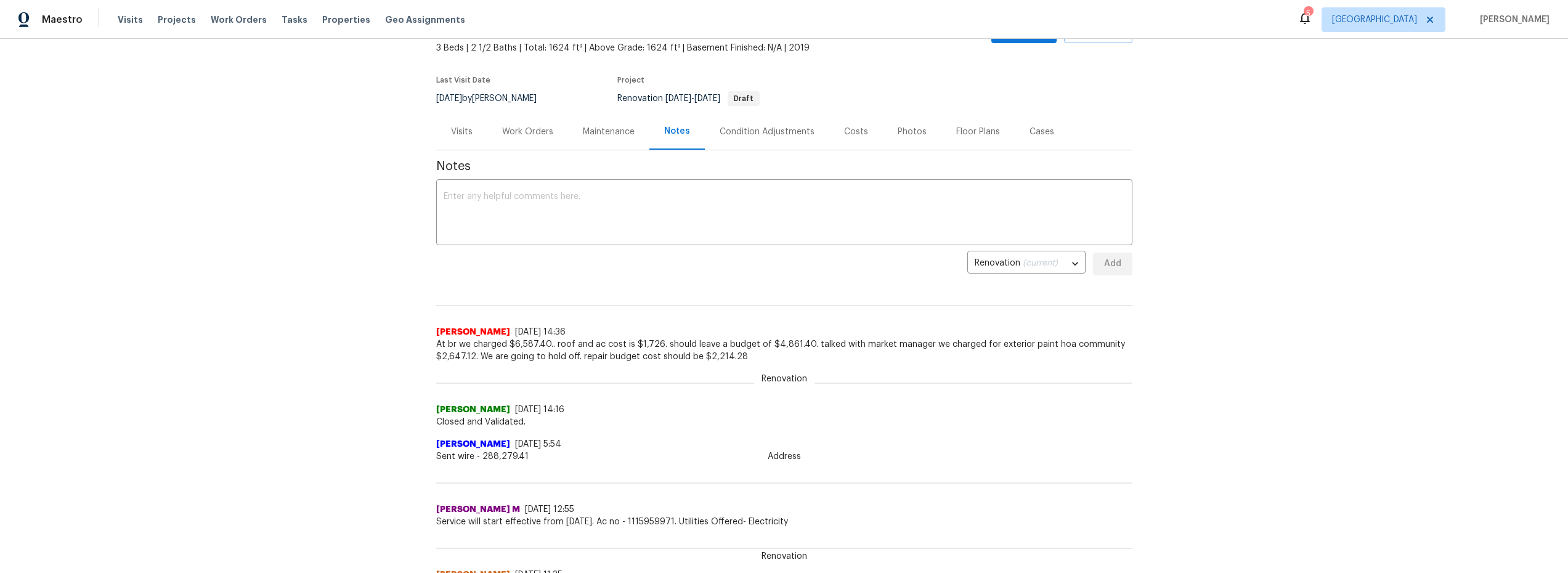
click at [857, 131] on div "Costs" at bounding box center [856, 131] width 54 height 36
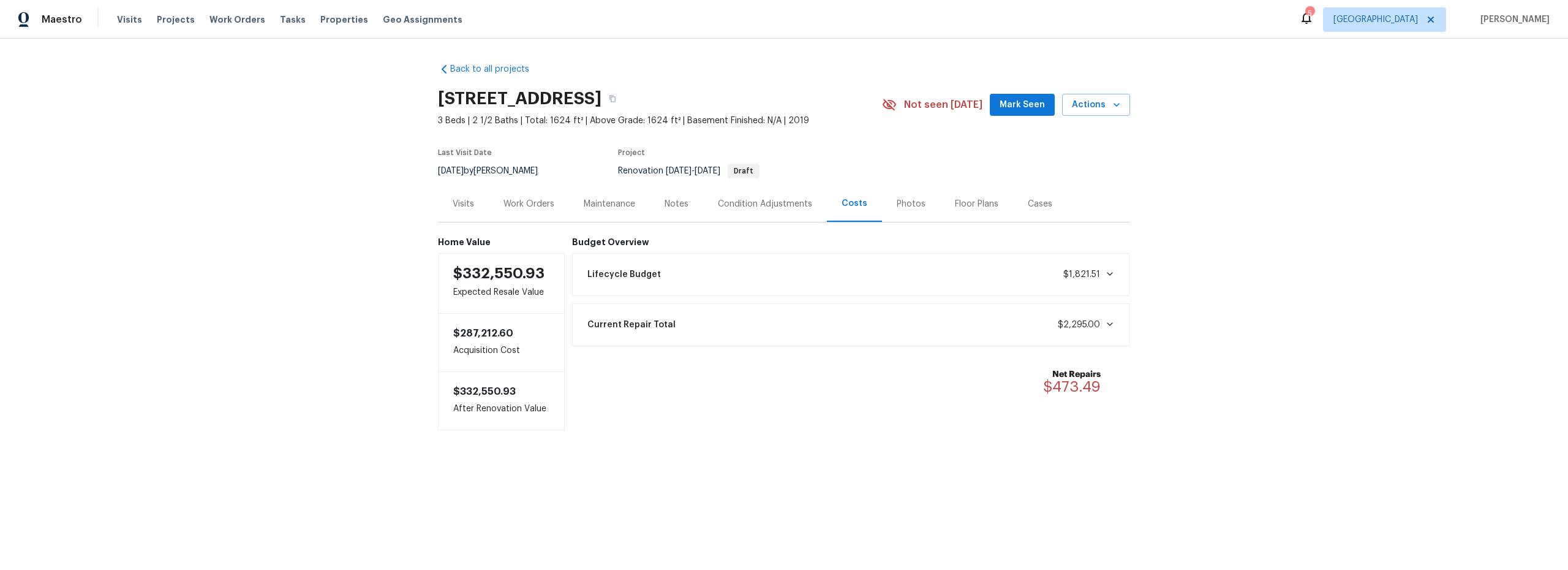
click at [544, 205] on div "Work Orders" at bounding box center [529, 204] width 51 height 12
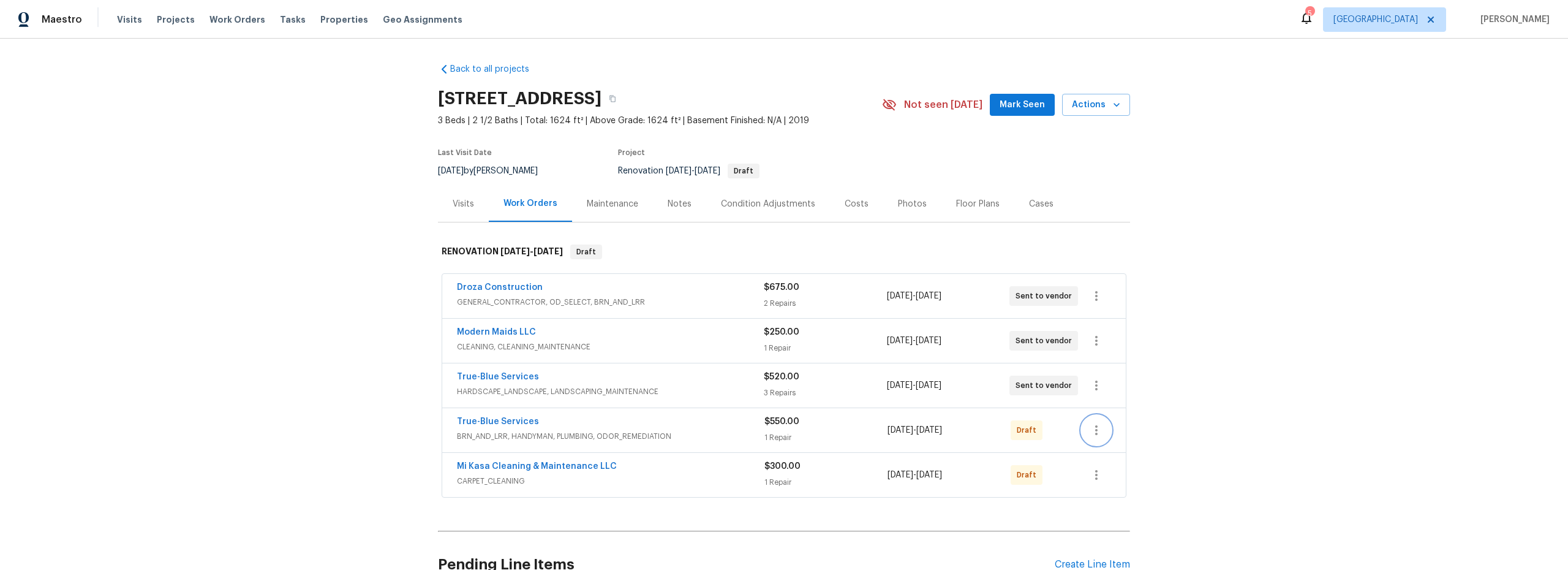
click at [1091, 437] on icon "button" at bounding box center [1097, 431] width 15 height 15
click at [1127, 432] on li "Send to Vendor" at bounding box center [1143, 431] width 132 height 20
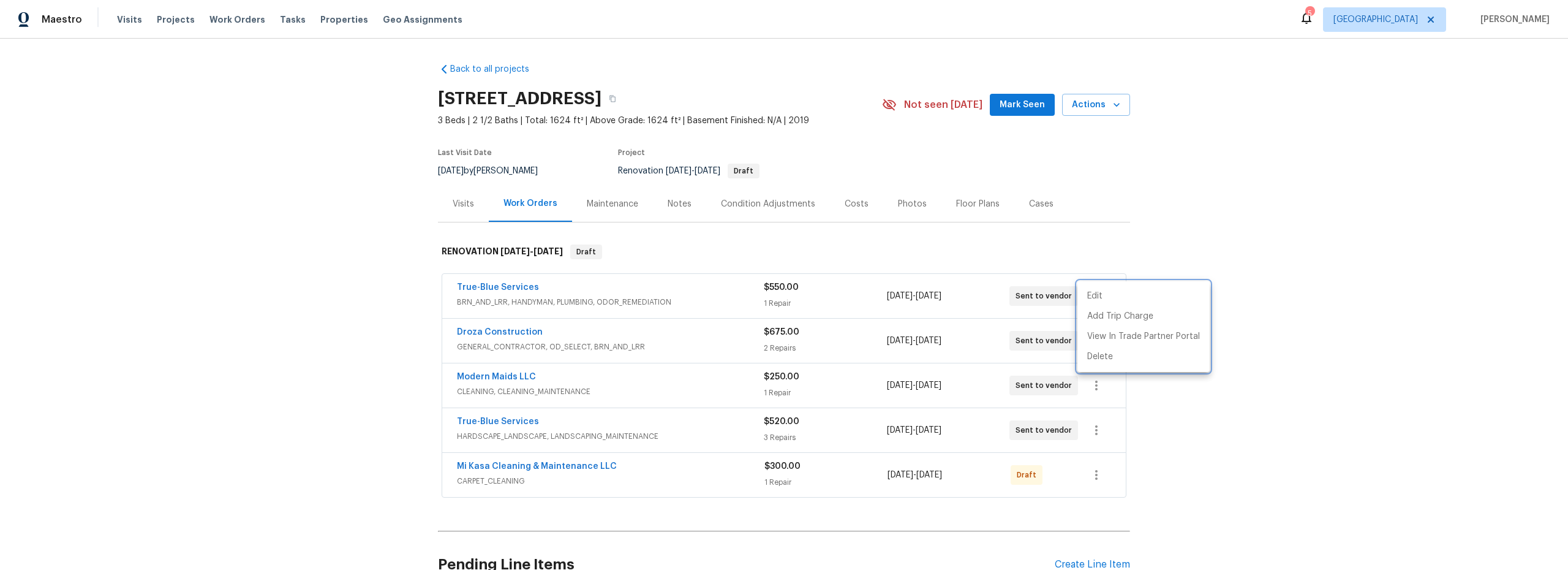
click at [1080, 486] on div at bounding box center [784, 285] width 1568 height 570
click at [1090, 473] on icon "button" at bounding box center [1097, 475] width 15 height 15
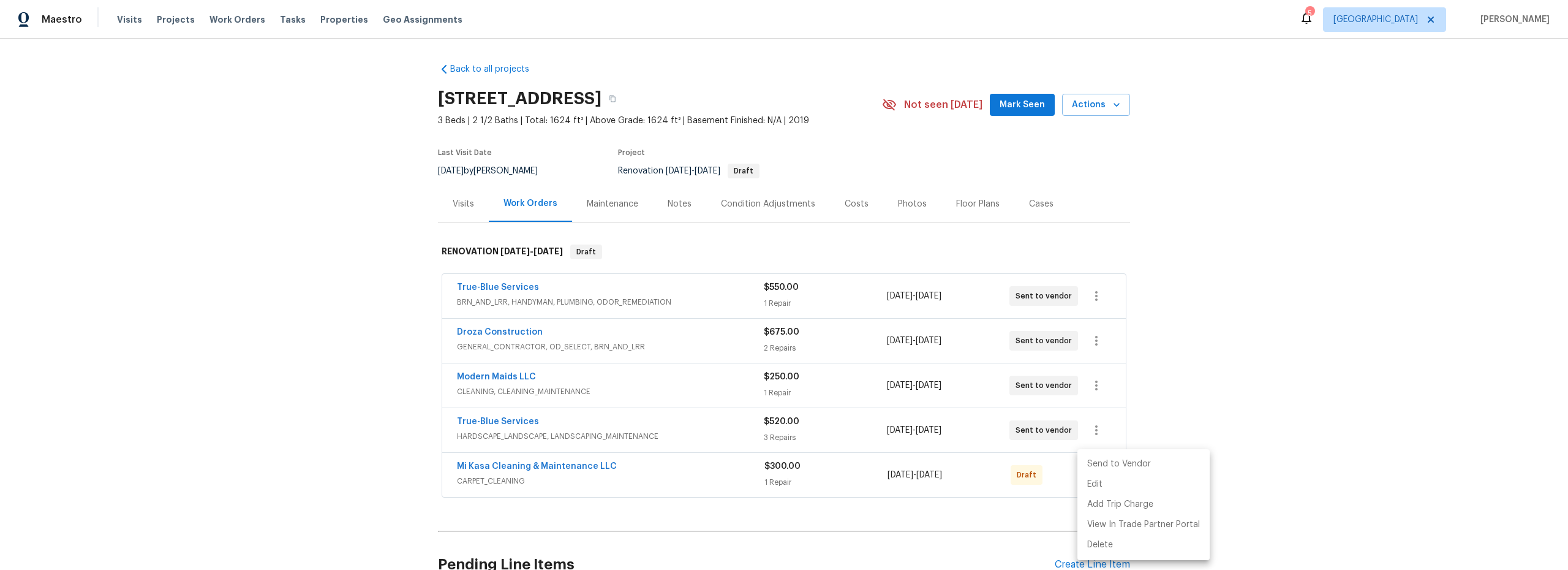
click at [1104, 464] on li "Send to Vendor" at bounding box center [1143, 464] width 132 height 20
